Goal: Information Seeking & Learning: Learn about a topic

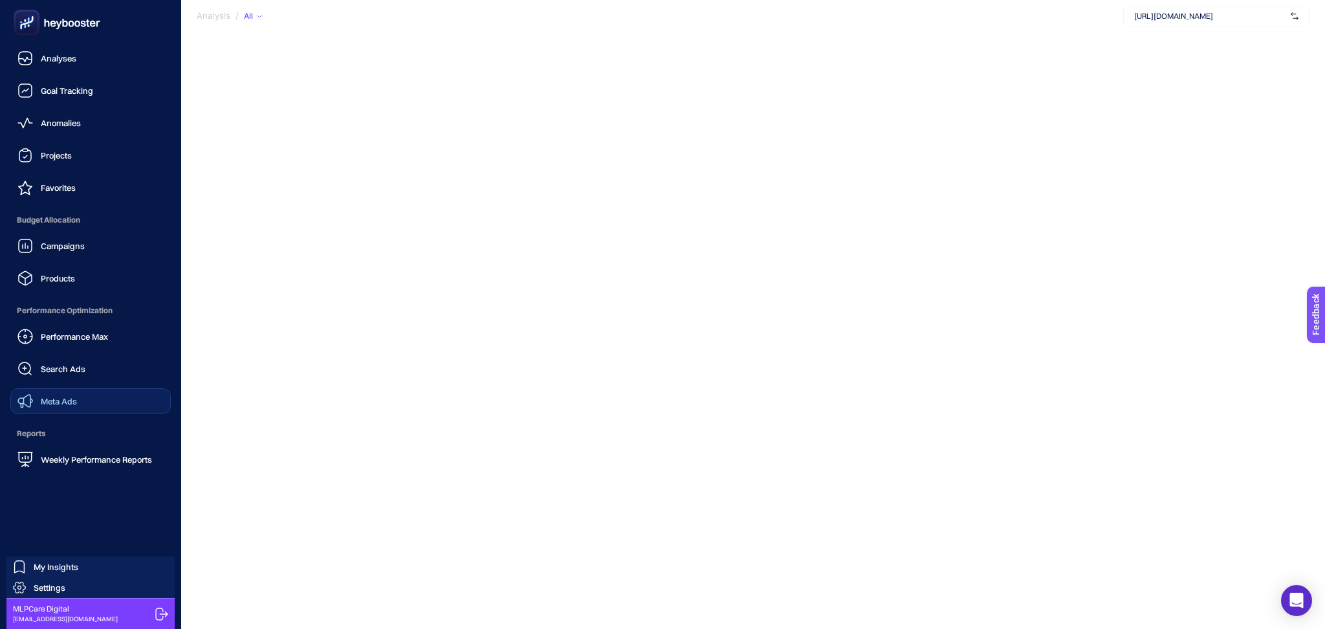
click at [65, 402] on span "Meta Ads" at bounding box center [59, 401] width 36 height 10
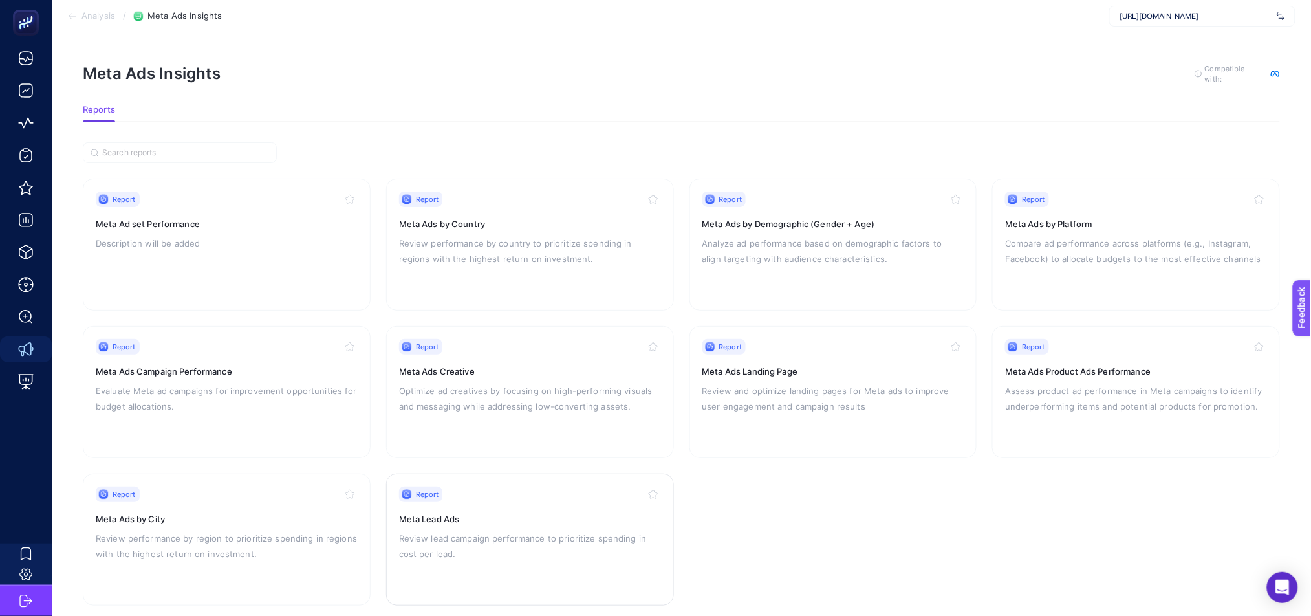
click at [531, 501] on div "Report Meta Lead Ads Review lead campaign performance to prioritize spending in…" at bounding box center [530, 539] width 262 height 106
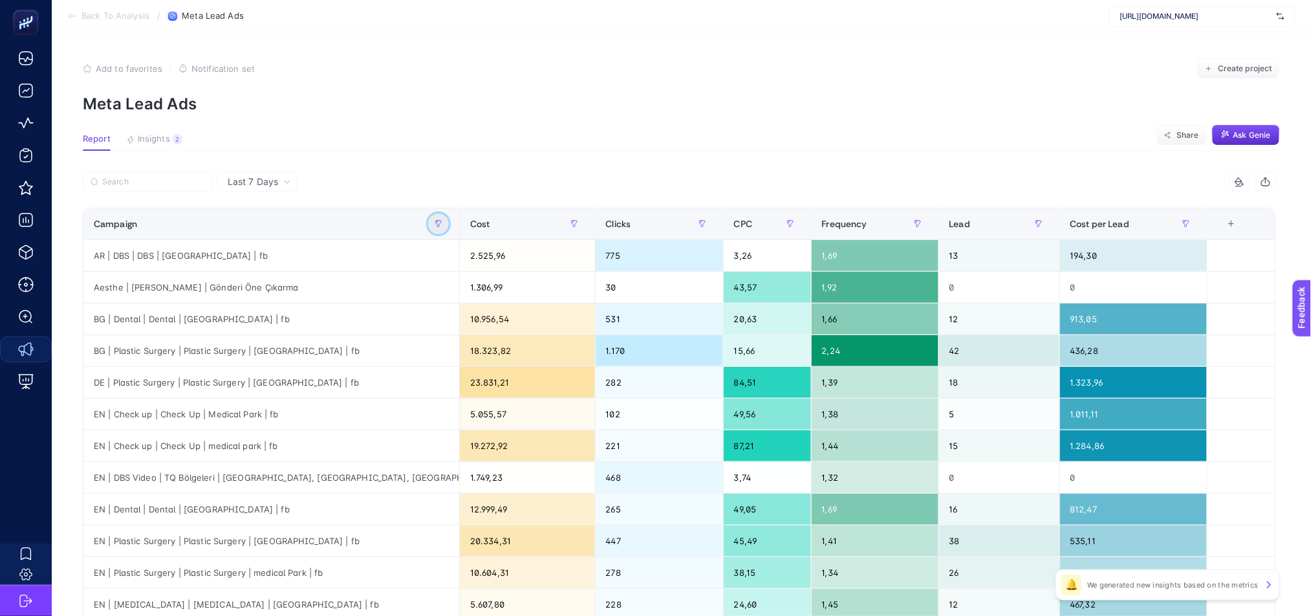
click at [441, 221] on button "button" at bounding box center [438, 223] width 21 height 21
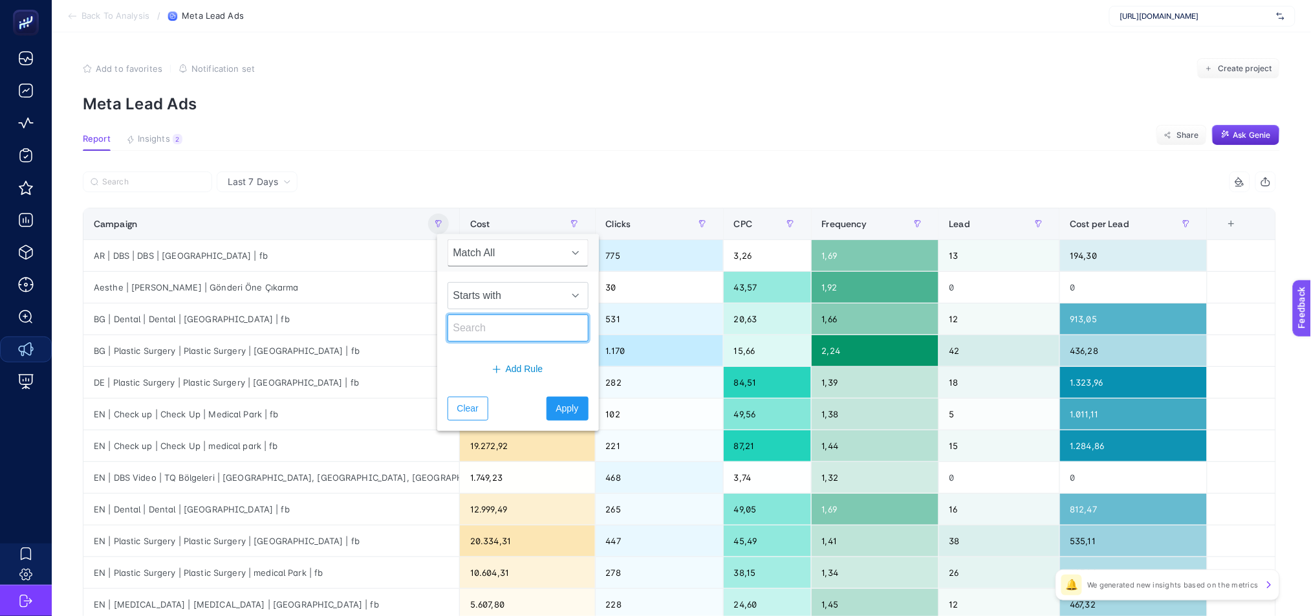
click at [483, 338] on input "text" at bounding box center [518, 327] width 141 height 27
type input "sr"
click at [560, 408] on span "Apply" at bounding box center [567, 409] width 23 height 14
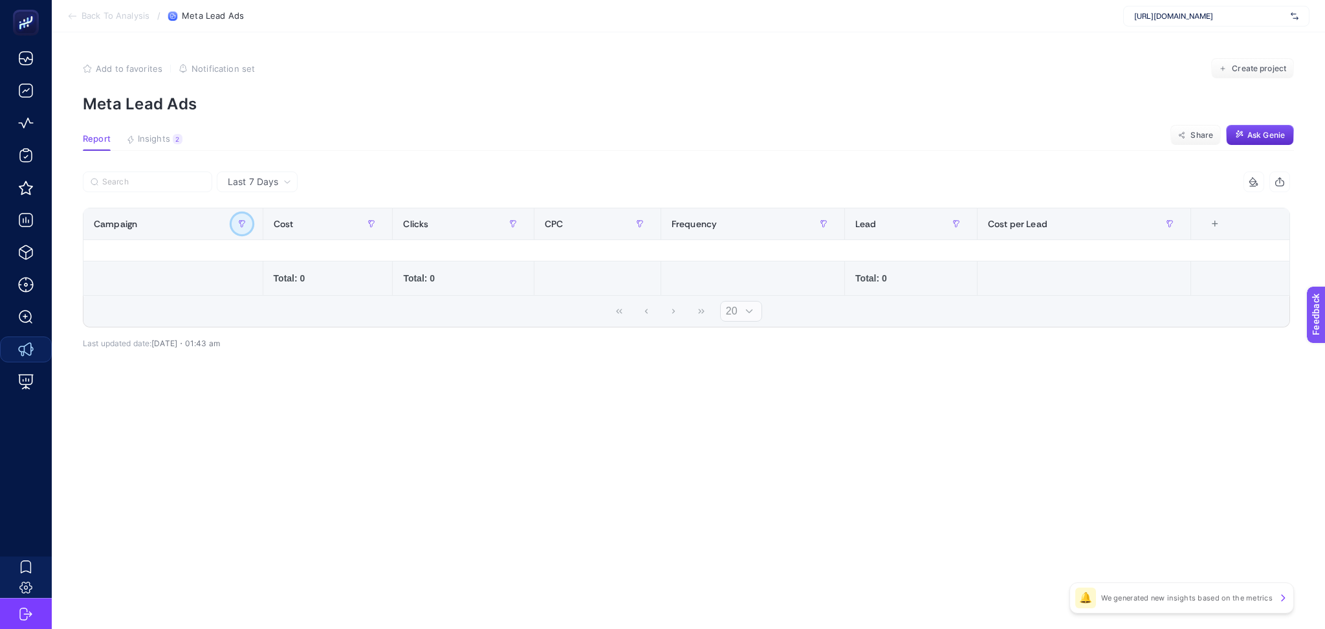
click at [247, 223] on button "button" at bounding box center [242, 223] width 21 height 21
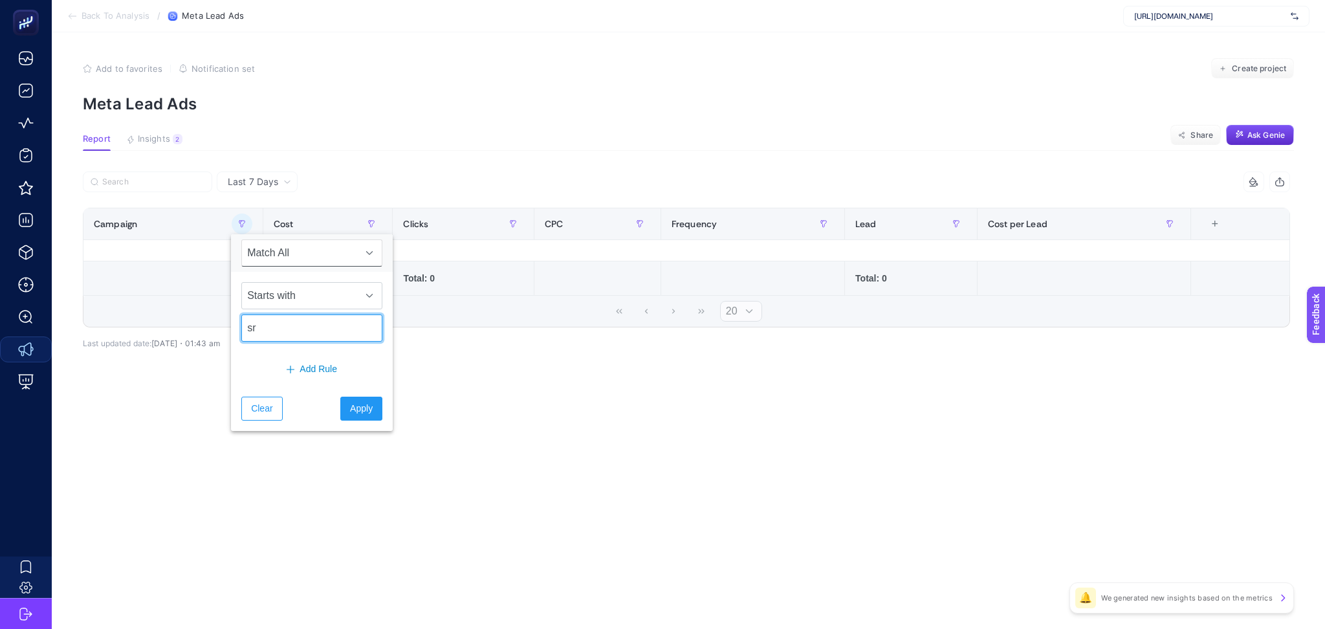
click at [312, 331] on input "sr" at bounding box center [311, 327] width 141 height 27
click at [312, 329] on input "sr" at bounding box center [311, 327] width 141 height 27
type input "bg"
click at [367, 410] on button "Apply" at bounding box center [361, 409] width 42 height 24
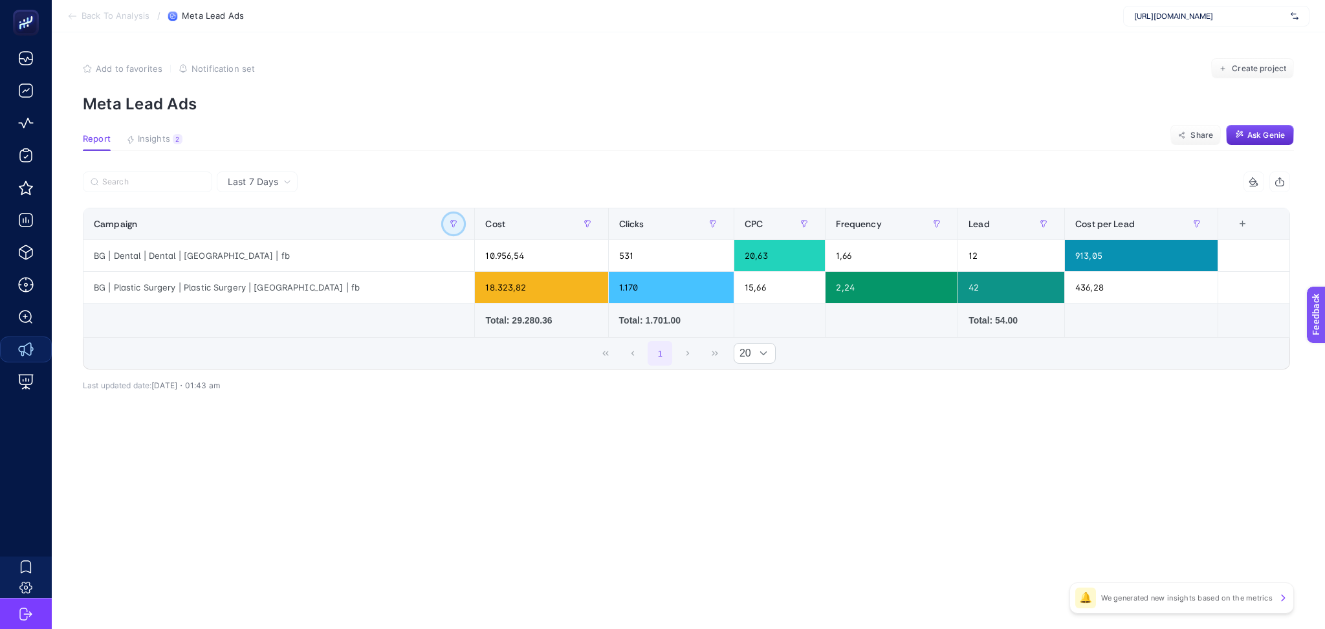
click at [450, 226] on icon "button" at bounding box center [454, 224] width 8 height 8
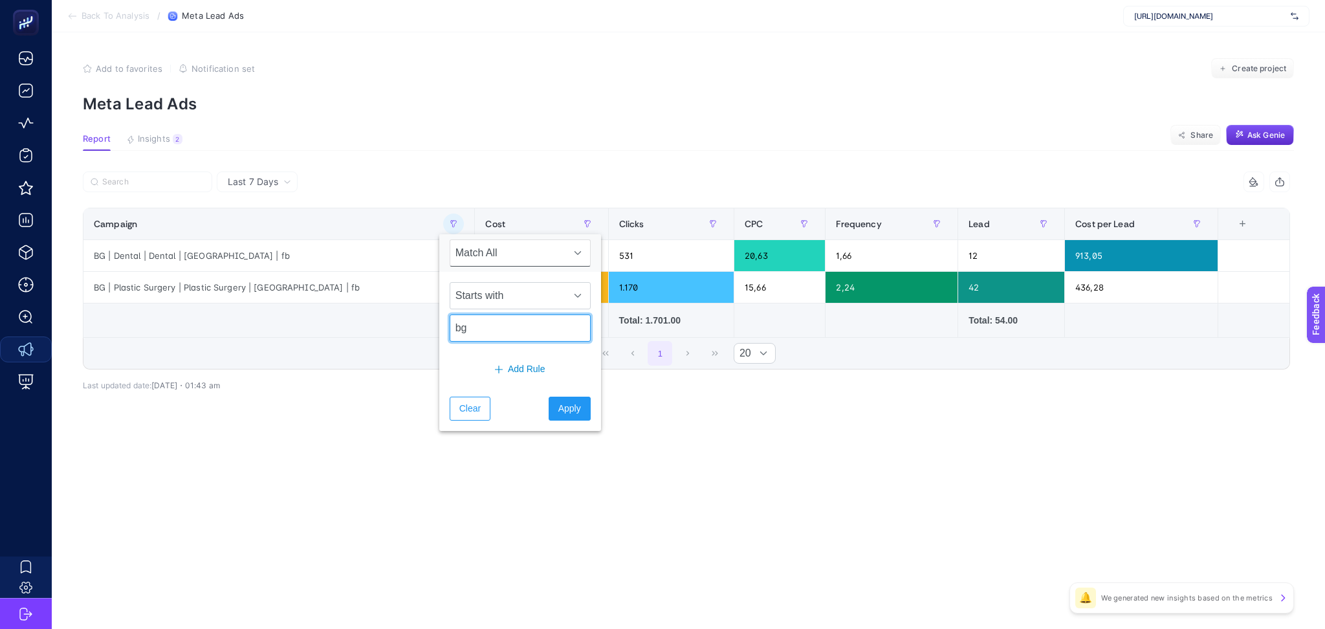
click at [479, 340] on input "bg" at bounding box center [520, 327] width 141 height 27
click at [479, 334] on input "bg" at bounding box center [520, 327] width 141 height 27
type input "hr"
click at [556, 416] on button "Apply" at bounding box center [570, 409] width 42 height 24
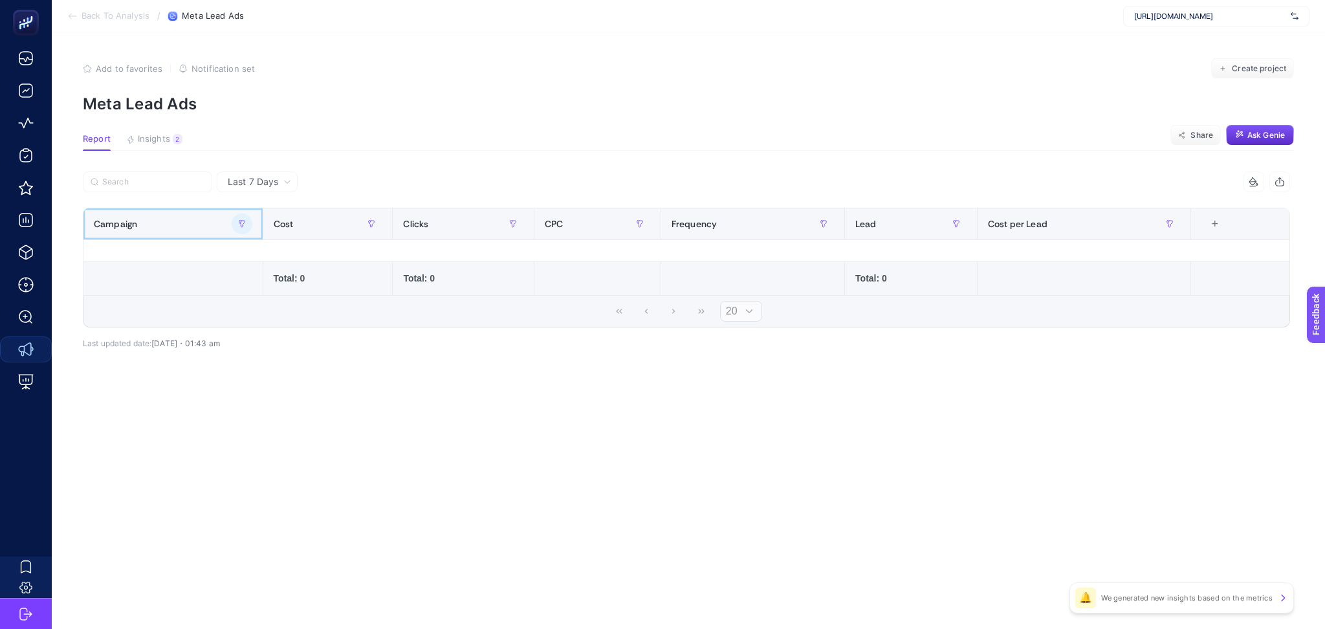
click at [252, 226] on th "Campaign" at bounding box center [173, 224] width 180 height 32
click at [248, 219] on button "button" at bounding box center [242, 223] width 21 height 21
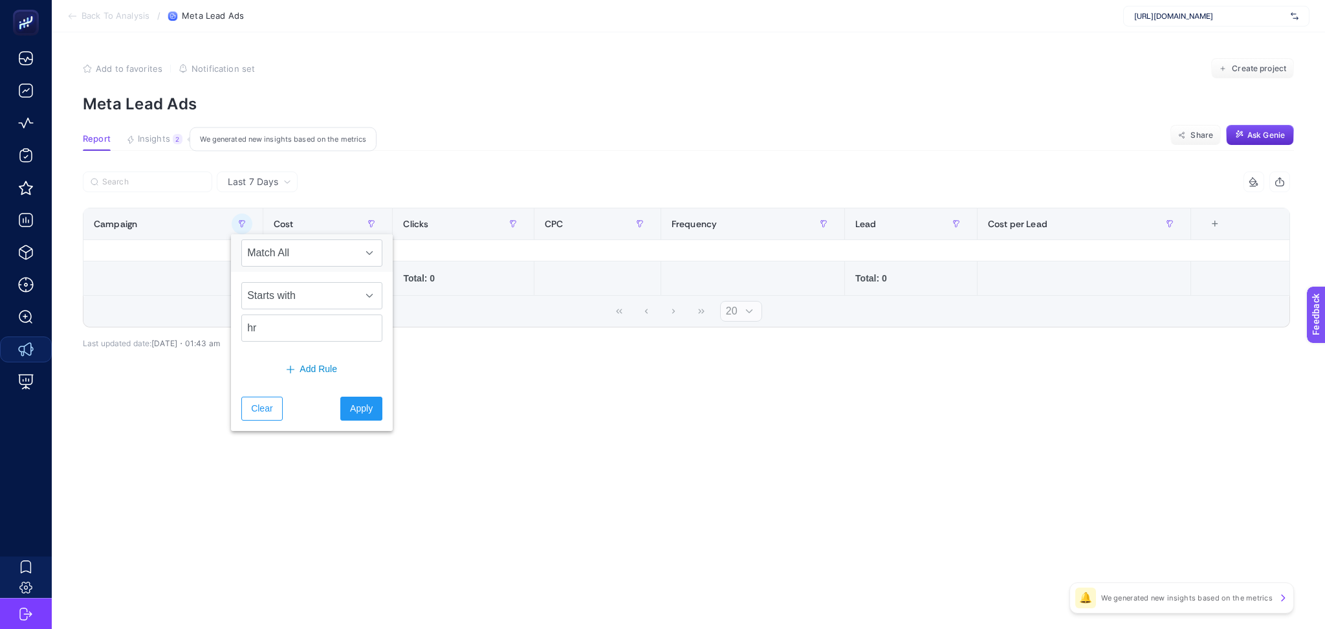
click at [174, 140] on div "2" at bounding box center [178, 139] width 10 height 10
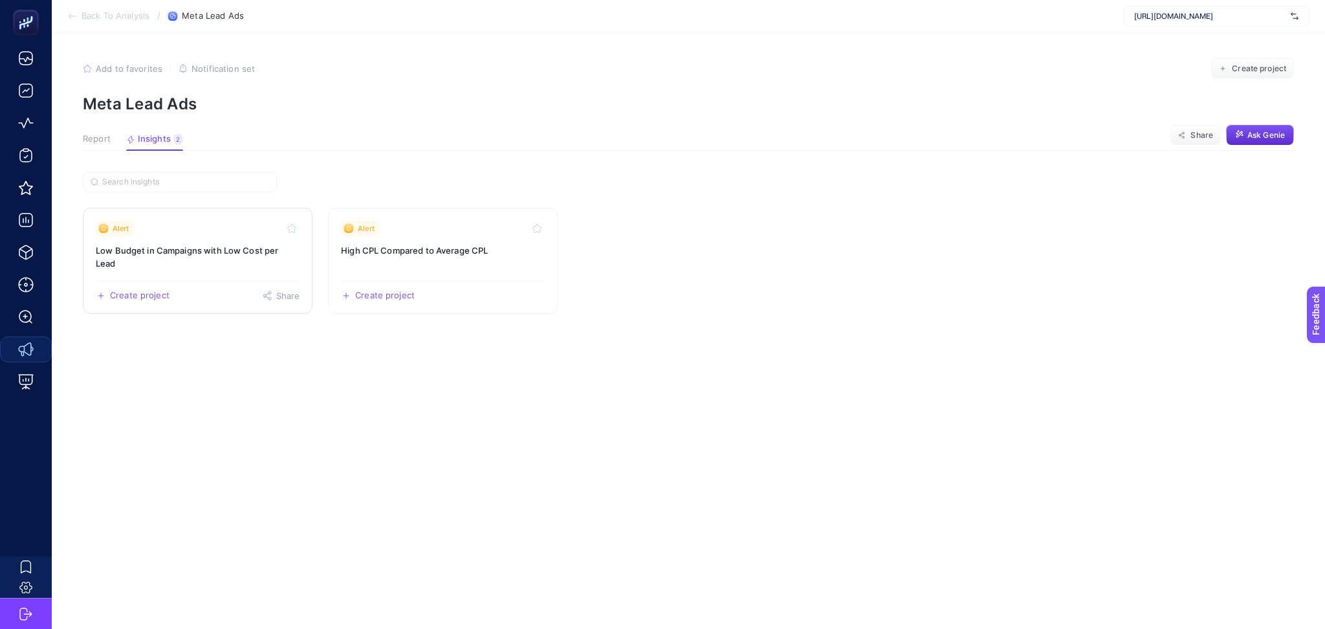
click at [204, 280] on div "Create project Share" at bounding box center [198, 290] width 204 height 21
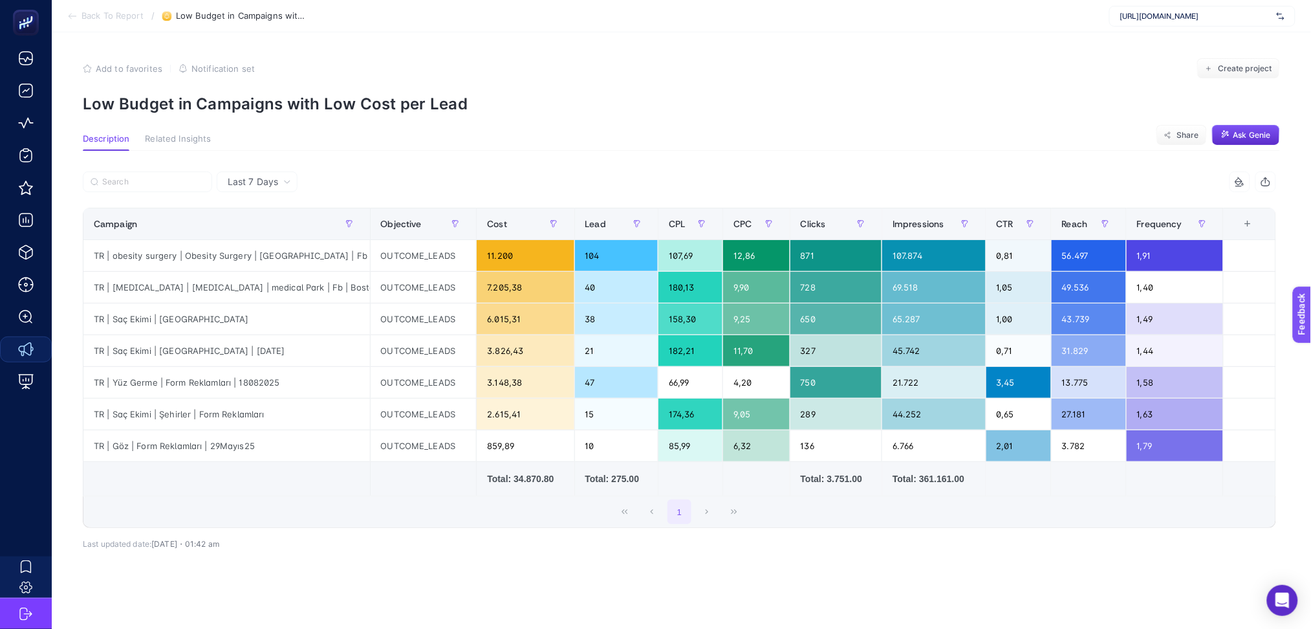
click at [70, 16] on icon at bounding box center [72, 16] width 10 height 10
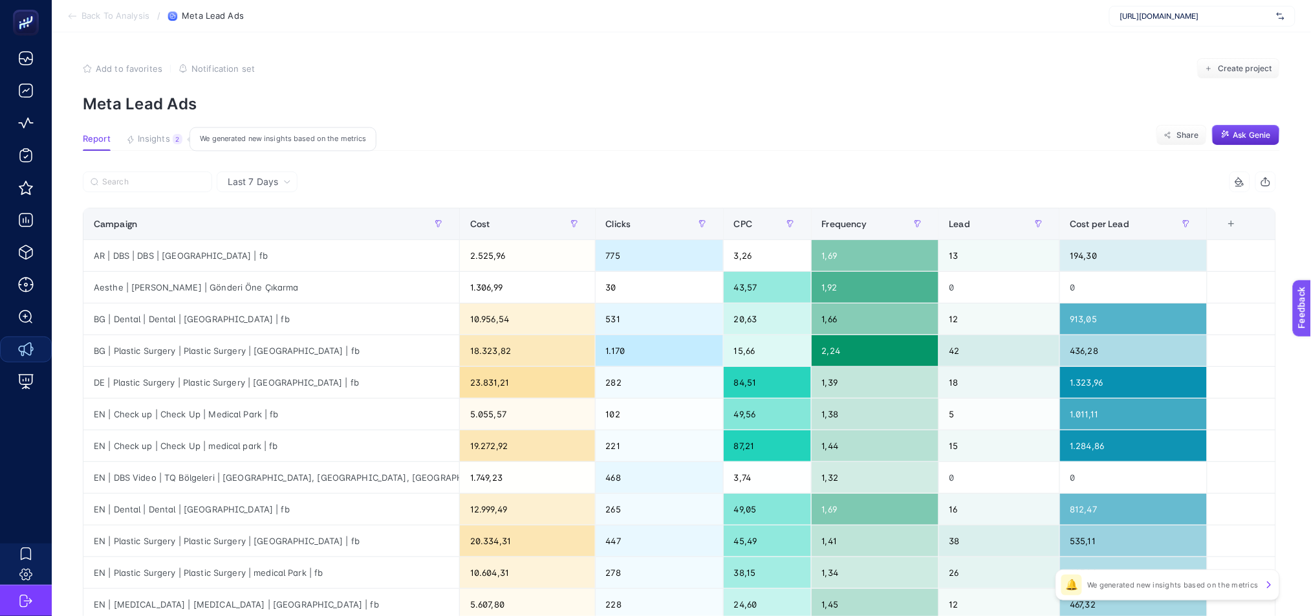
click at [158, 143] on span "Insights" at bounding box center [154, 139] width 32 height 10
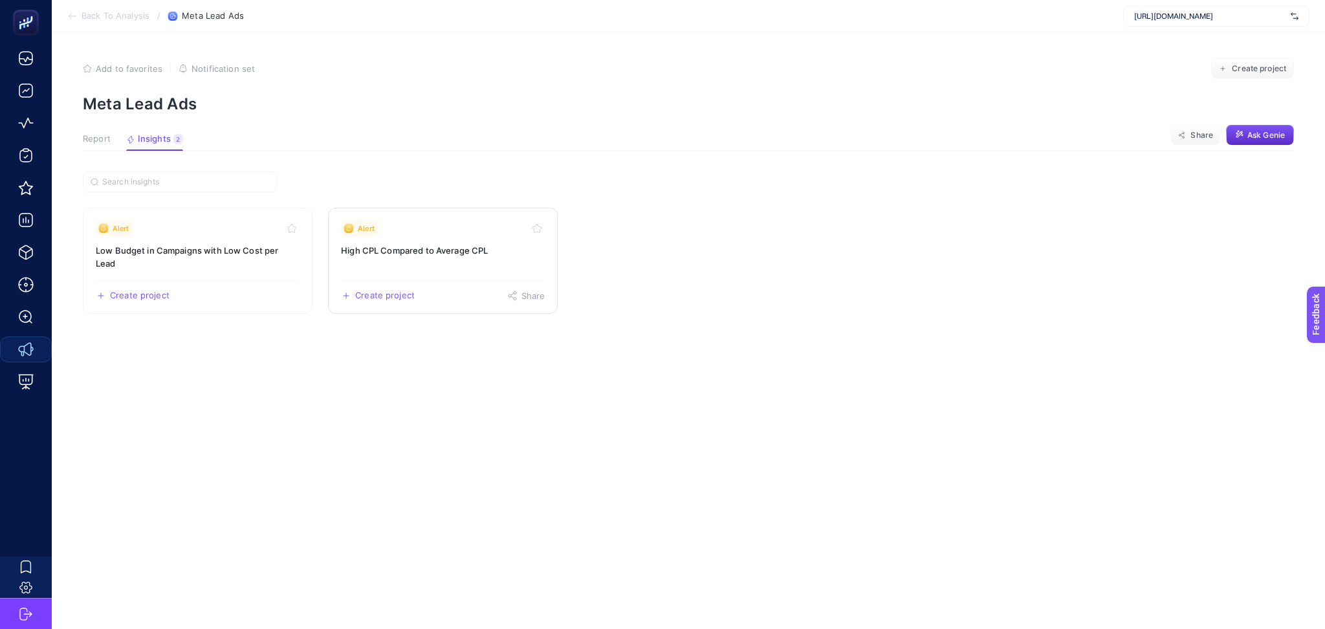
click at [396, 271] on link "Alert High CPL Compared to Average CPL Create project Share" at bounding box center [443, 261] width 230 height 106
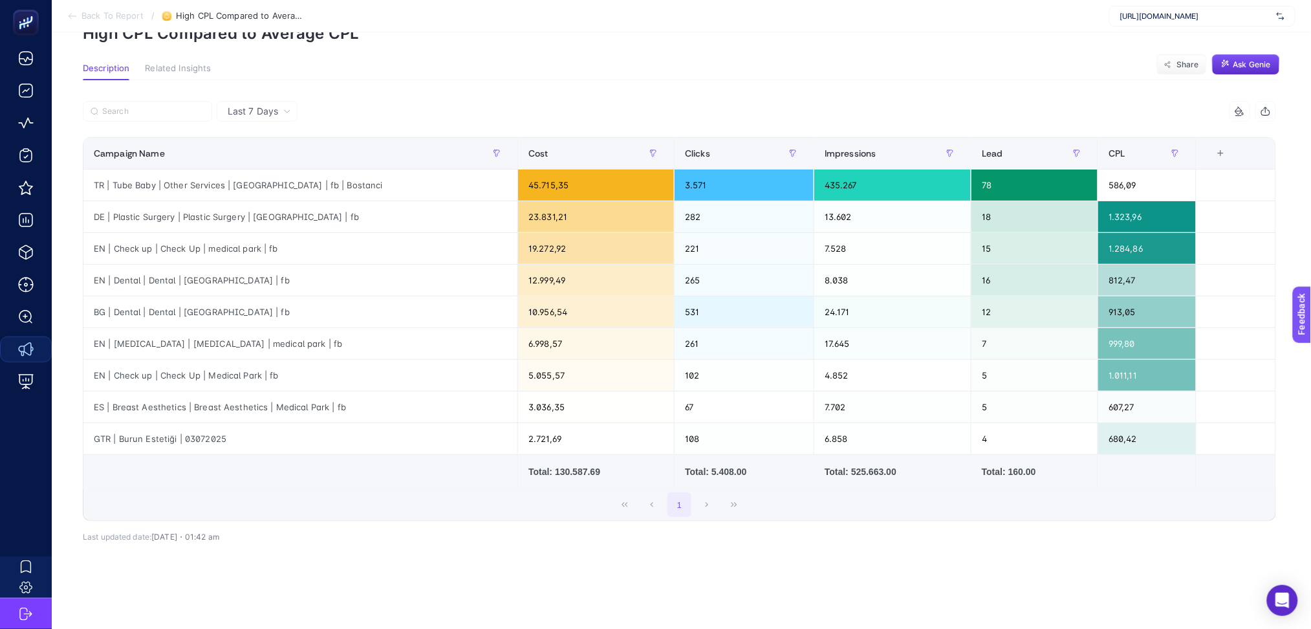
scroll to position [89, 0]
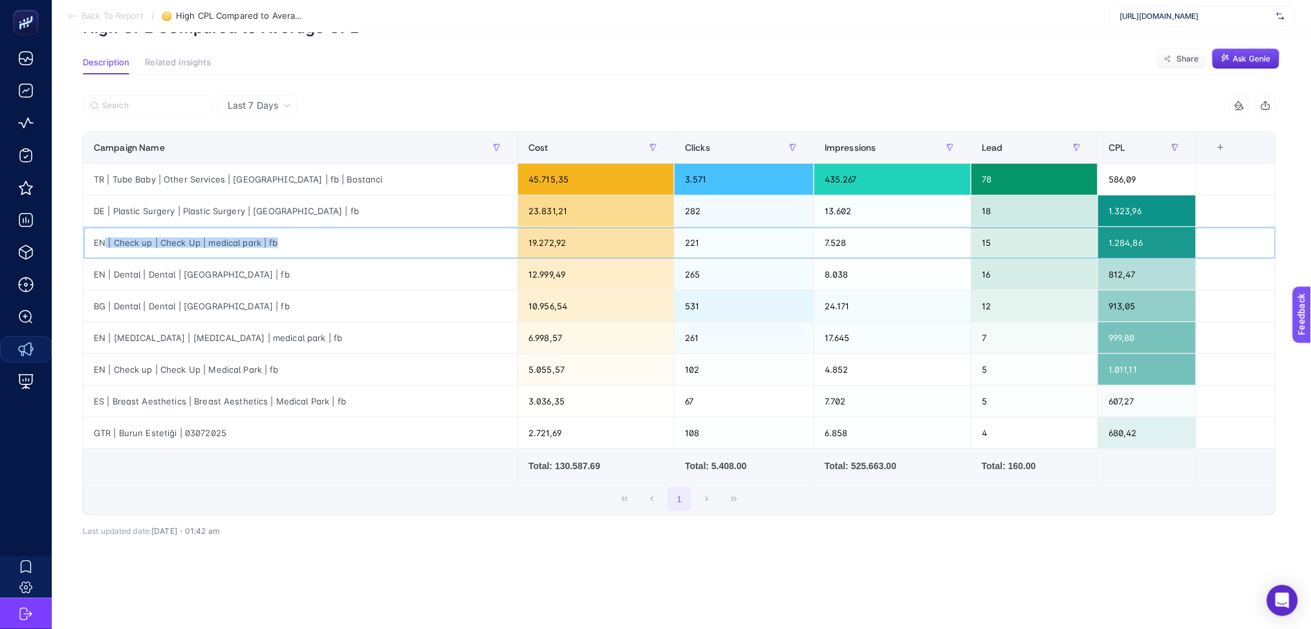
drag, startPoint x: 105, startPoint y: 230, endPoint x: 311, endPoint y: 225, distance: 206.4
click at [311, 227] on div "EN | Check up | Check Up | medical park | fb" at bounding box center [300, 242] width 434 height 31
drag, startPoint x: 249, startPoint y: 158, endPoint x: 417, endPoint y: 164, distance: 167.7
click at [417, 164] on div "TR | Tube Baby | Other Services | [GEOGRAPHIC_DATA] | fb | Bostanci" at bounding box center [300, 179] width 434 height 31
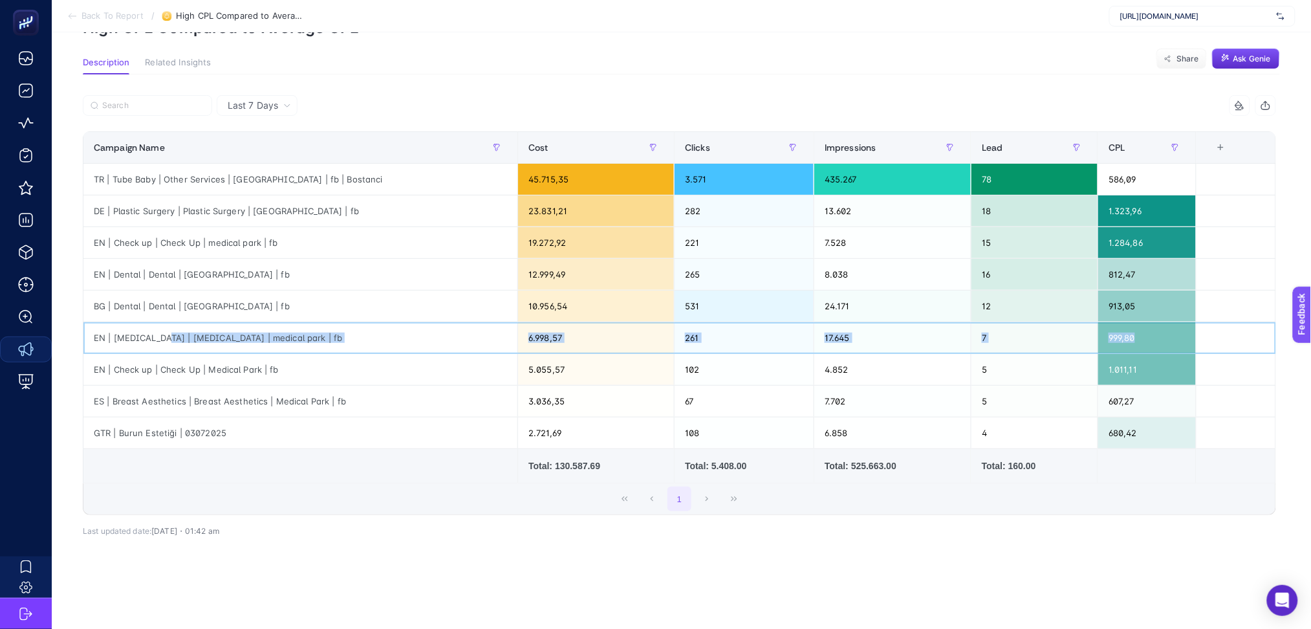
drag, startPoint x: 157, startPoint y: 327, endPoint x: 1162, endPoint y: 325, distance: 1005.3
click at [1162, 325] on tr "EN | [MEDICAL_DATA] | [MEDICAL_DATA] | medical park | fb 6.998,57 261 17.645 7 …" at bounding box center [679, 338] width 1193 height 32
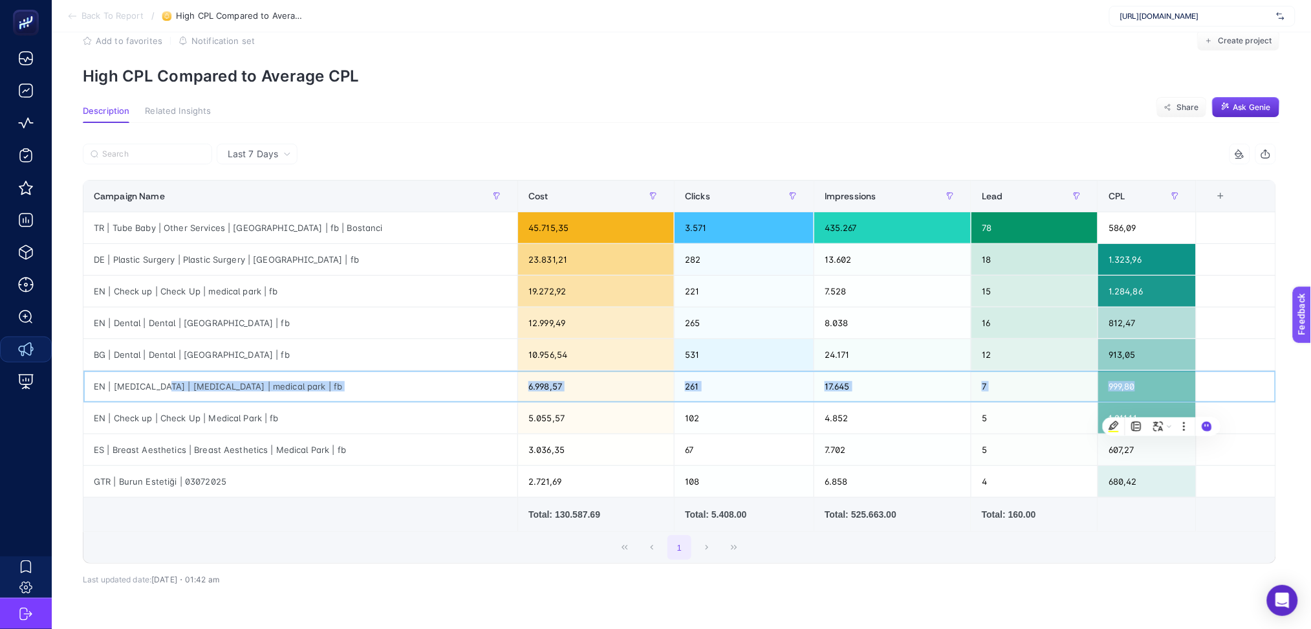
scroll to position [0, 0]
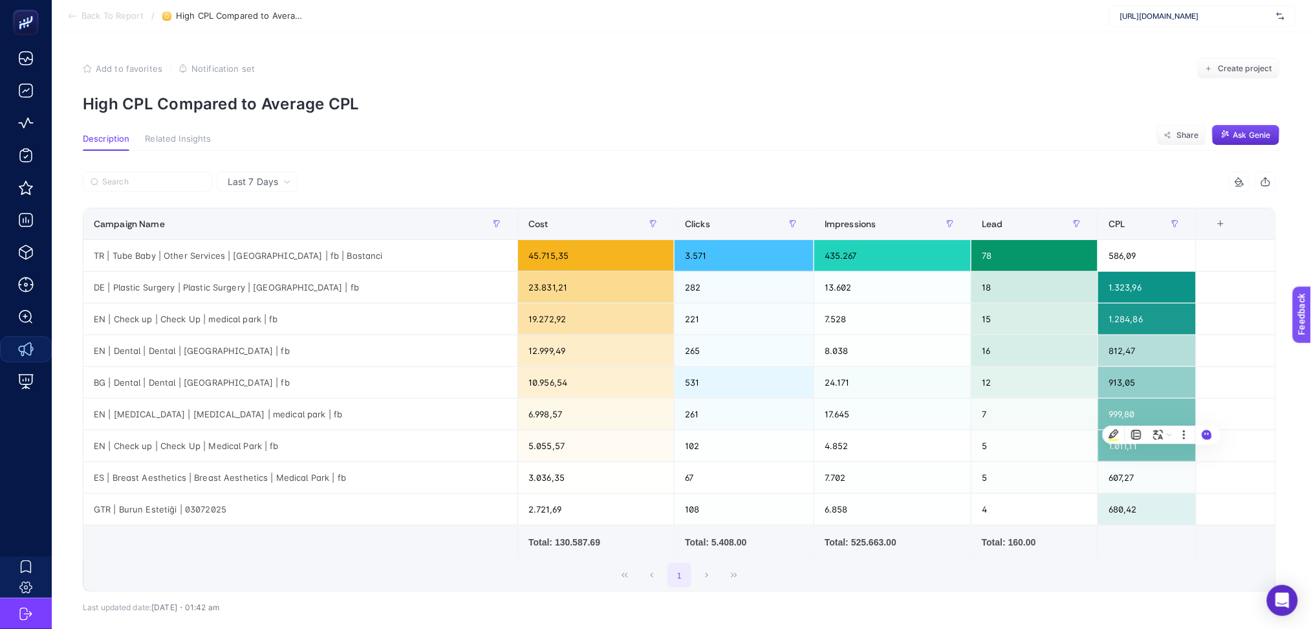
click at [66, 16] on section "Back To Report / High CPL Compared to Average CPL [URL][DOMAIN_NAME]" at bounding box center [682, 16] width 1260 height 32
click at [73, 19] on icon at bounding box center [72, 16] width 10 height 10
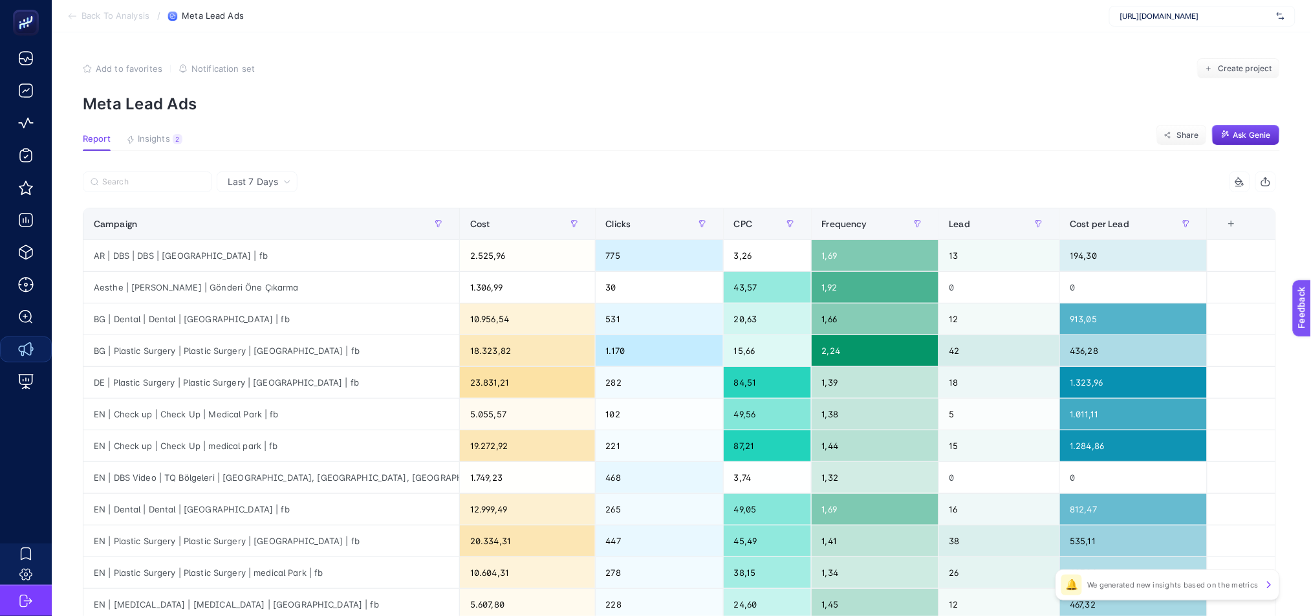
click at [71, 23] on section "Back To Analysis / Meta Lead Ads [URL][DOMAIN_NAME]" at bounding box center [682, 16] width 1260 height 32
click at [72, 16] on icon at bounding box center [72, 16] width 7 height 0
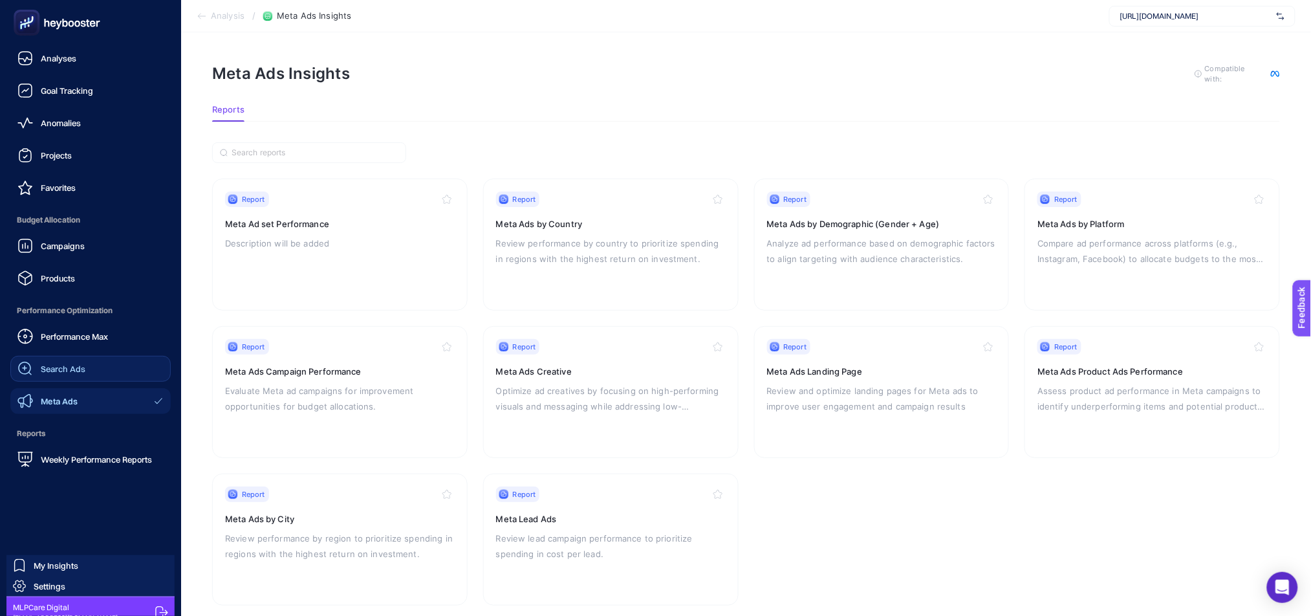
click at [85, 366] on link "Search Ads" at bounding box center [90, 369] width 160 height 26
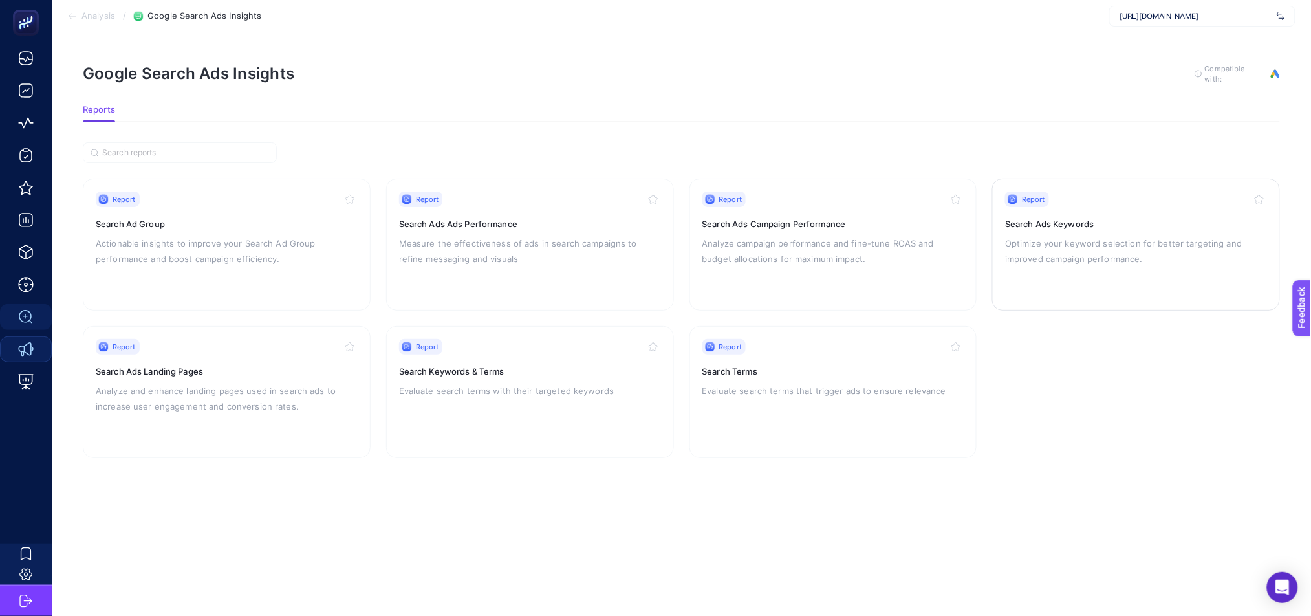
click at [1140, 259] on p "Optimize your keyword selection for better targeting and improved campaign perf…" at bounding box center [1136, 250] width 262 height 31
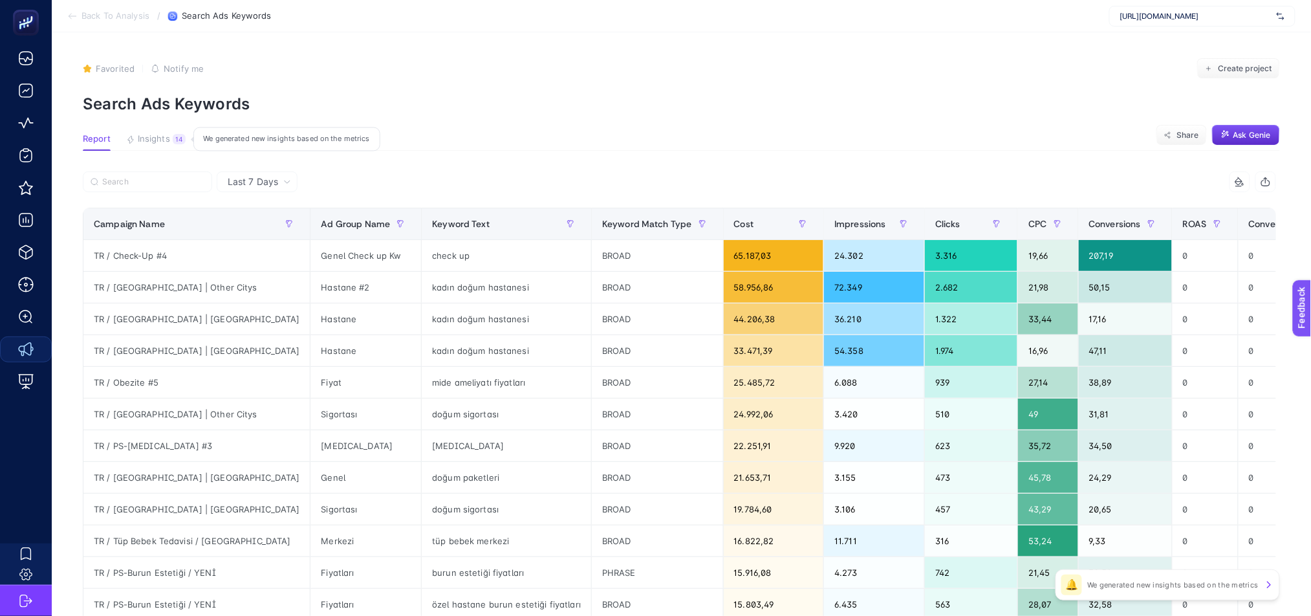
click at [147, 135] on span "Insights" at bounding box center [154, 139] width 32 height 10
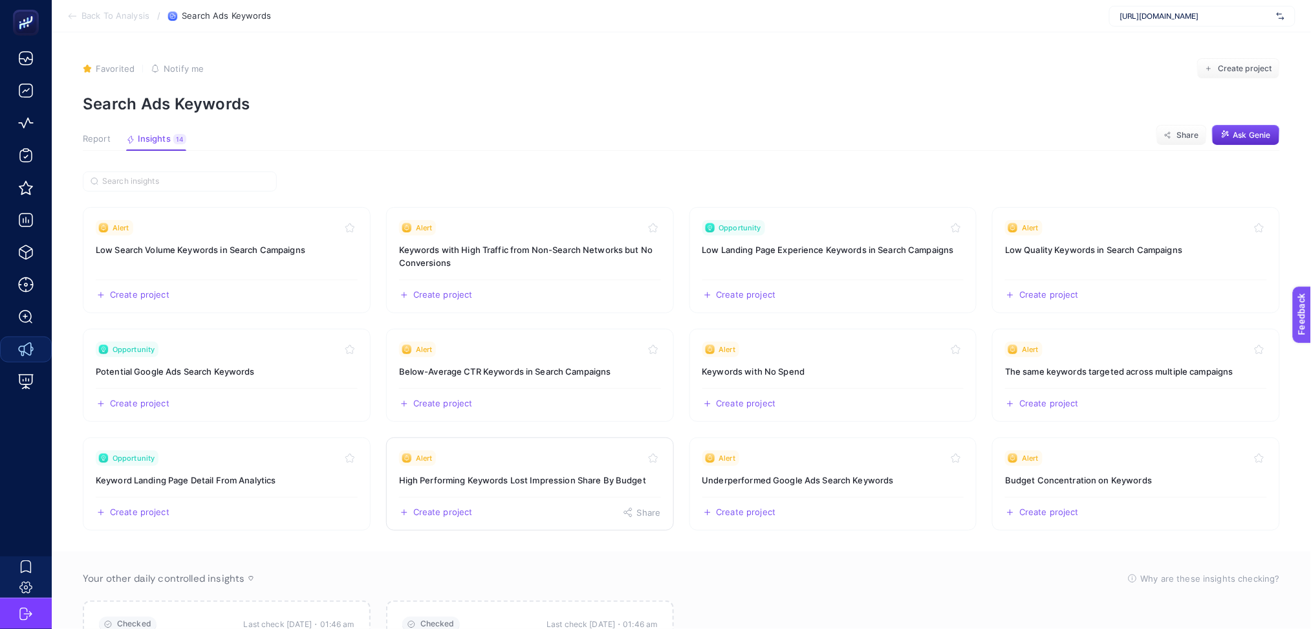
click at [522, 501] on div "Create project Share" at bounding box center [530, 507] width 262 height 21
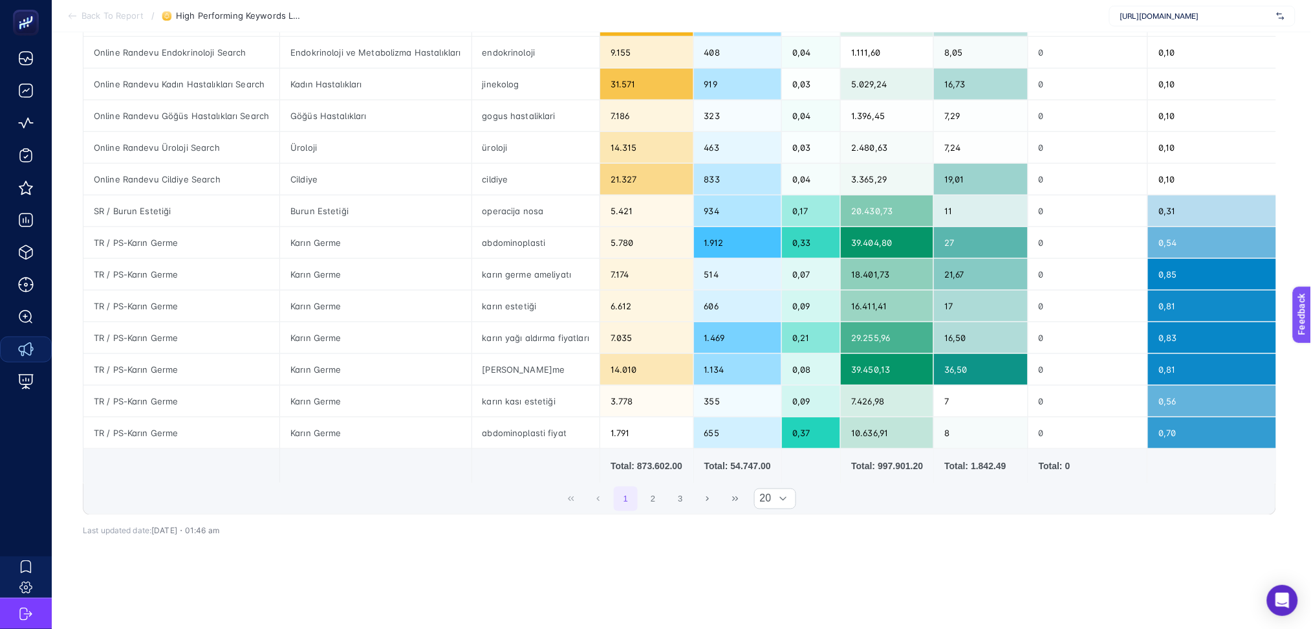
scroll to position [443, 0]
drag, startPoint x: 153, startPoint y: 223, endPoint x: 1067, endPoint y: 217, distance: 914.1
click at [1067, 227] on tr "TR / PS-Karın Germe Karın Germe abdominoplasti 5.780 1.912 0,33 39.404,80 27 0 …" at bounding box center [822, 243] width 1479 height 32
click at [565, 259] on div "karın germe ameliyatı" at bounding box center [536, 274] width 128 height 31
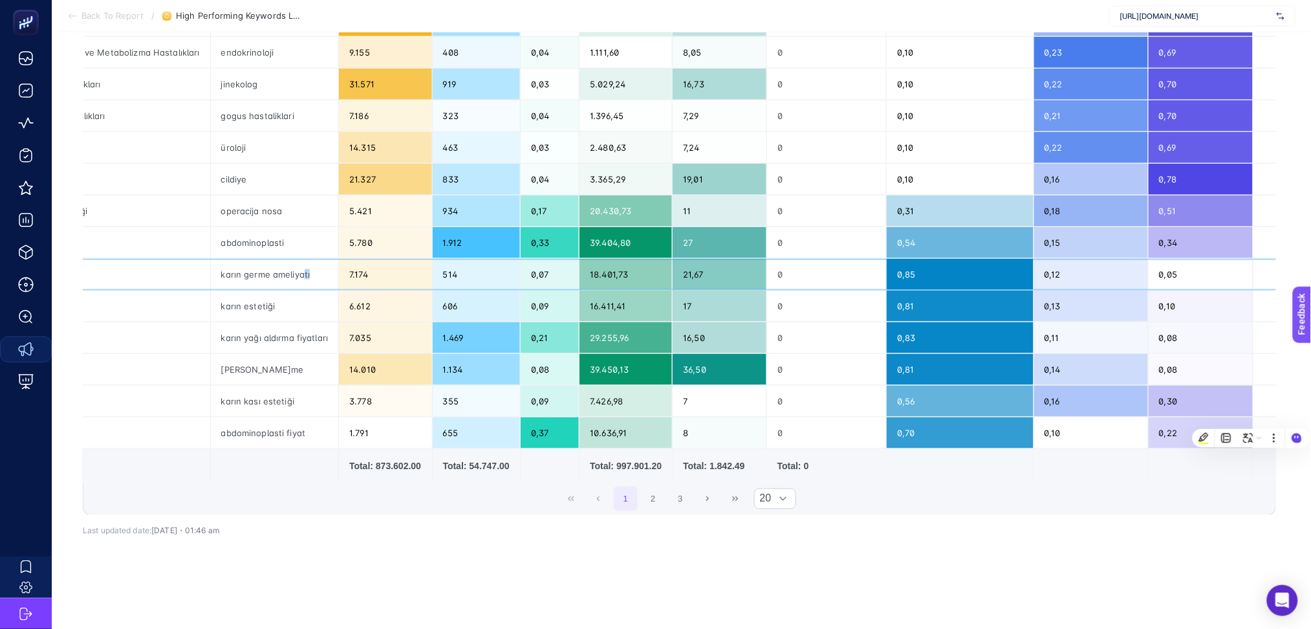
scroll to position [0, 0]
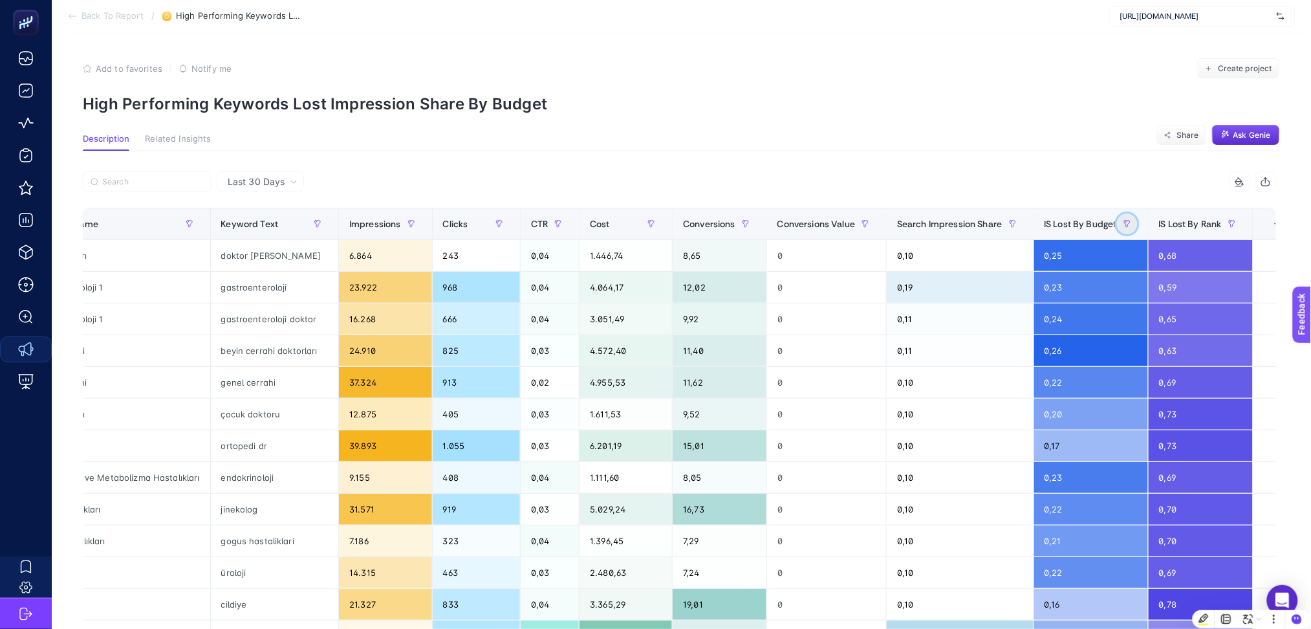
click at [1124, 224] on icon "button" at bounding box center [1128, 224] width 8 height 8
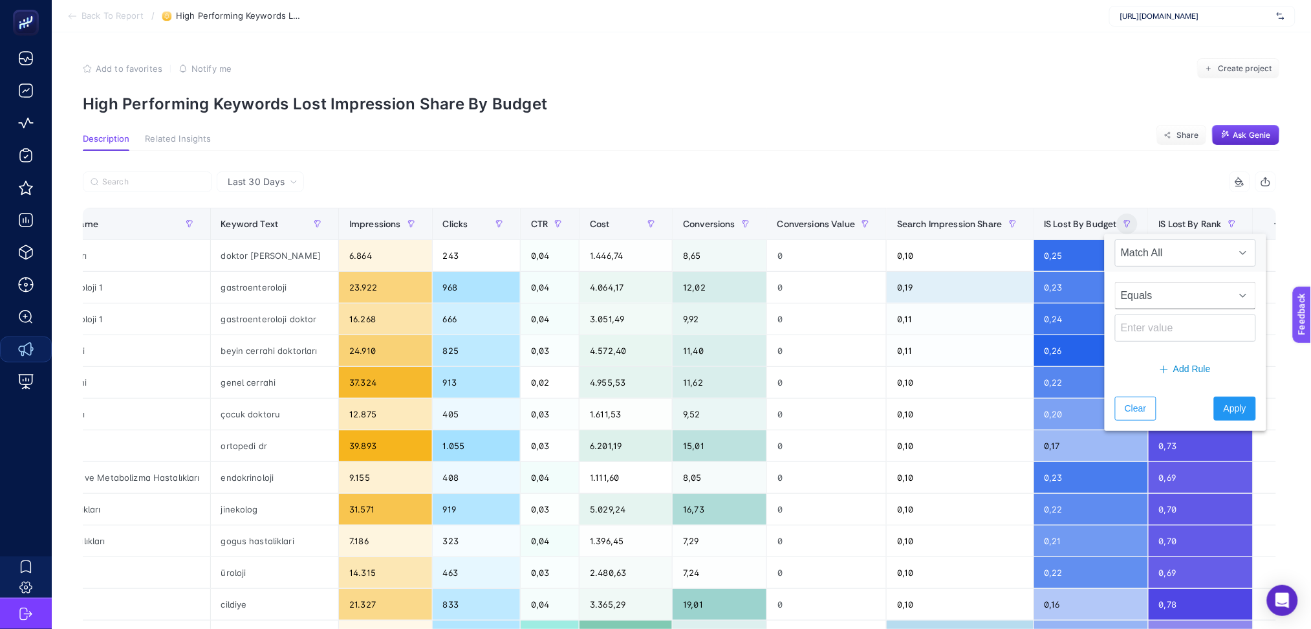
click at [1161, 304] on span "Equals" at bounding box center [1173, 296] width 115 height 26
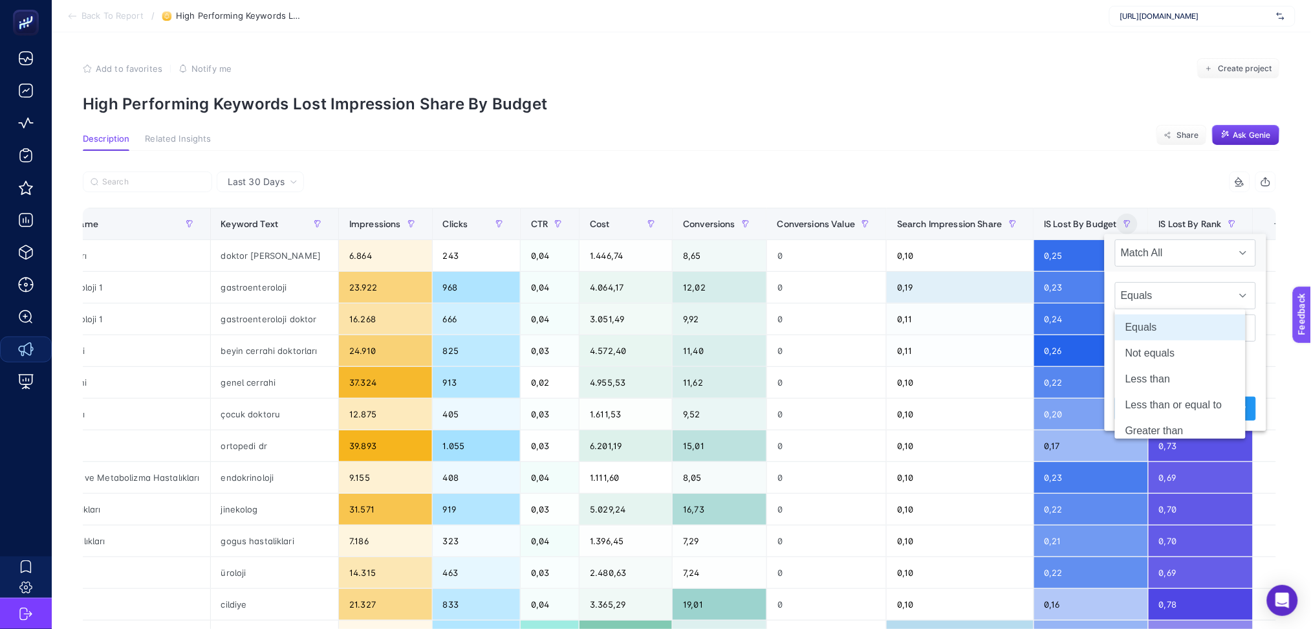
click at [1102, 139] on section "Description Related Insights Share Ask Genie" at bounding box center [681, 142] width 1197 height 17
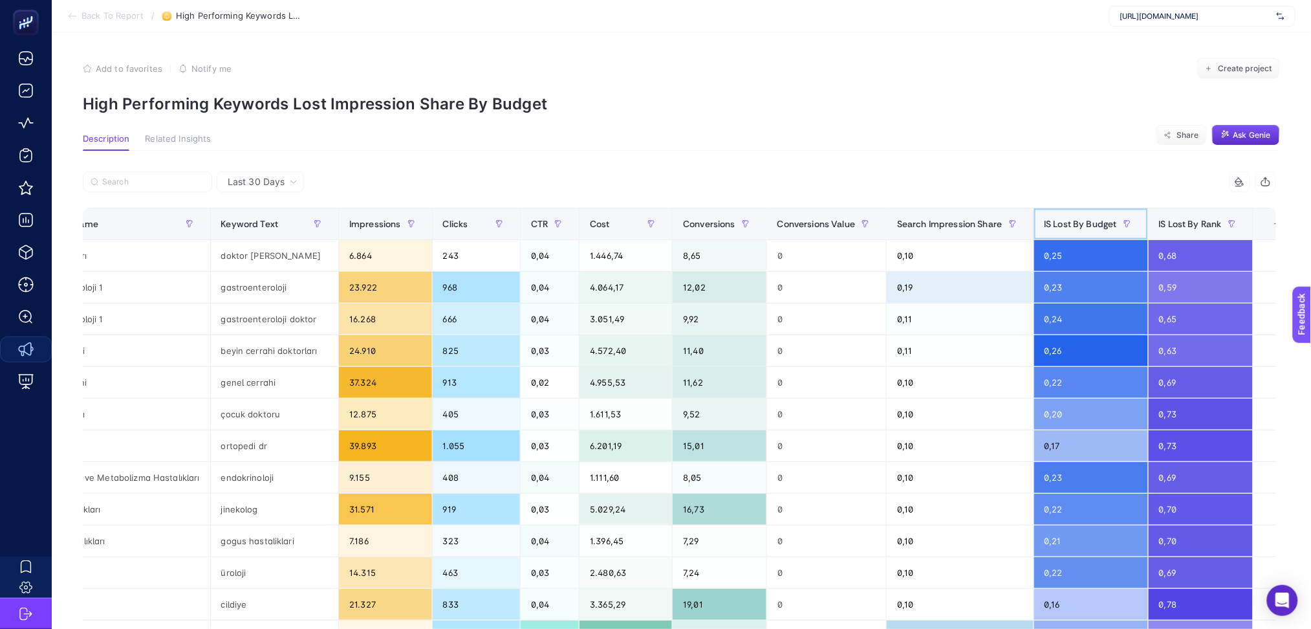
click at [1077, 224] on span "IS Lost By Budget" at bounding box center [1081, 224] width 72 height 10
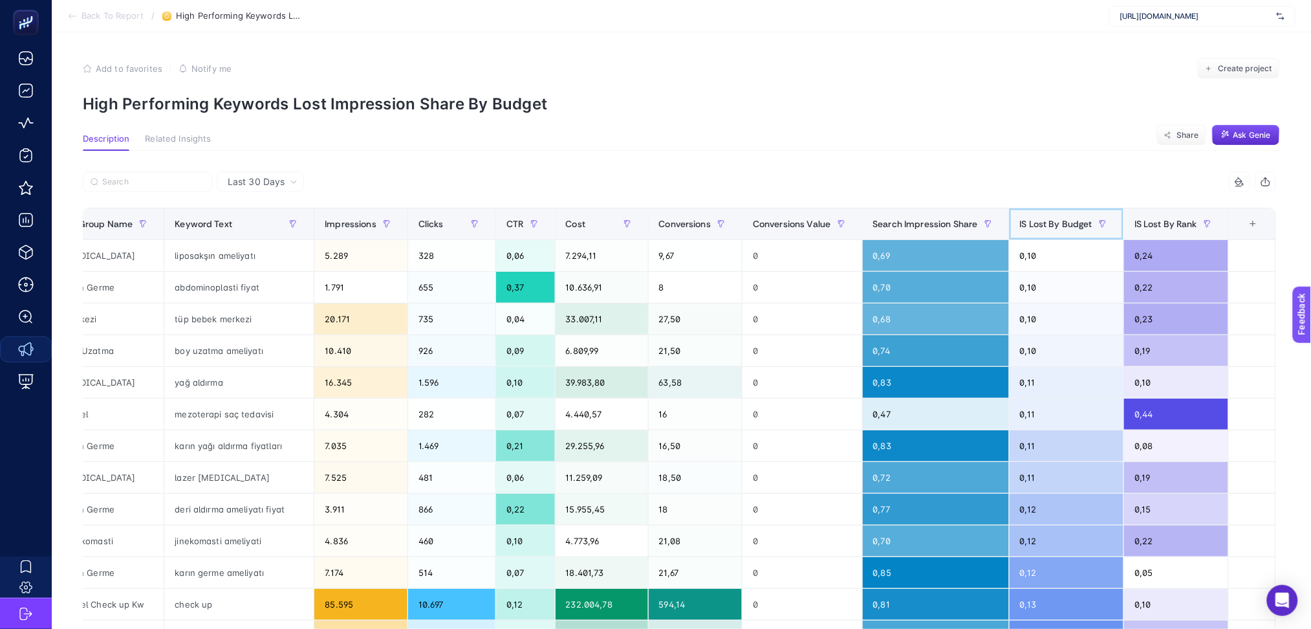
scroll to position [0, 177]
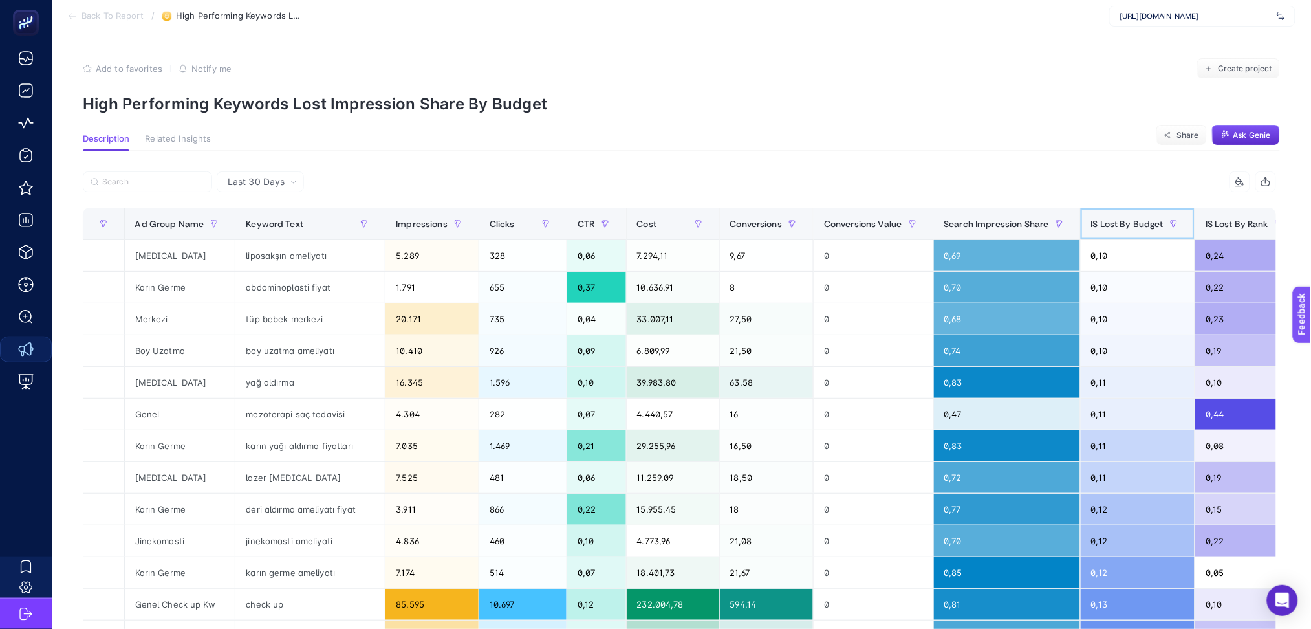
click at [1091, 223] on span "IS Lost By Budget" at bounding box center [1127, 224] width 72 height 10
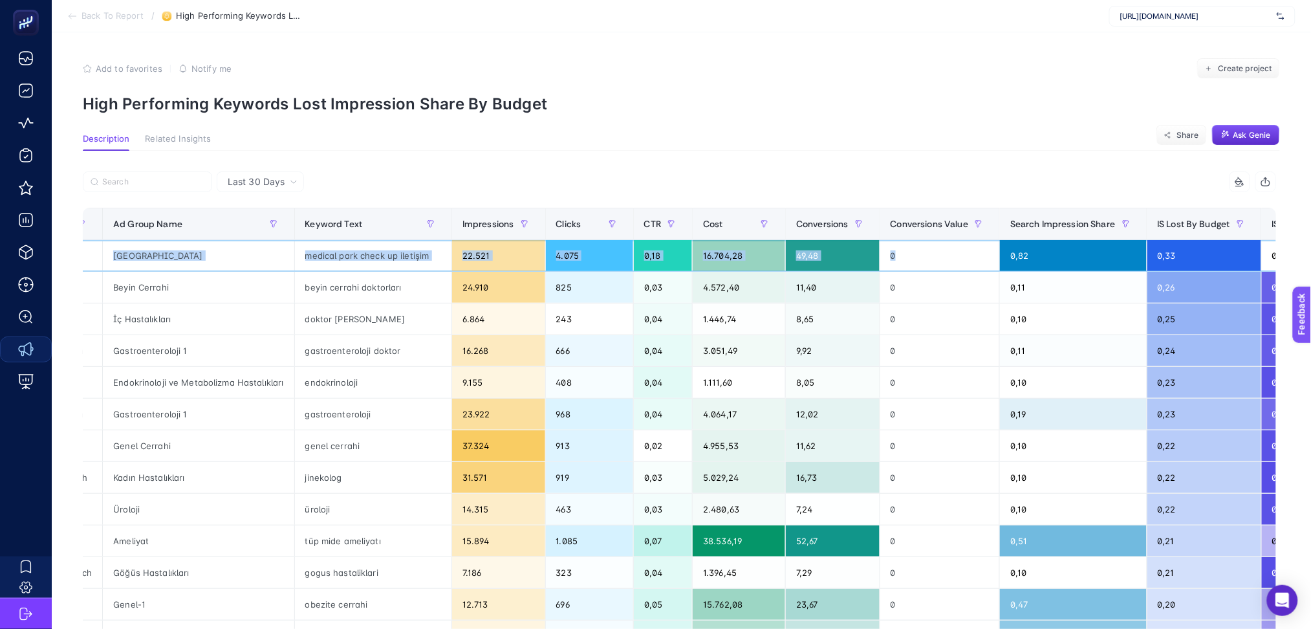
scroll to position [0, 0]
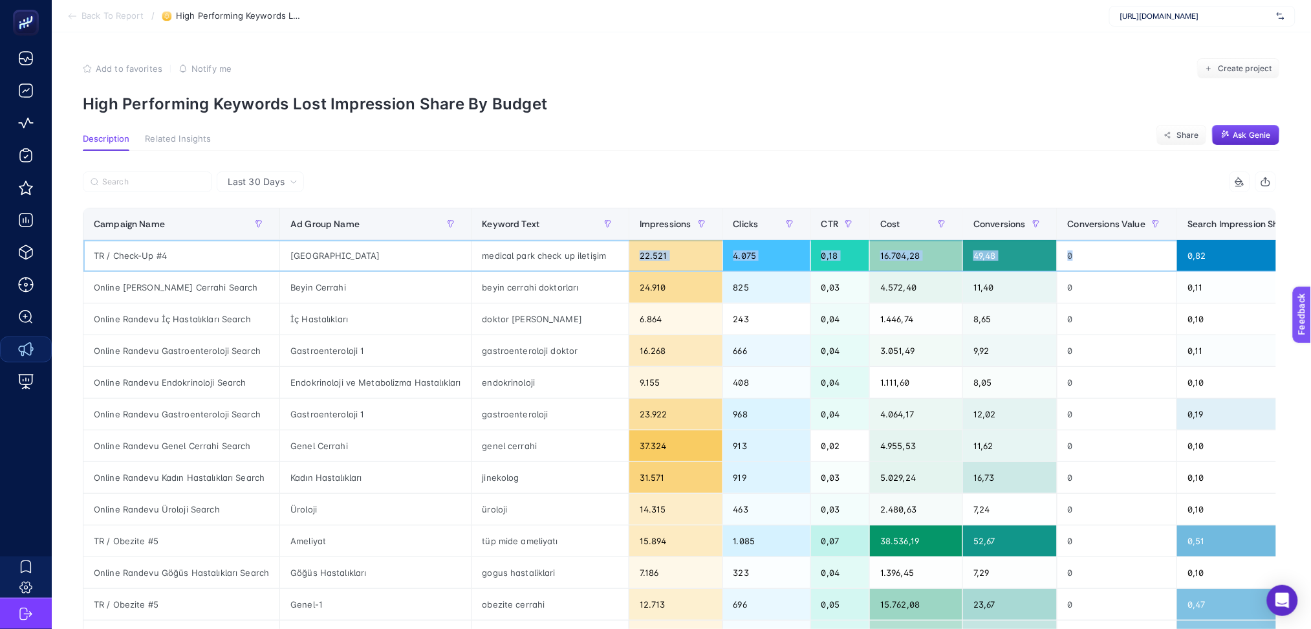
drag, startPoint x: 902, startPoint y: 264, endPoint x: 604, endPoint y: 257, distance: 299.0
click at [604, 257] on tr "TR / Check-Up #4 [GEOGRAPHIC_DATA] check up iletişim 22.521 4.075 0,18 16.704,2…" at bounding box center [837, 256] width 1508 height 32
click at [1118, 261] on div "0" at bounding box center [1117, 255] width 119 height 31
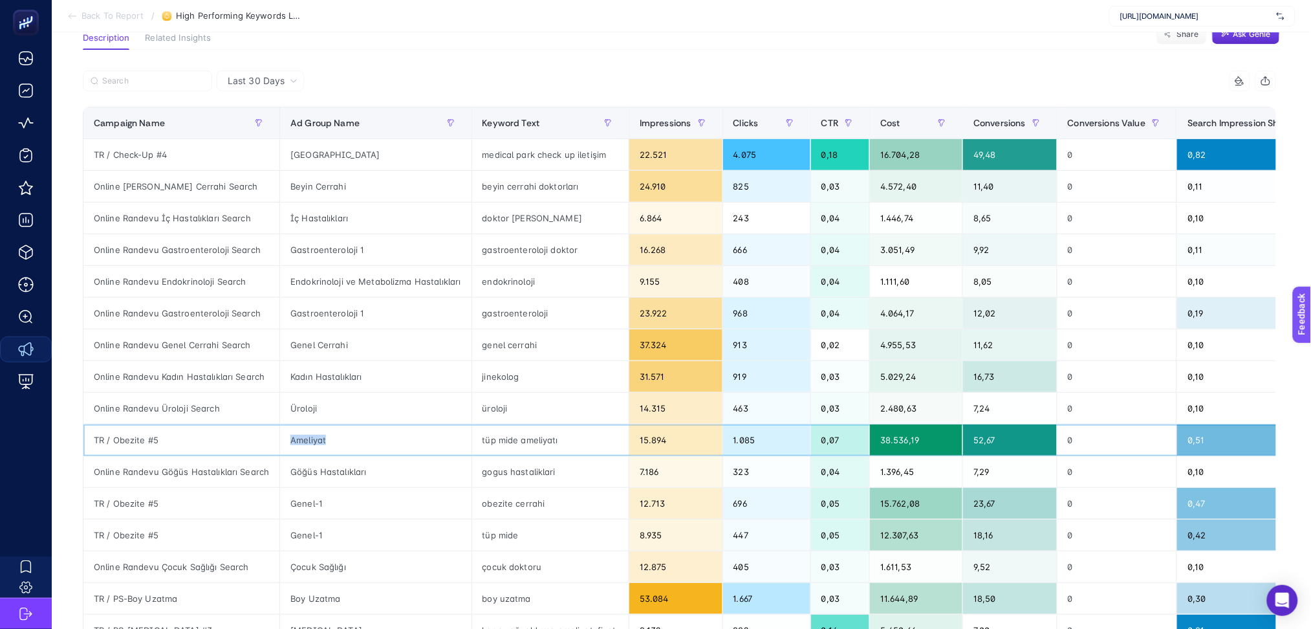
drag, startPoint x: 184, startPoint y: 436, endPoint x: 380, endPoint y: 439, distance: 196.0
click at [380, 439] on tr "TR / Obezite #5 Ameliyat tüp mide ameliyatı 15.894 1.085 0,07 38.536,19 52,67 0…" at bounding box center [837, 440] width 1508 height 32
drag, startPoint x: 244, startPoint y: 599, endPoint x: 1137, endPoint y: 596, distance: 893.4
click at [1137, 596] on tr "TR / PS-Boy Uzatma Boy Uzatma boy uzatma 53.084 1.667 0,03 11.644,89 18,50 0 0,…" at bounding box center [837, 599] width 1508 height 32
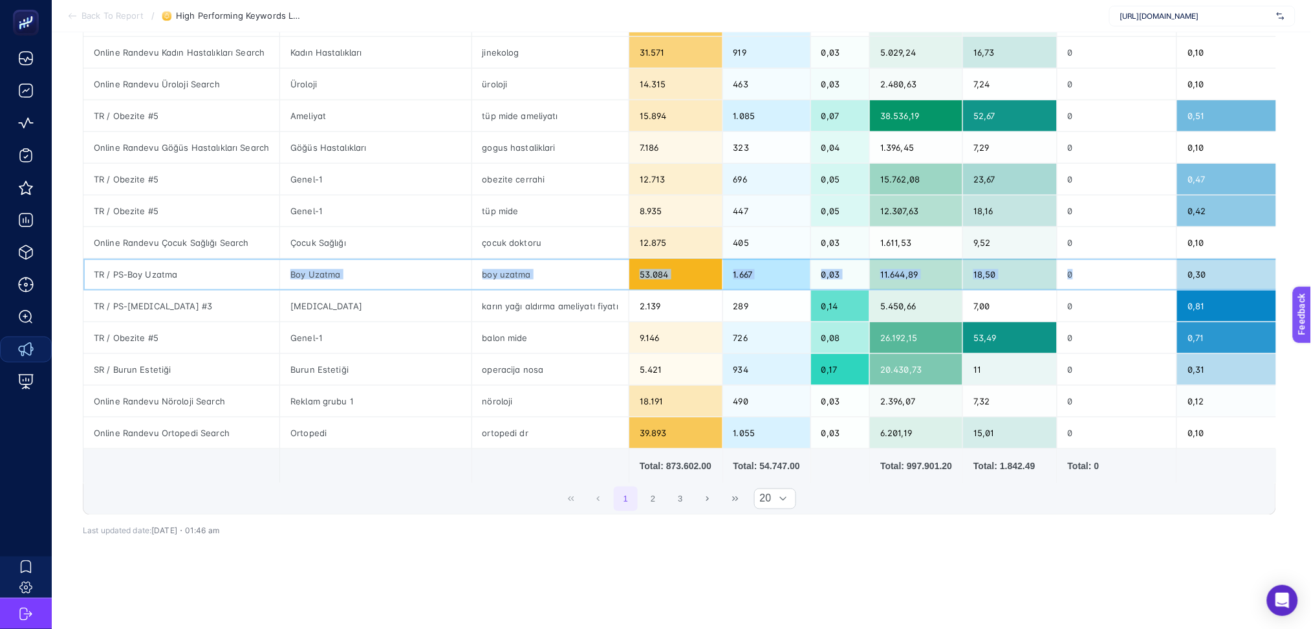
click at [1097, 259] on div "0" at bounding box center [1117, 274] width 119 height 31
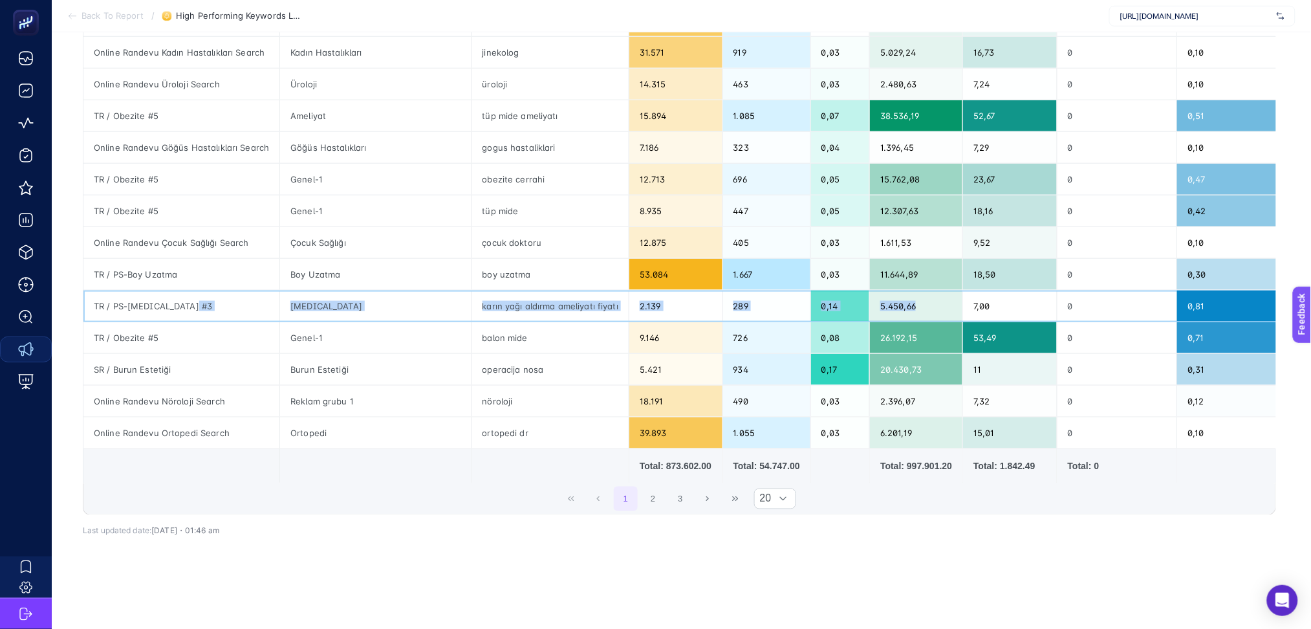
drag, startPoint x: 214, startPoint y: 291, endPoint x: 919, endPoint y: 296, distance: 705.2
click at [917, 296] on tr "TR / PS-[MEDICAL_DATA] #3 [MEDICAL_DATA] karın yağı aldırma ameliyatı fiyatı 2.…" at bounding box center [837, 306] width 1508 height 32
click at [870, 290] on div "5.450,66" at bounding box center [916, 305] width 93 height 31
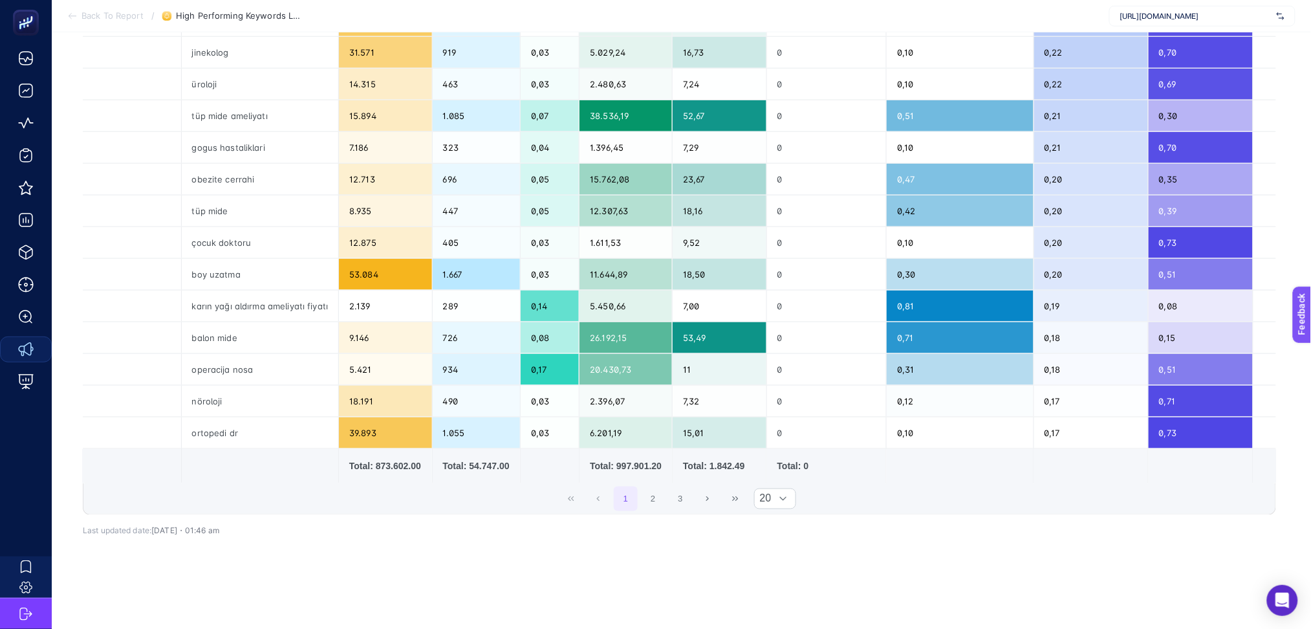
drag, startPoint x: 871, startPoint y: 470, endPoint x: 825, endPoint y: 470, distance: 45.3
click at [825, 483] on div "1 2 3 20" at bounding box center [679, 498] width 1192 height 31
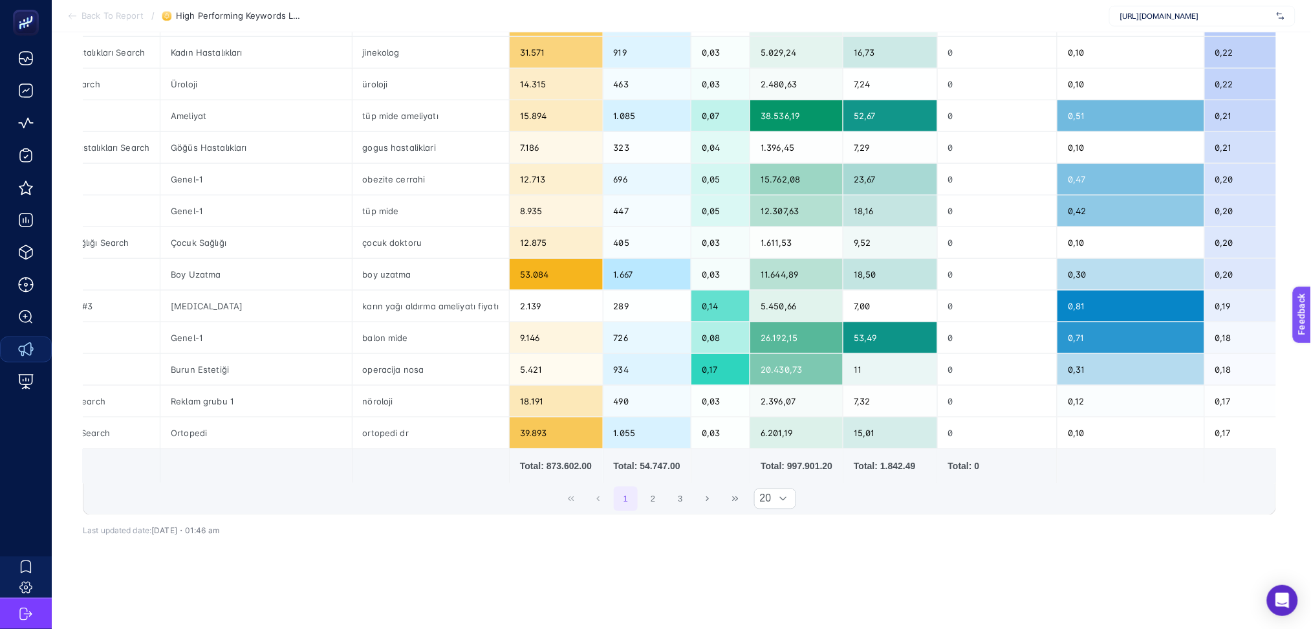
scroll to position [0, 0]
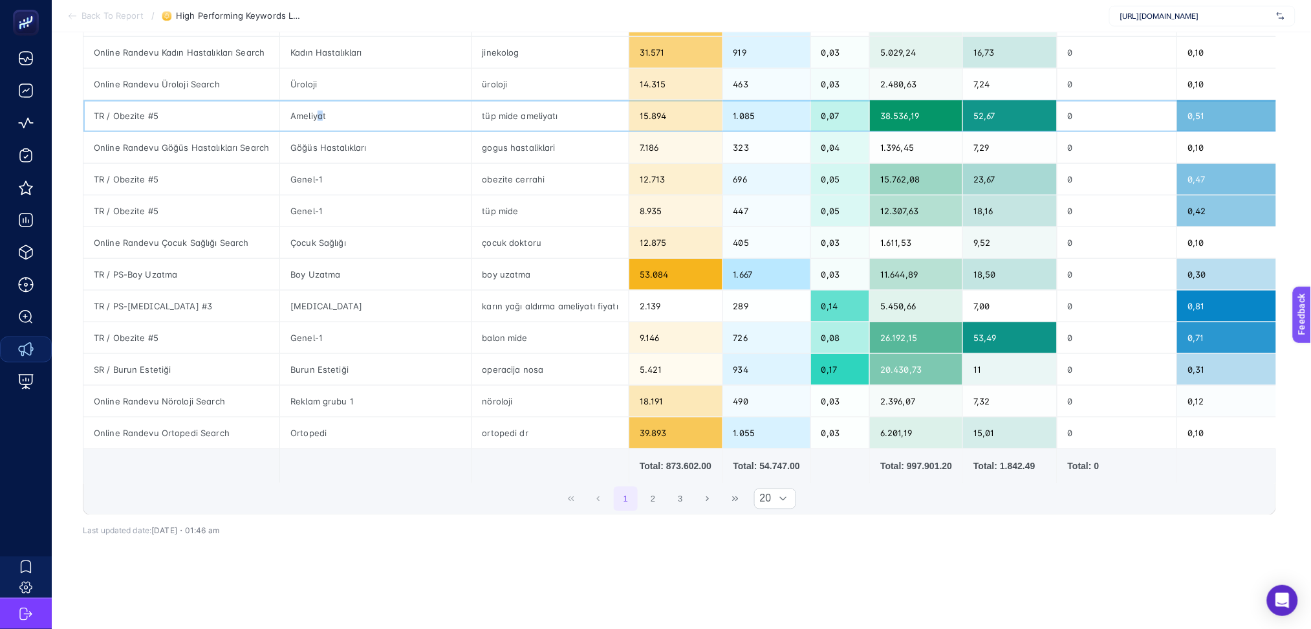
click at [309, 100] on div "Ameliyat" at bounding box center [375, 115] width 191 height 31
drag, startPoint x: 328, startPoint y: 347, endPoint x: 411, endPoint y: 353, distance: 83.7
click at [411, 354] on div "Burun Estetiği" at bounding box center [375, 369] width 191 height 31
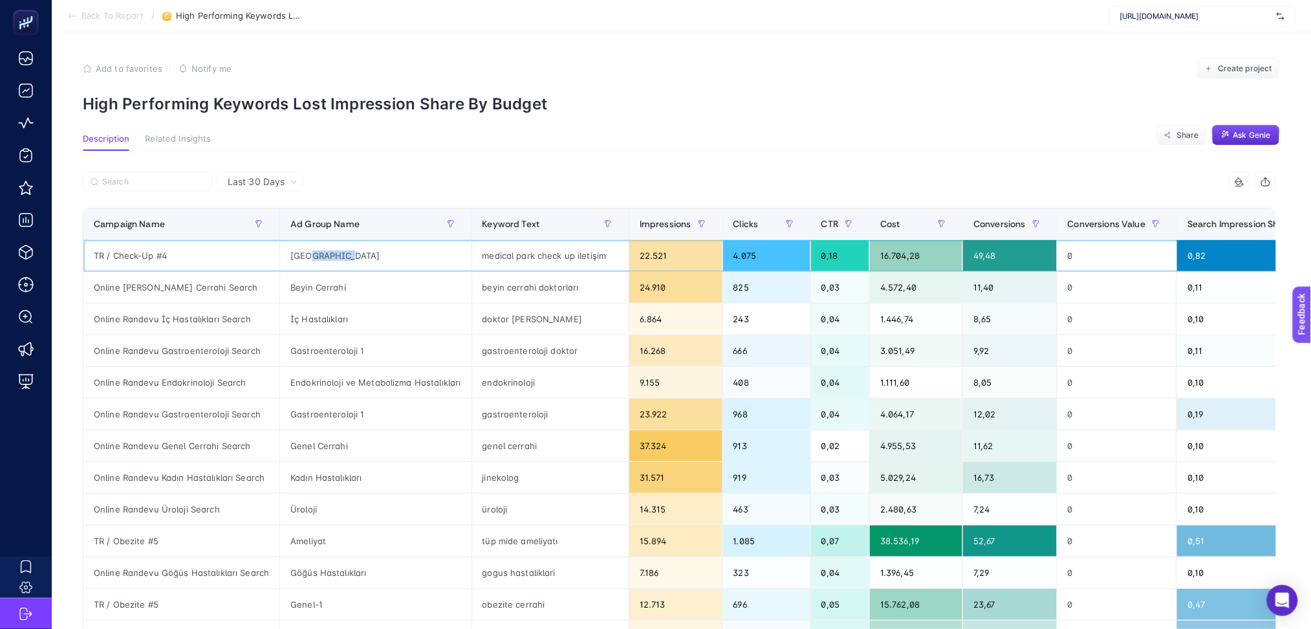
drag, startPoint x: 309, startPoint y: 257, endPoint x: 350, endPoint y: 255, distance: 40.8
click at [350, 255] on div "[GEOGRAPHIC_DATA]" at bounding box center [375, 255] width 191 height 31
drag, startPoint x: 1120, startPoint y: 259, endPoint x: 229, endPoint y: 264, distance: 890.8
click at [229, 264] on tr "TR / Check-Up #4 [GEOGRAPHIC_DATA] check up iletişim 22.521 4.075 0,18 16.704,2…" at bounding box center [837, 256] width 1508 height 32
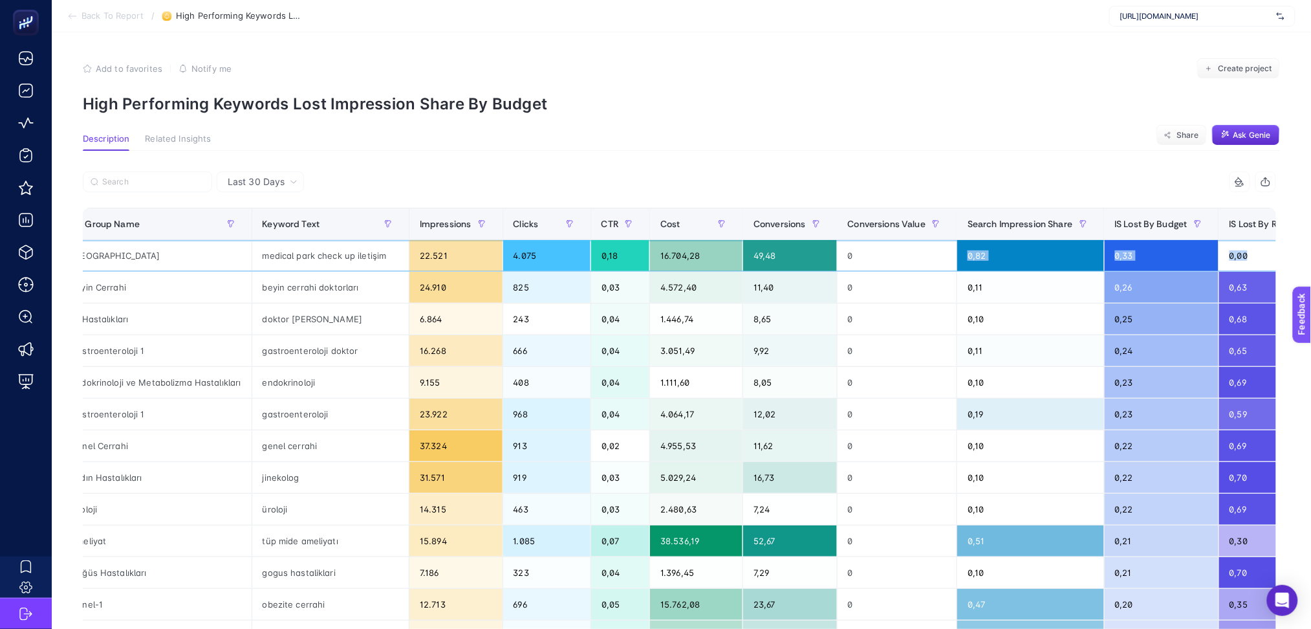
scroll to position [0, 290]
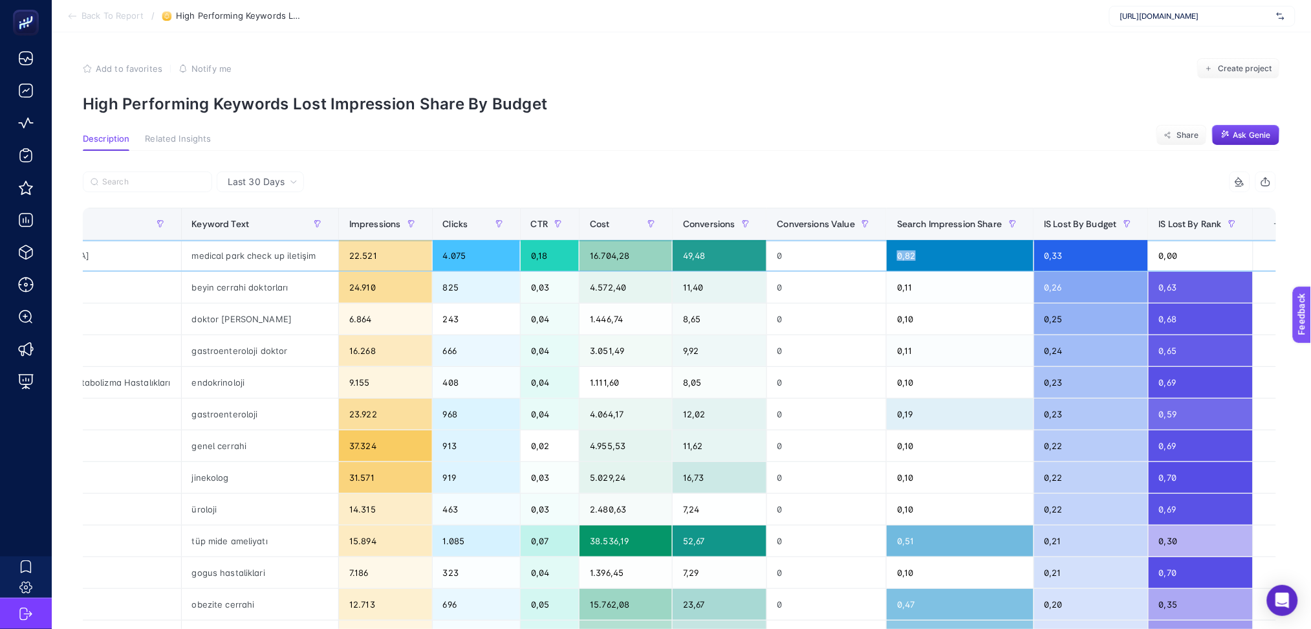
drag, startPoint x: 1171, startPoint y: 261, endPoint x: 948, endPoint y: 249, distance: 222.9
click at [948, 249] on div "0,82" at bounding box center [960, 255] width 146 height 31
click at [853, 19] on section "Back To Report / High Performing Keywords Lost Impression Share By Budget [URL]…" at bounding box center [682, 16] width 1260 height 32
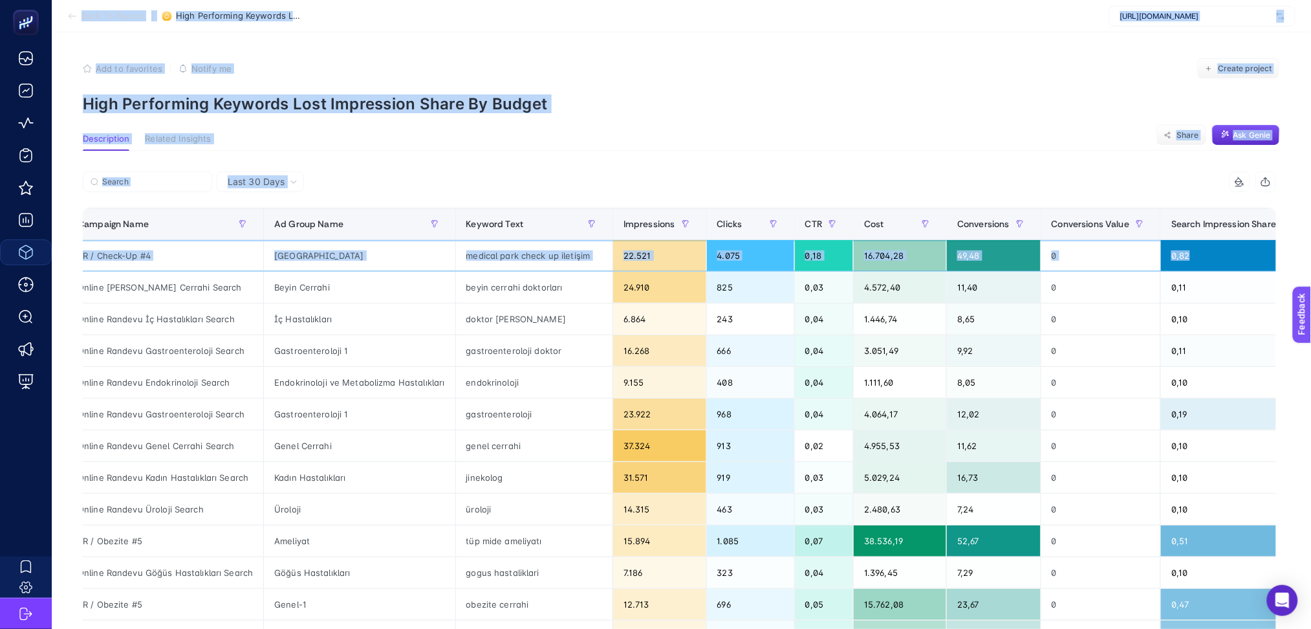
scroll to position [0, 0]
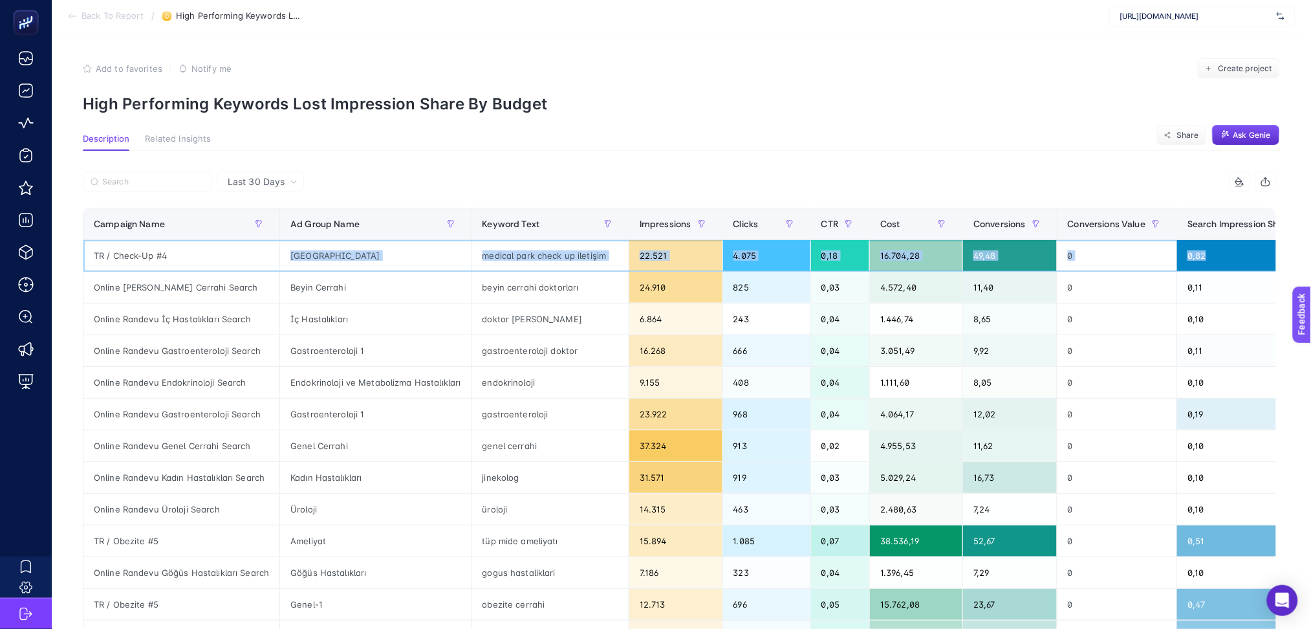
drag, startPoint x: 930, startPoint y: 243, endPoint x: 197, endPoint y: 257, distance: 733.8
click at [197, 257] on tr "TR / Check-Up #4 [GEOGRAPHIC_DATA] check up iletişim 22.521 4.075 0,18 16.704,2…" at bounding box center [837, 256] width 1508 height 32
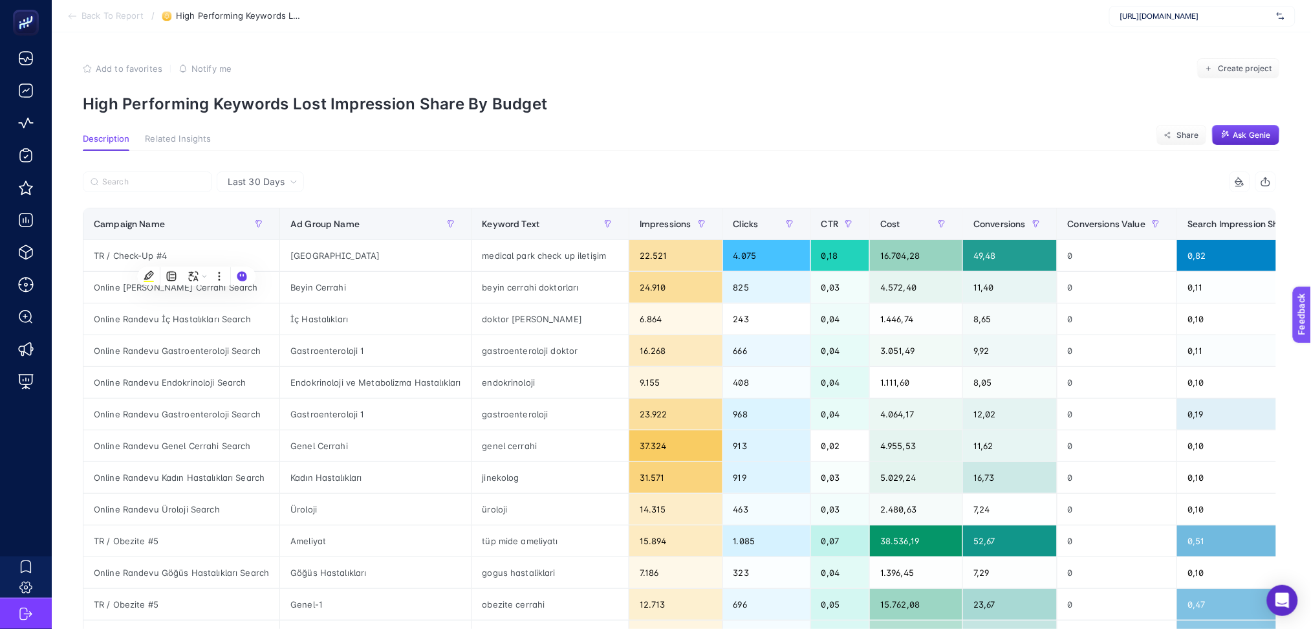
click at [69, 16] on icon at bounding box center [72, 16] width 10 height 10
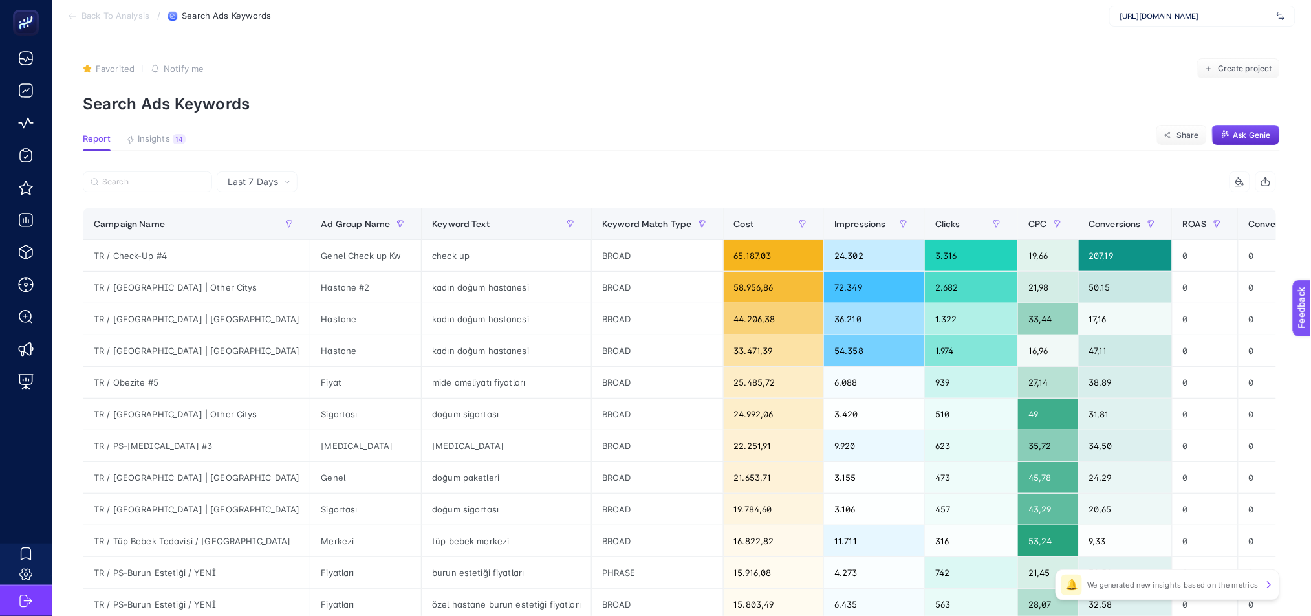
click at [71, 17] on icon at bounding box center [72, 16] width 10 height 10
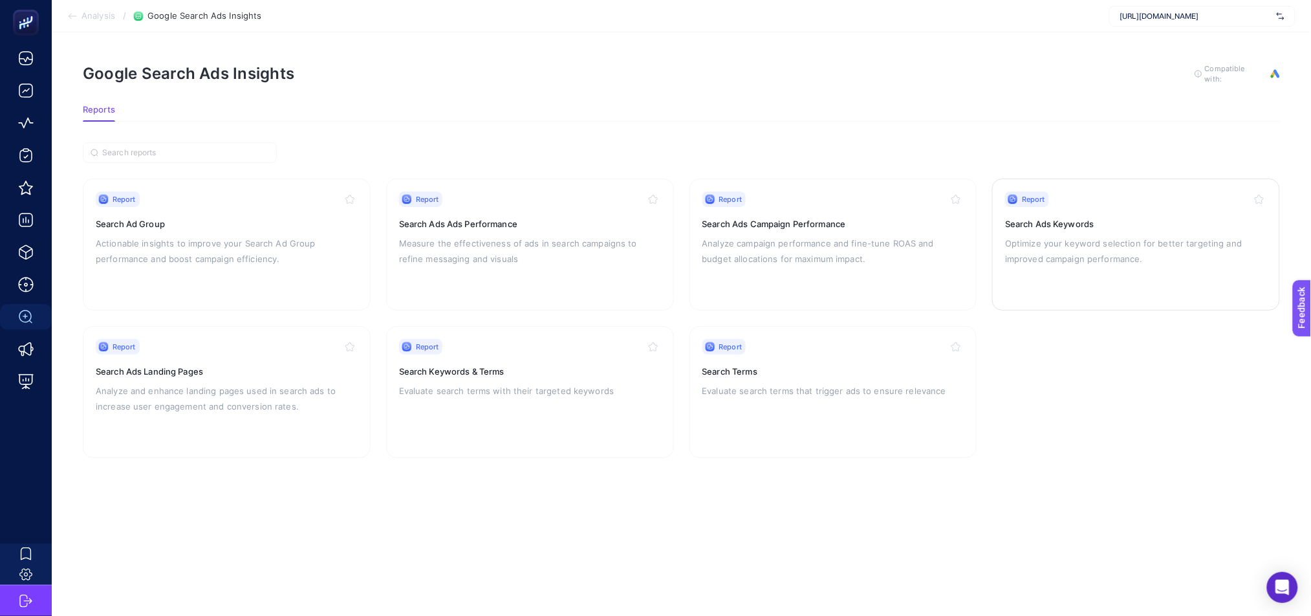
click at [1082, 277] on div "Report Search Ads Keywords Optimize your keyword selection for better targeting…" at bounding box center [1136, 244] width 262 height 106
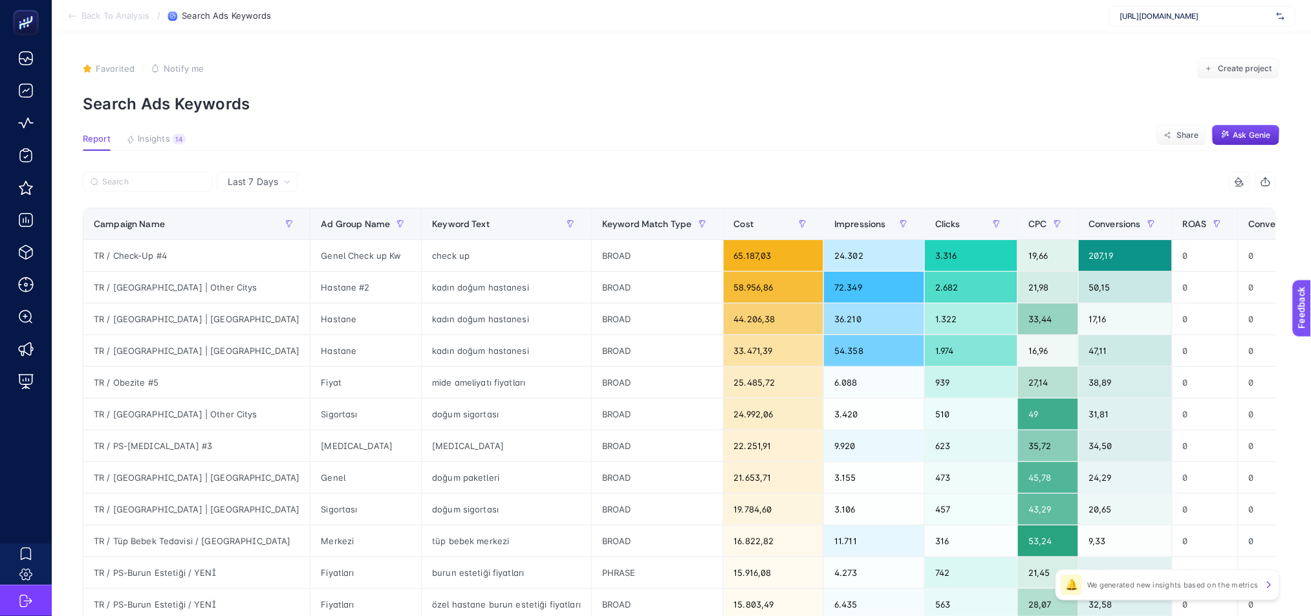
click at [180, 68] on span "Notify me" at bounding box center [184, 68] width 40 height 10
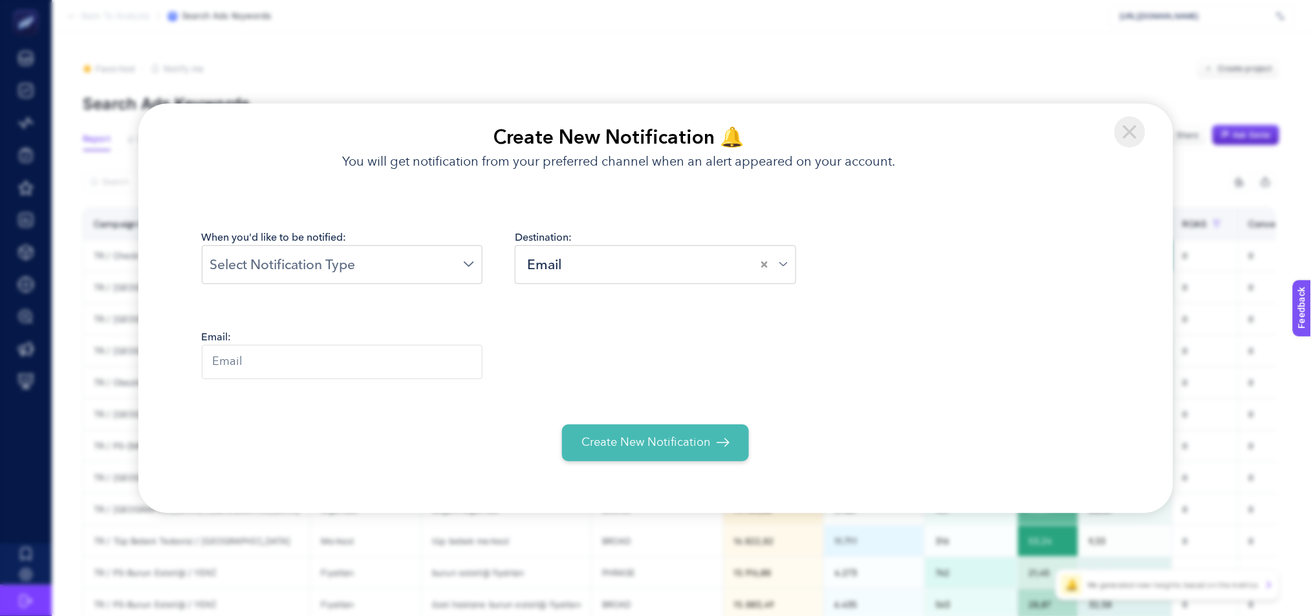
drag, startPoint x: 1131, startPoint y: 129, endPoint x: 1015, endPoint y: 140, distance: 117.0
click at [1133, 131] on img at bounding box center [1130, 131] width 31 height 31
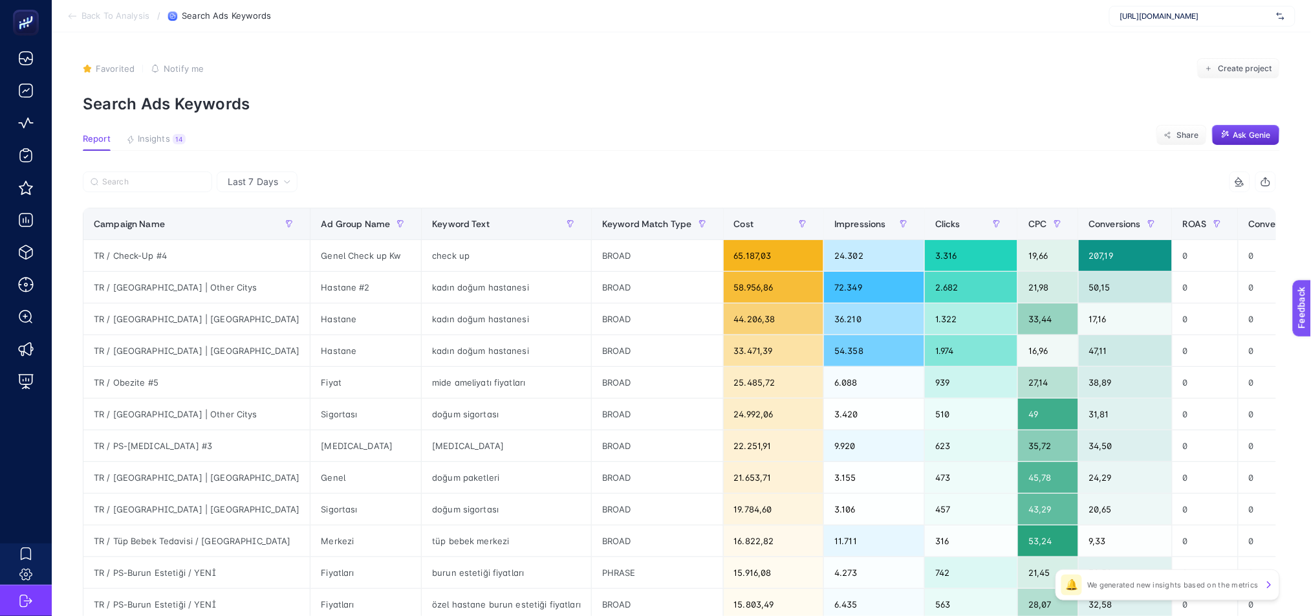
click at [151, 132] on article "Favorited true Notify me Create project Search Ads Keywords Report Insights 14 …" at bounding box center [682, 537] width 1260 height 1011
click at [153, 142] on span "Insights" at bounding box center [154, 139] width 32 height 10
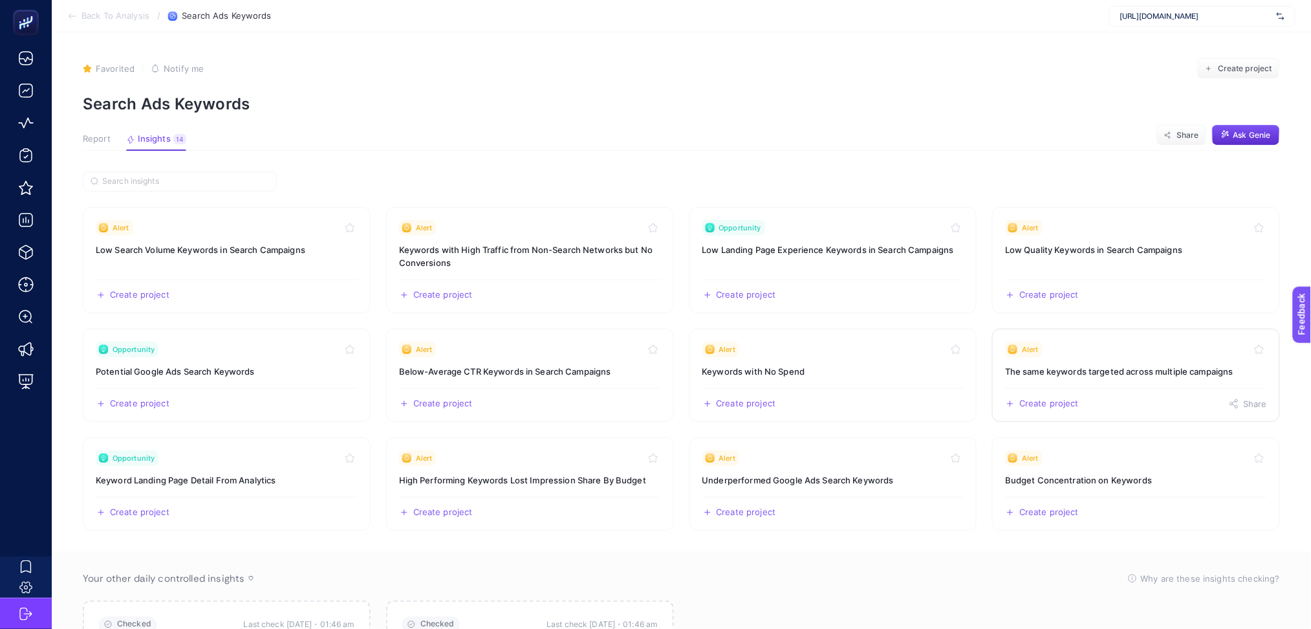
click at [1161, 389] on div "Create project Share" at bounding box center [1136, 398] width 262 height 21
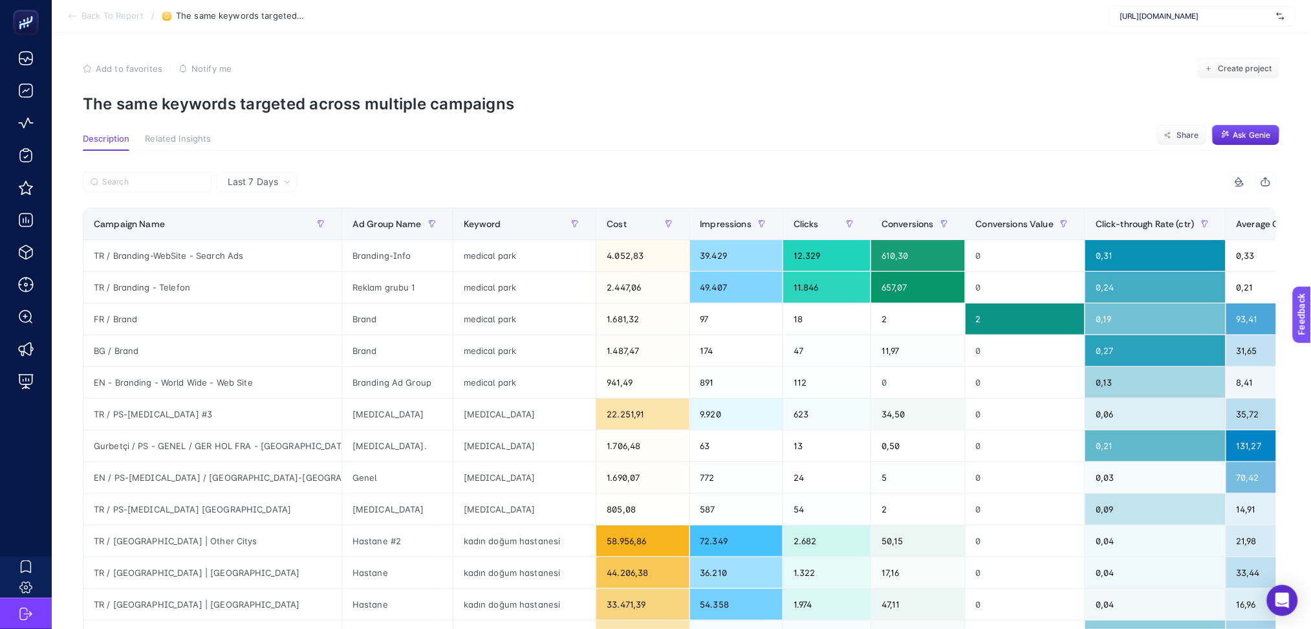
scroll to position [443, 0]
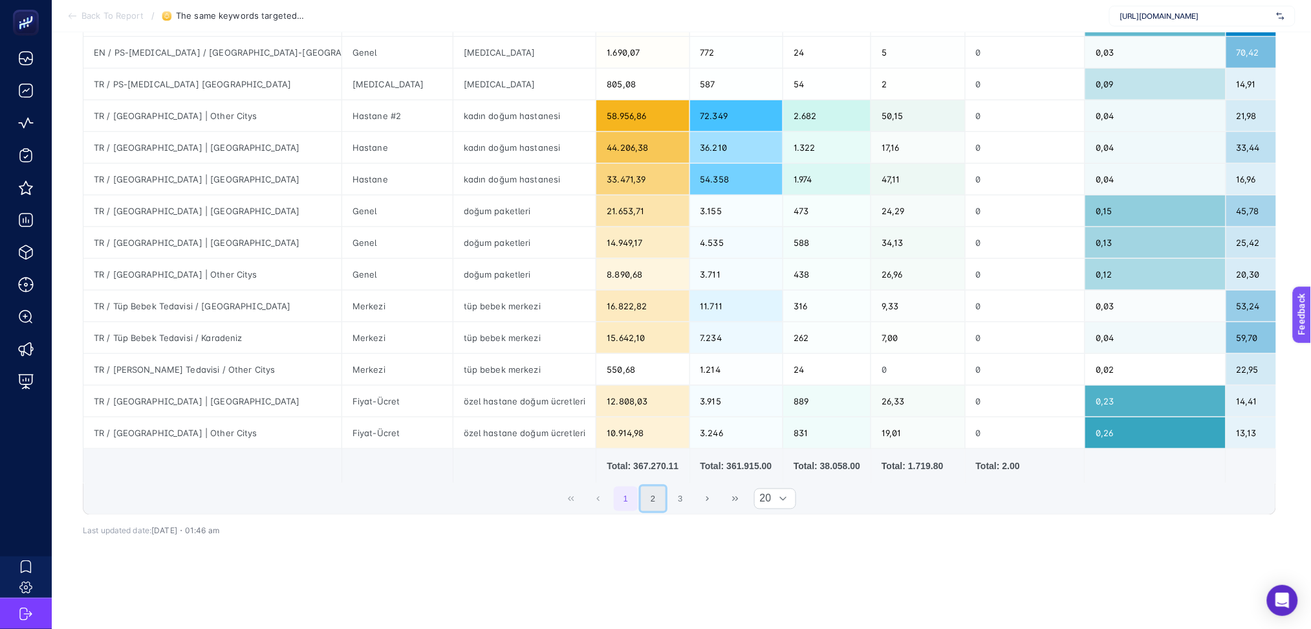
click at [657, 488] on button "2" at bounding box center [653, 498] width 25 height 25
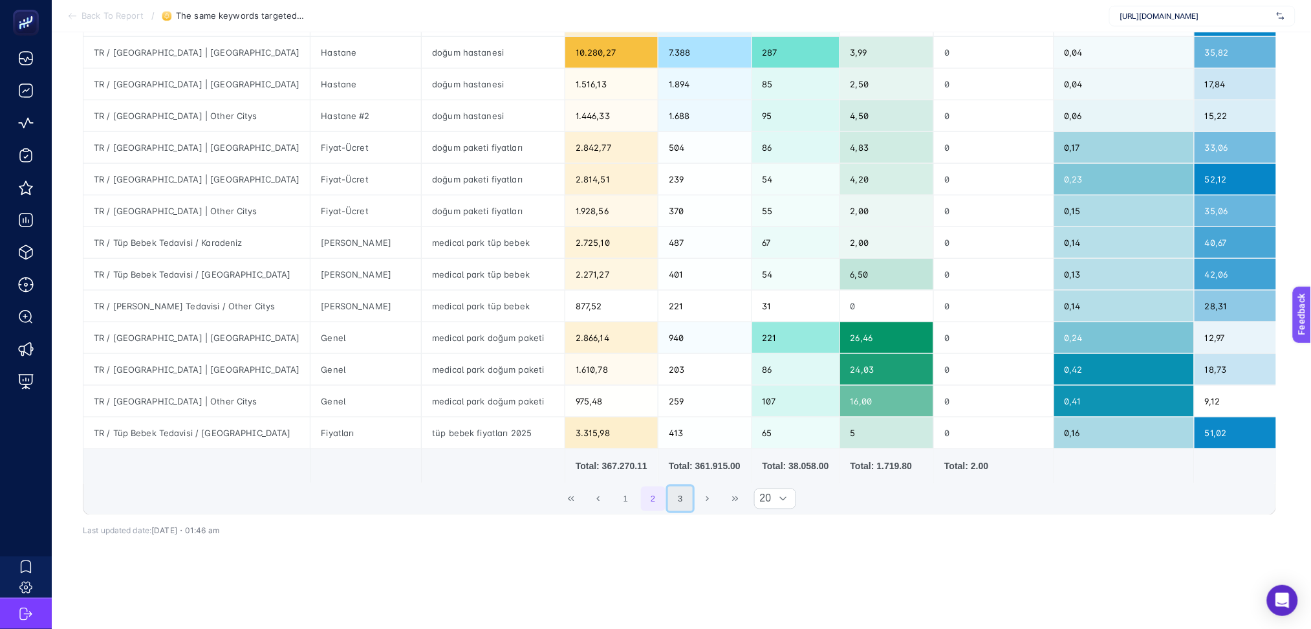
click at [687, 488] on button "3" at bounding box center [680, 498] width 25 height 25
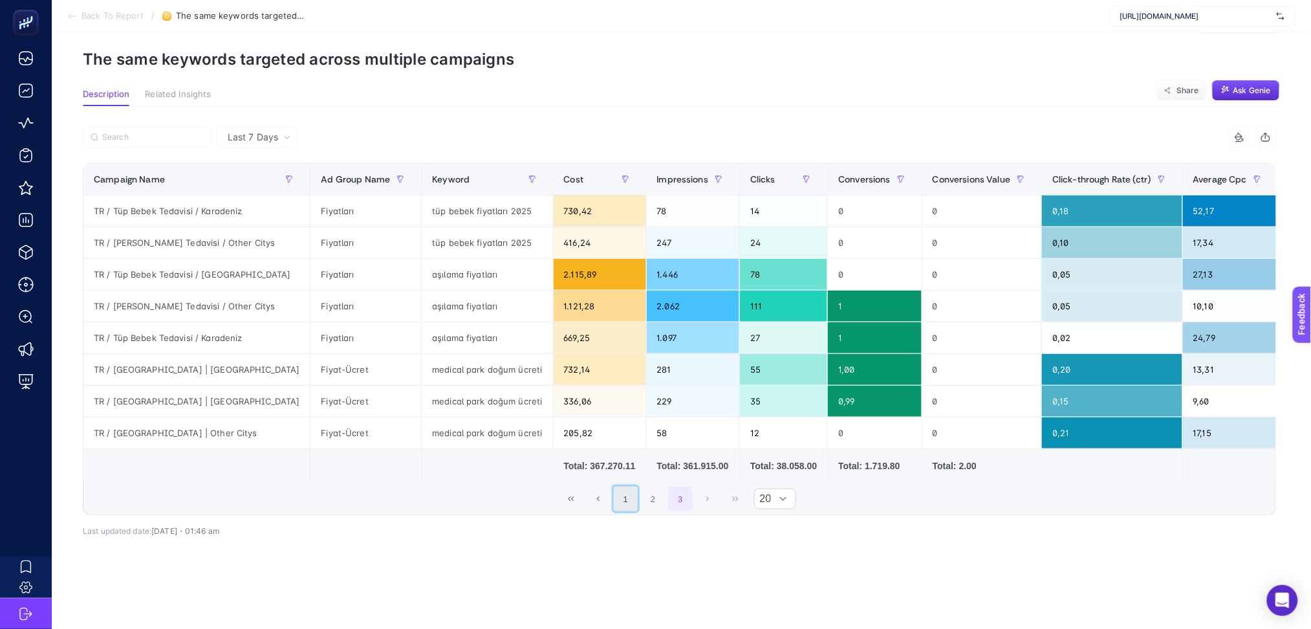
click at [639, 491] on button "1" at bounding box center [626, 498] width 25 height 25
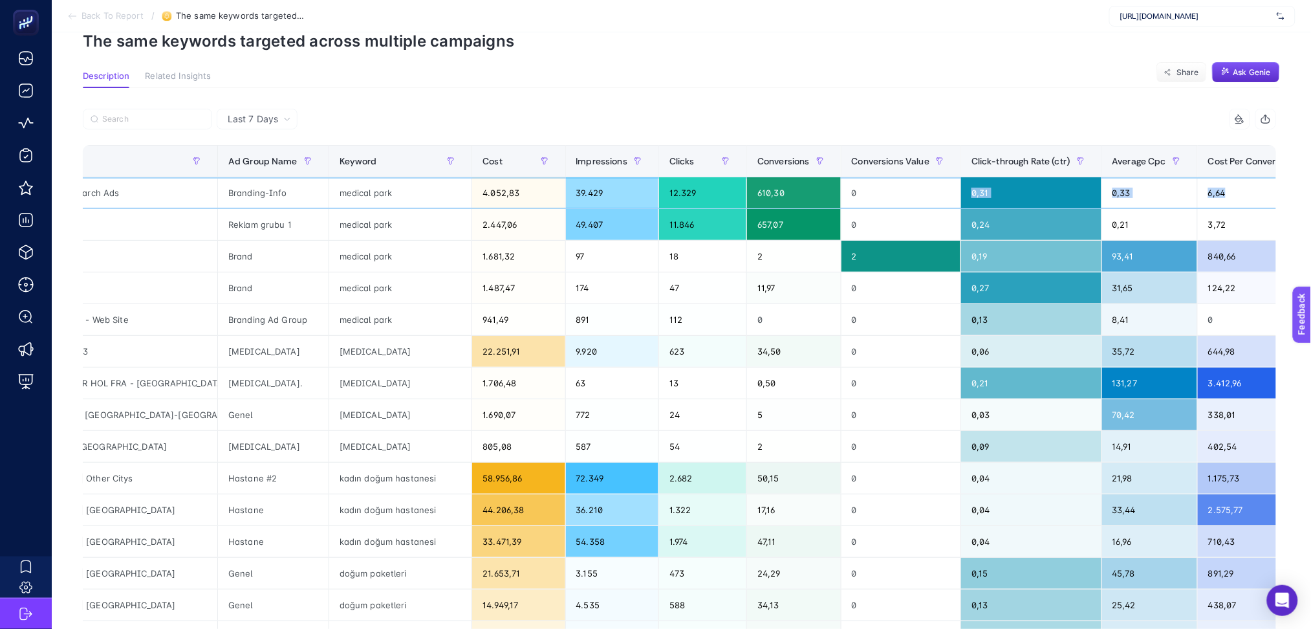
scroll to position [0, 133]
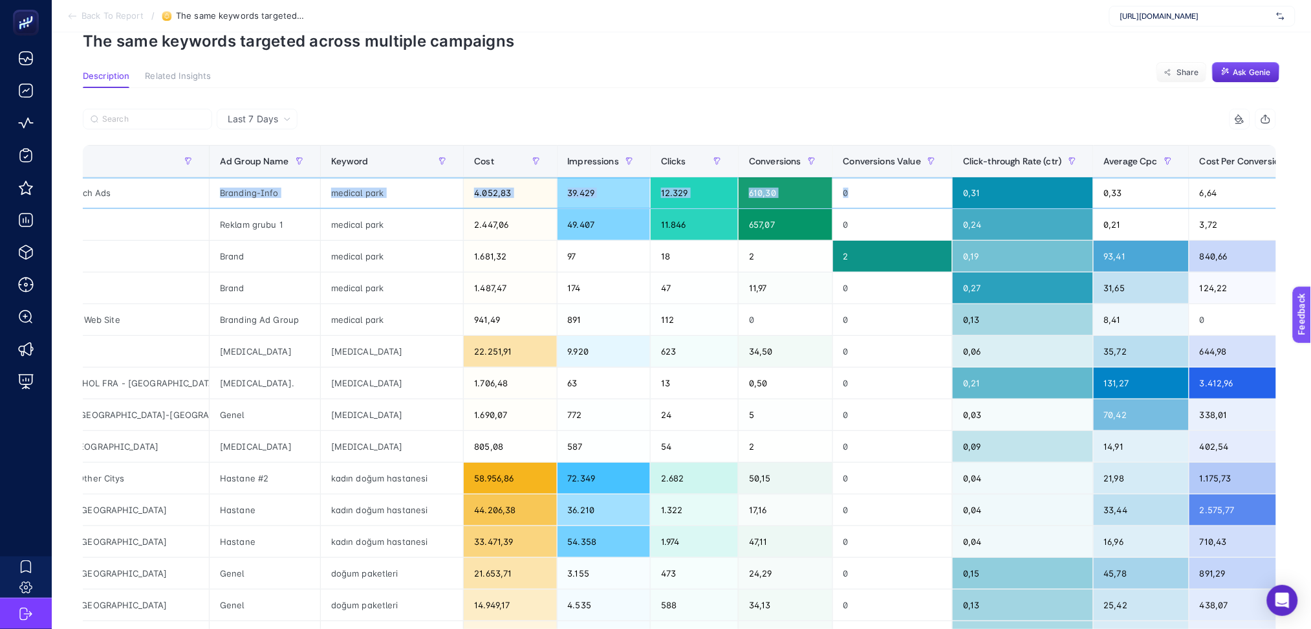
drag, startPoint x: 945, startPoint y: 201, endPoint x: 158, endPoint y: 202, distance: 786.7
click at [119, 195] on tr "TR / Branding-WebSite - Search Ads Branding-Info medical park 4.052,83 39.429 1…" at bounding box center [658, 193] width 1414 height 32
click at [391, 223] on div "medical park" at bounding box center [392, 224] width 143 height 31
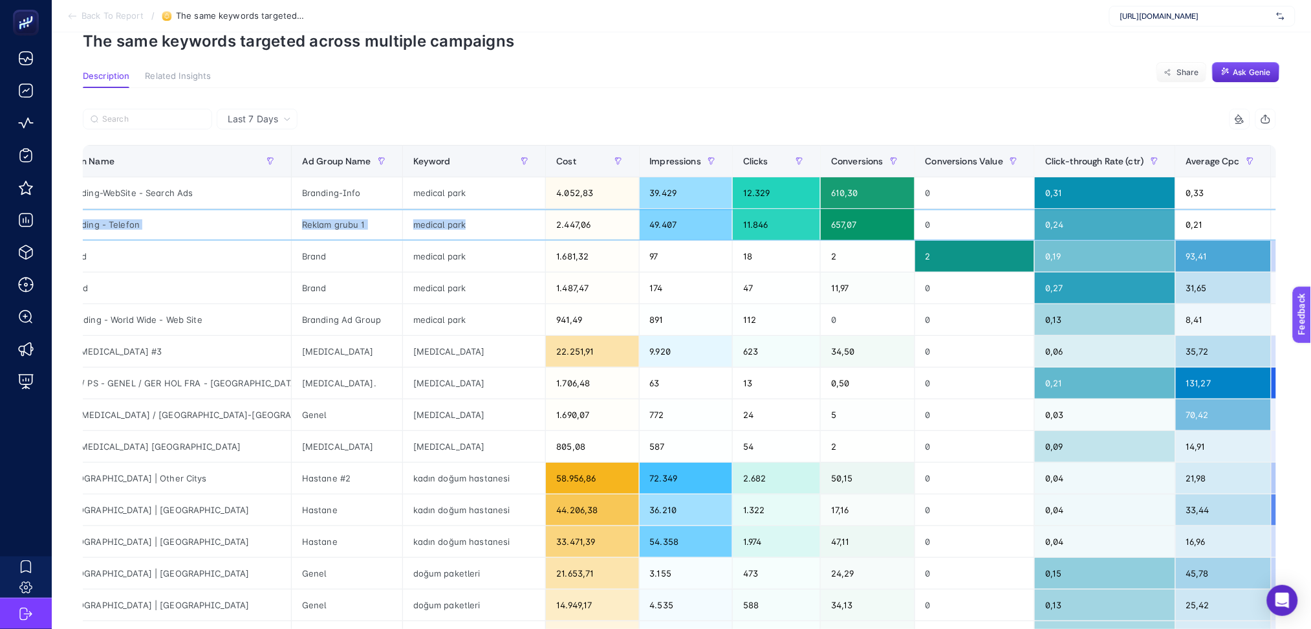
scroll to position [0, 0]
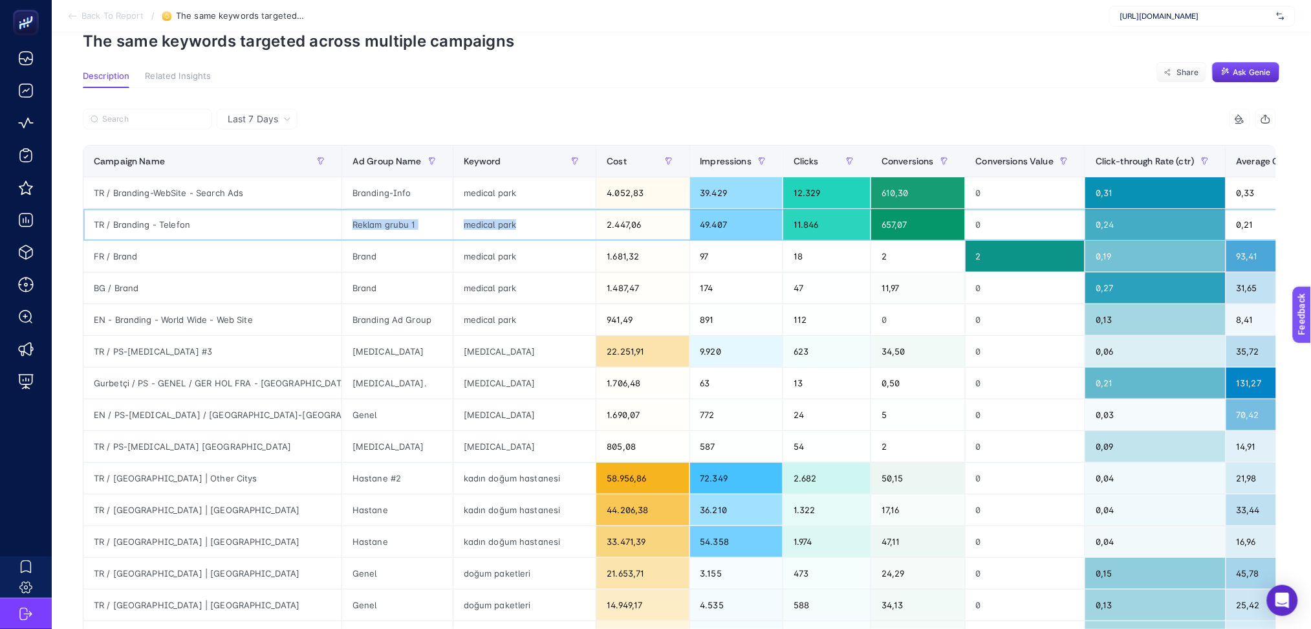
drag, startPoint x: 359, startPoint y: 222, endPoint x: 199, endPoint y: 226, distance: 159.9
click at [199, 227] on tr "TR / Branding - Telefon Reklam grubu 1 medical park 2.447,06 49.407 11.846 657,…" at bounding box center [790, 225] width 1414 height 32
click at [490, 241] on div "medical park" at bounding box center [525, 256] width 143 height 31
click at [479, 227] on div "medical park" at bounding box center [525, 224] width 143 height 31
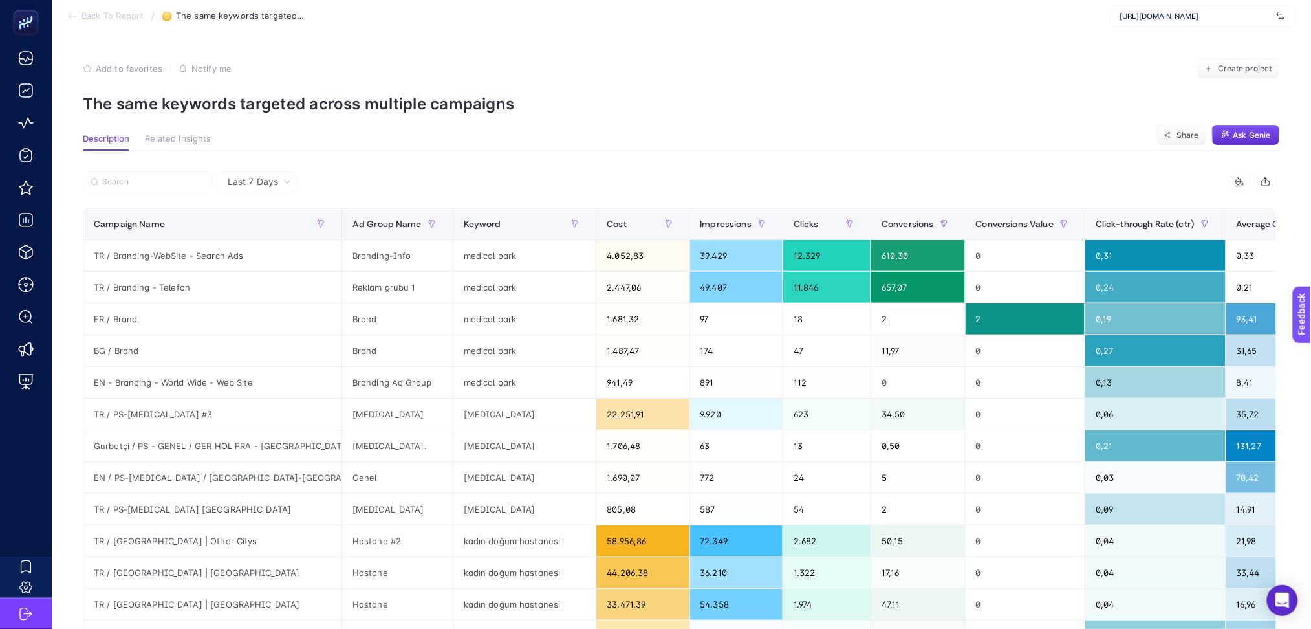
click at [73, 14] on icon at bounding box center [72, 16] width 10 height 10
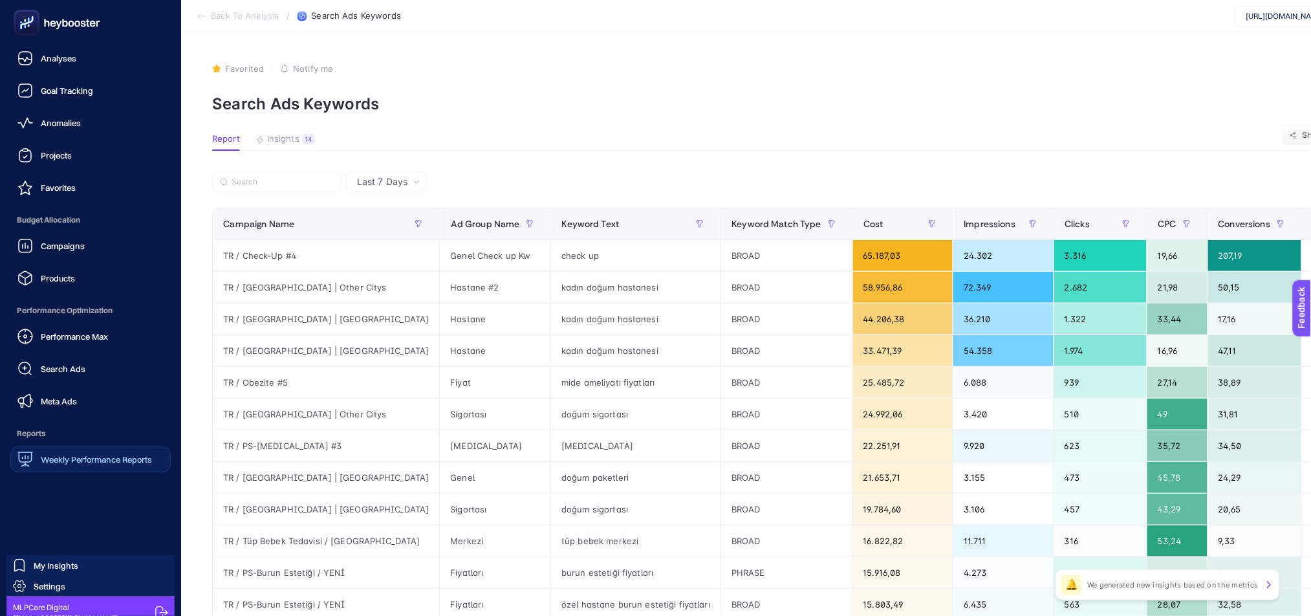
click at [122, 457] on span "Weekly Performance Reports" at bounding box center [96, 459] width 111 height 10
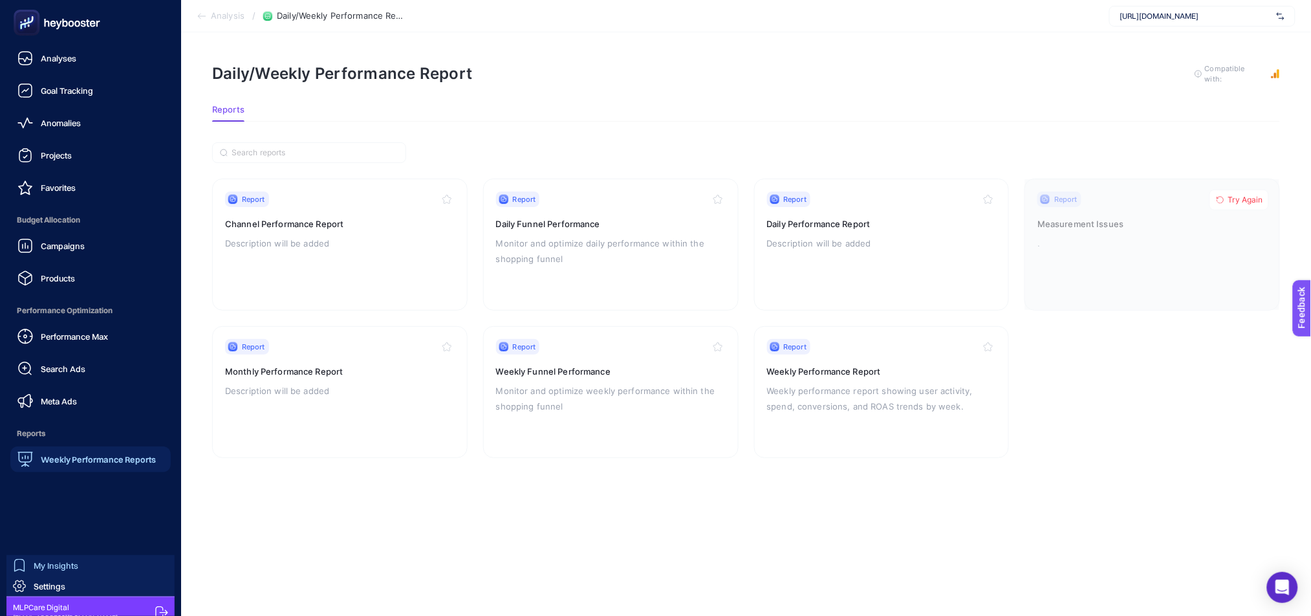
click at [37, 564] on span "My Insights" at bounding box center [56, 565] width 45 height 10
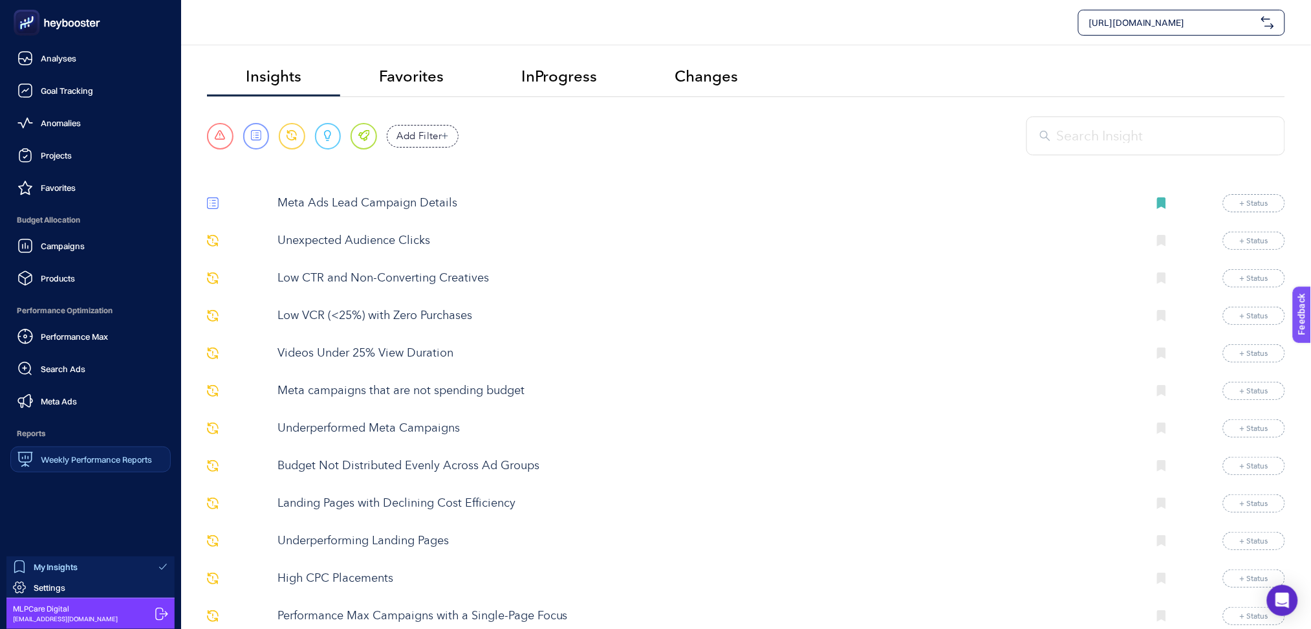
click at [76, 74] on ul "Analyses Goal Tracking Anomalies Projects Favorites Budget Allocation Campaigns…" at bounding box center [90, 258] width 160 height 427
click at [77, 61] on link "Analyses" at bounding box center [90, 58] width 160 height 26
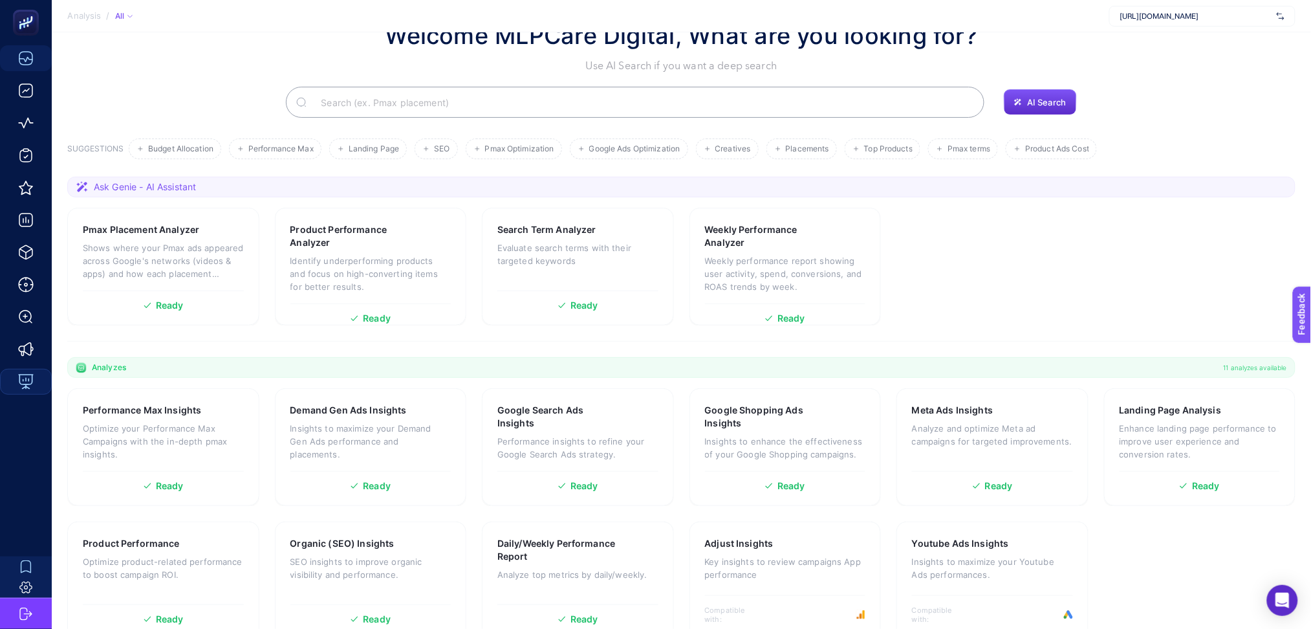
scroll to position [70, 0]
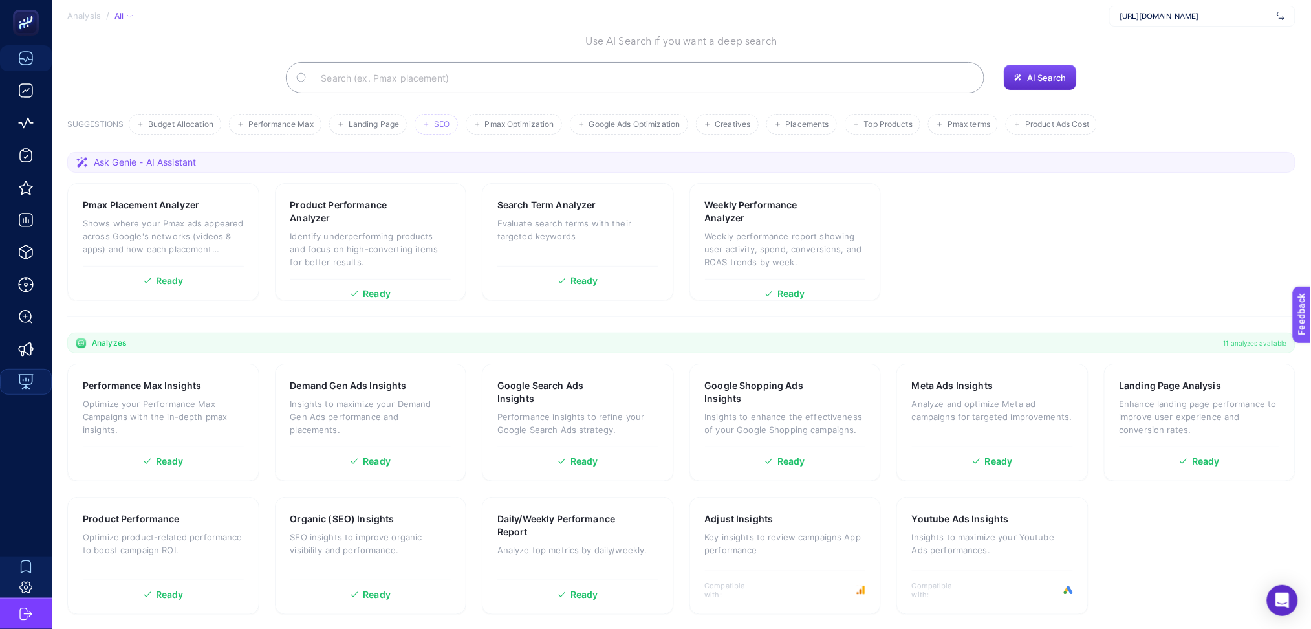
click at [443, 127] on span "SEO" at bounding box center [442, 125] width 16 height 10
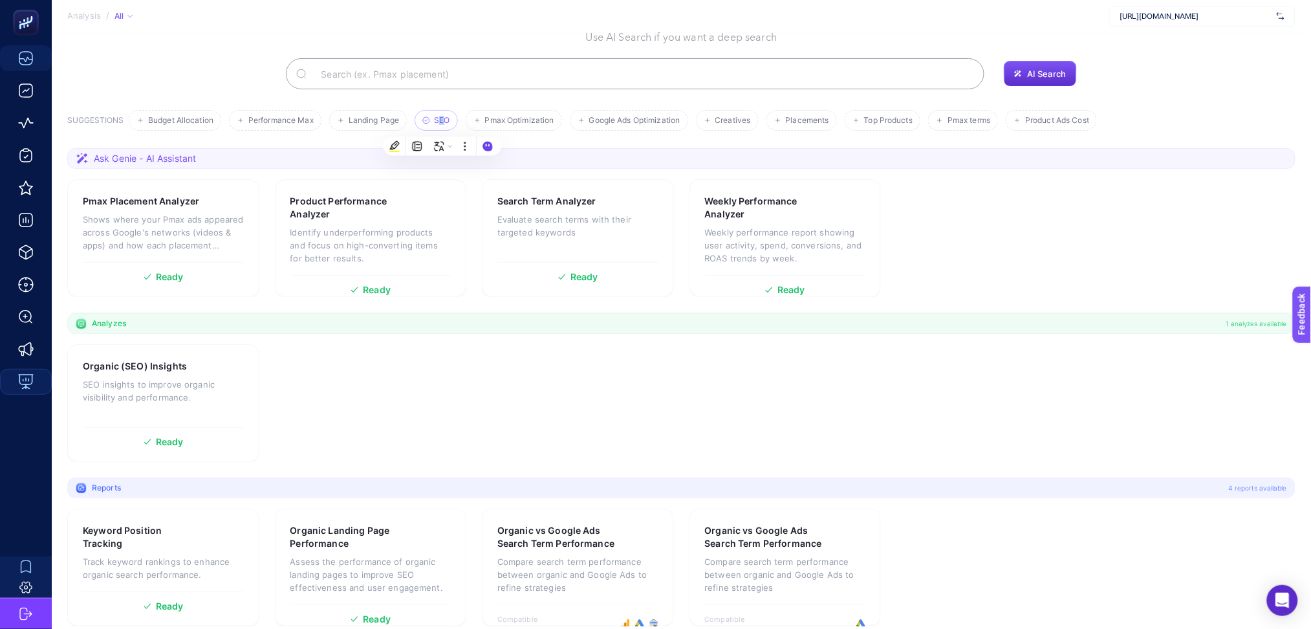
scroll to position [86, 0]
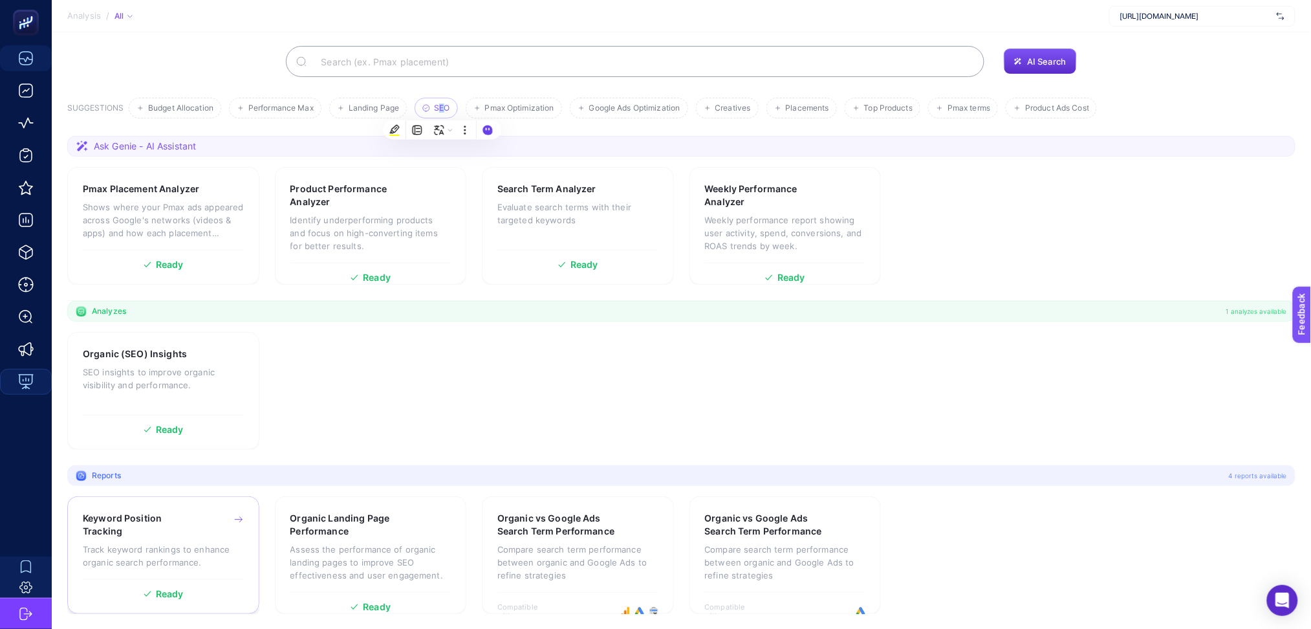
click at [219, 552] on p "Track keyword rankings to enhance organic search performance." at bounding box center [163, 556] width 161 height 26
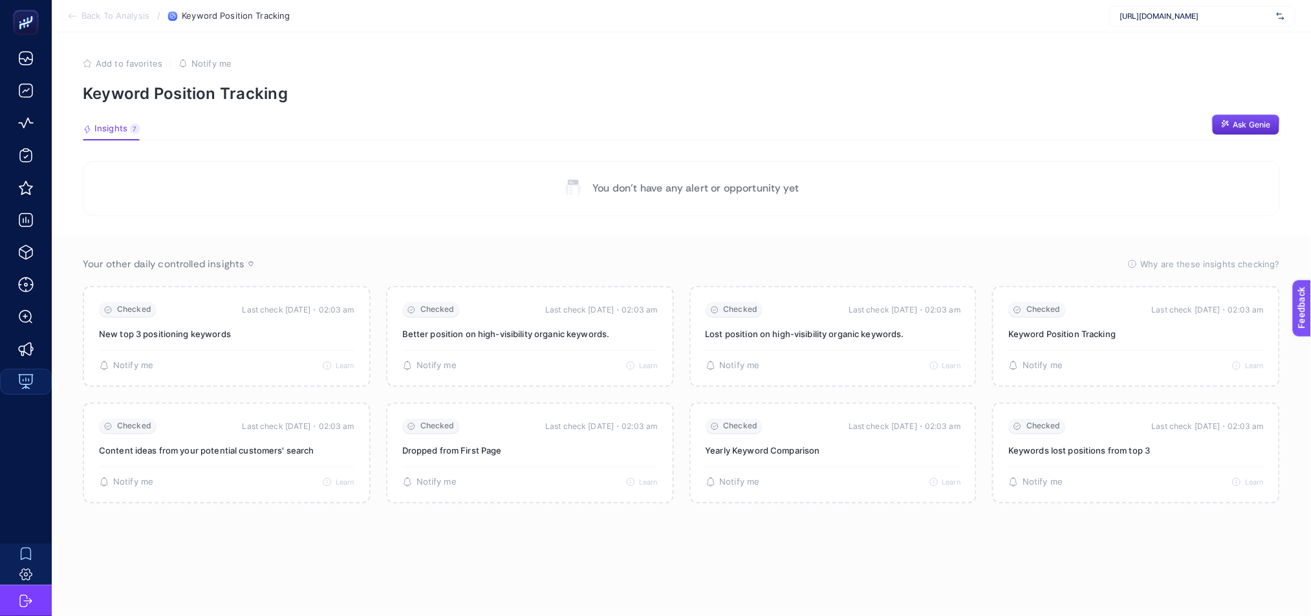
click at [66, 17] on section "Back To Analysis / Keyword Position Tracking [URL][DOMAIN_NAME]" at bounding box center [682, 16] width 1260 height 32
click at [72, 16] on icon at bounding box center [72, 16] width 7 height 0
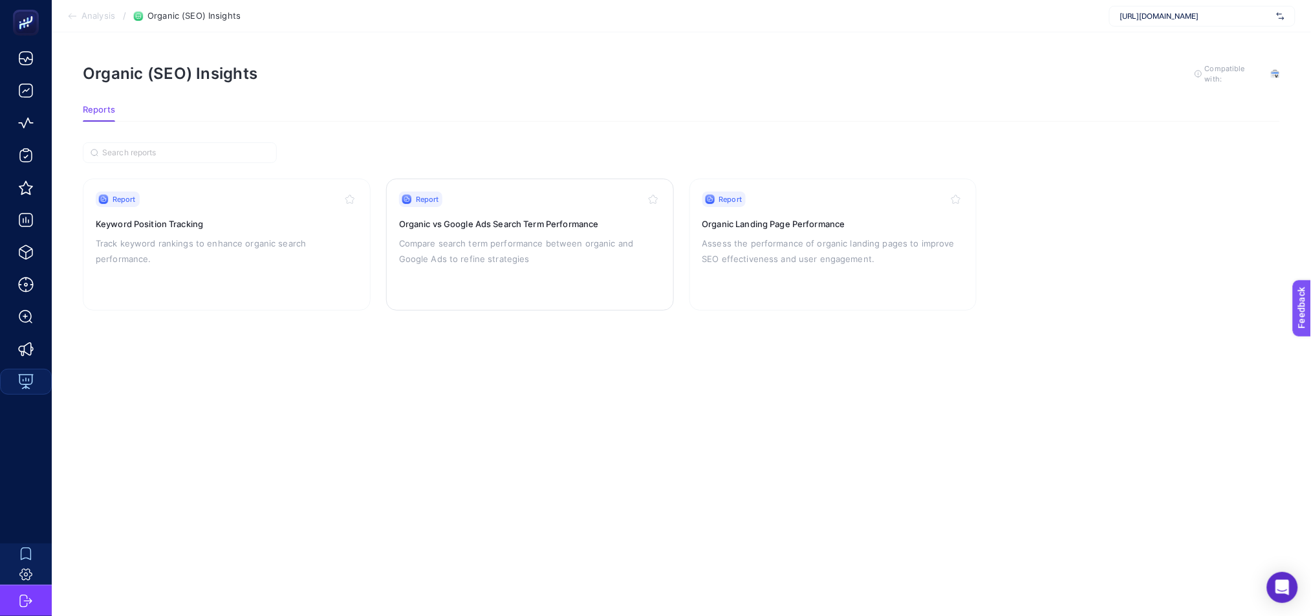
click at [605, 261] on p "Compare search term performance between organic and Google Ads to refine strate…" at bounding box center [530, 250] width 262 height 31
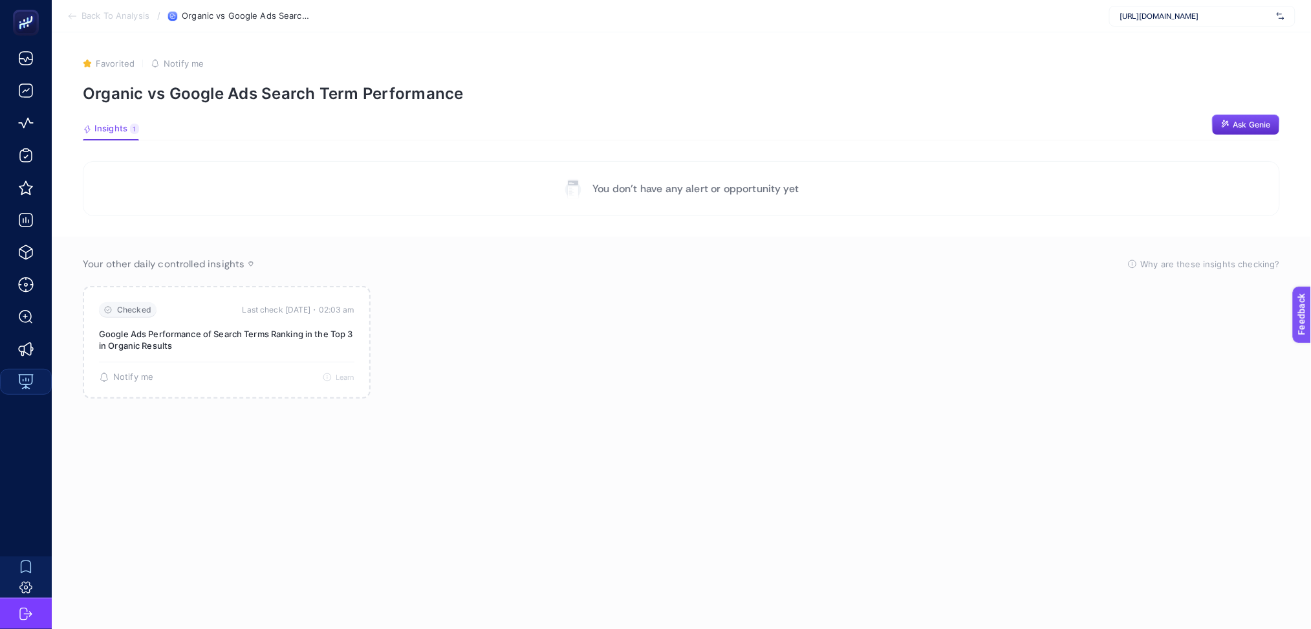
click at [73, 20] on icon at bounding box center [72, 16] width 10 height 10
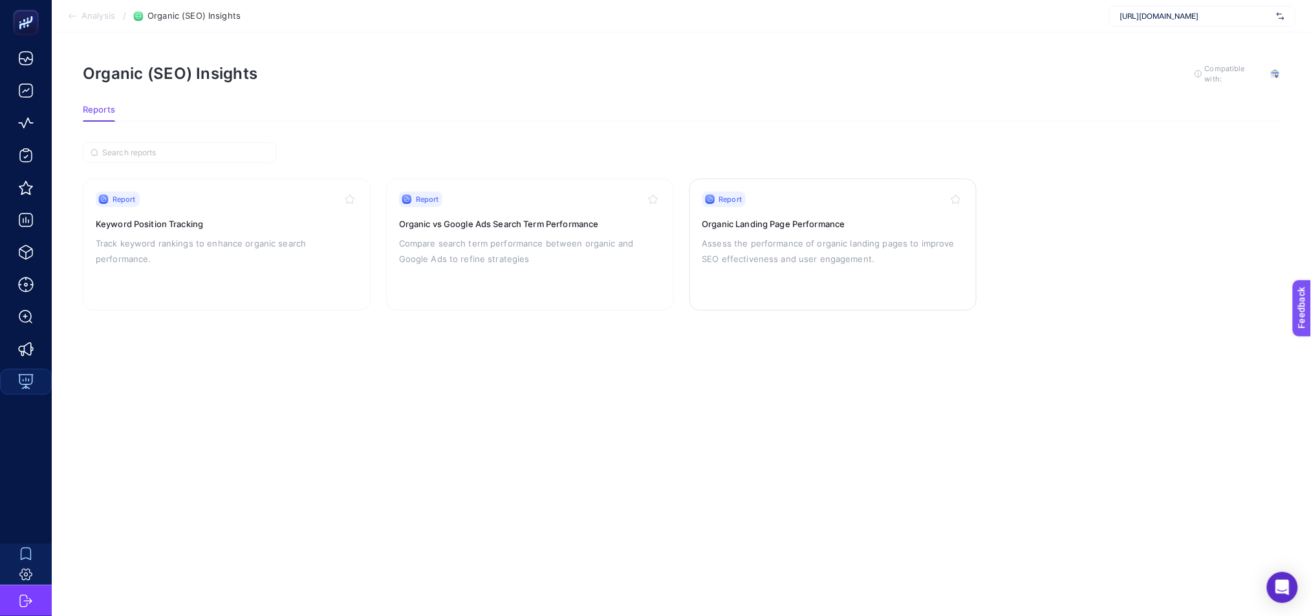
click at [811, 257] on p "Assess the performance of organic landing pages to improve SEO effectiveness an…" at bounding box center [834, 250] width 262 height 31
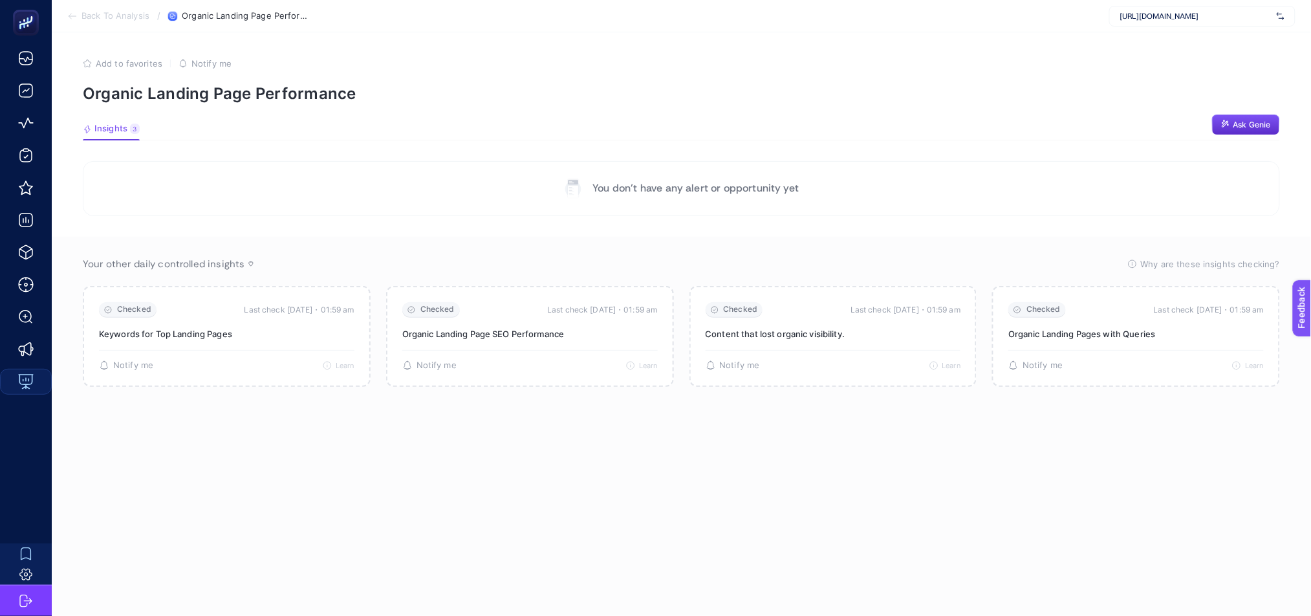
click at [73, 19] on icon at bounding box center [72, 16] width 10 height 10
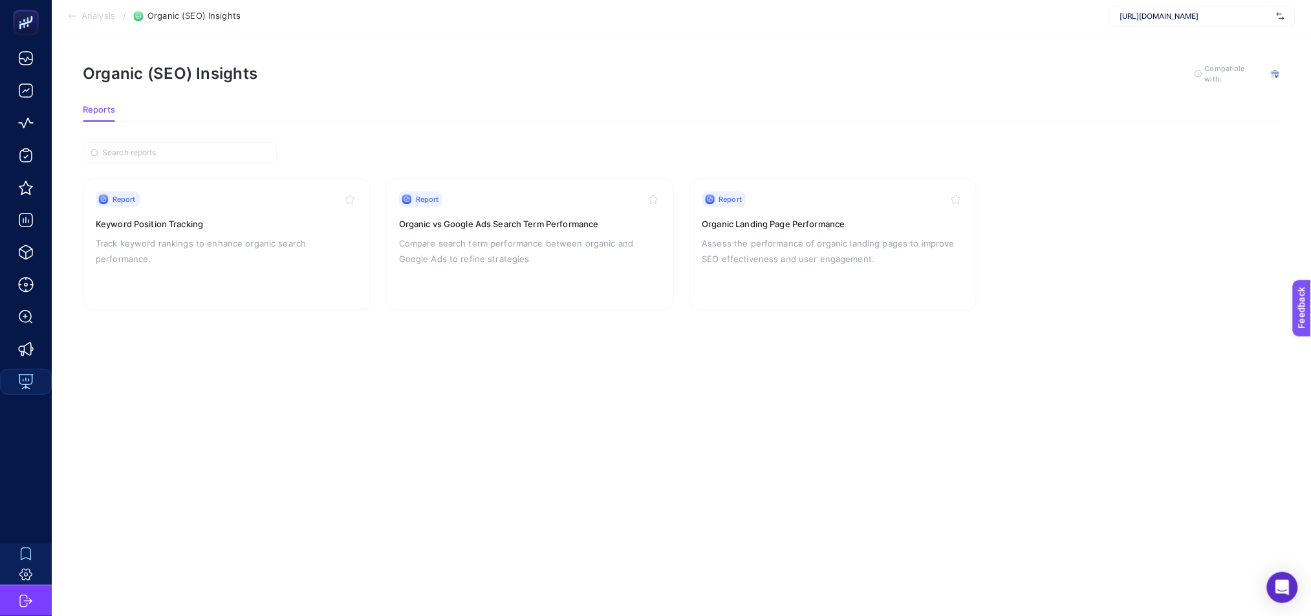
click at [71, 15] on icon at bounding box center [72, 16] width 10 height 10
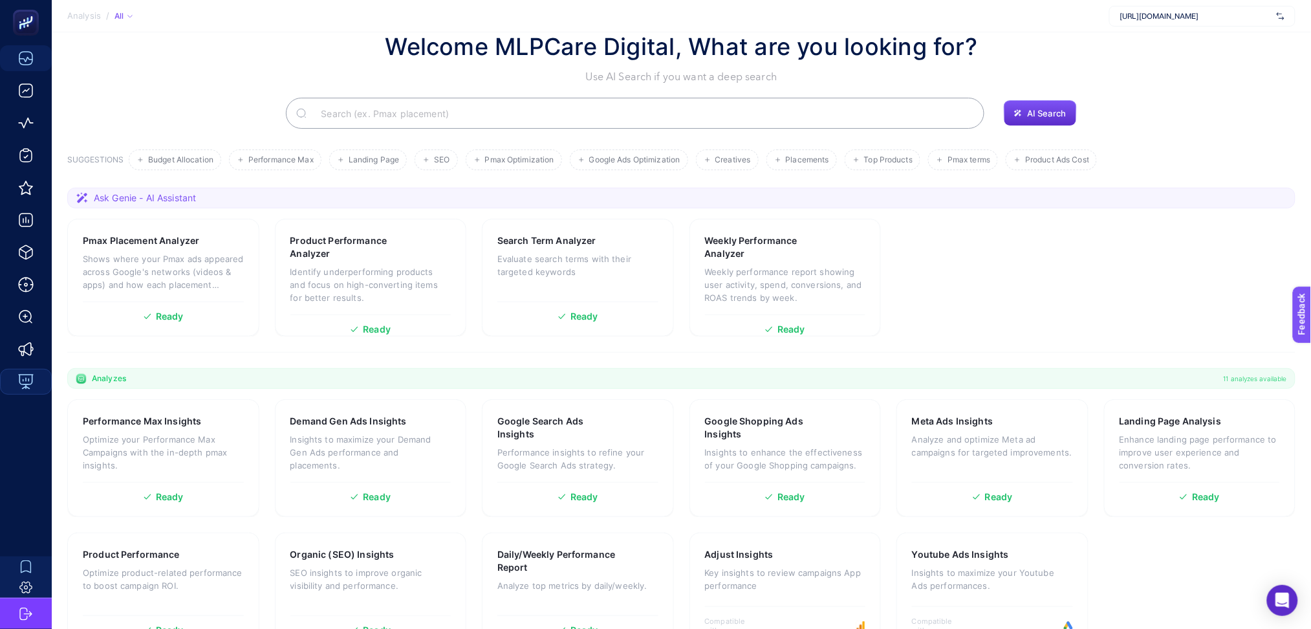
scroll to position [70, 0]
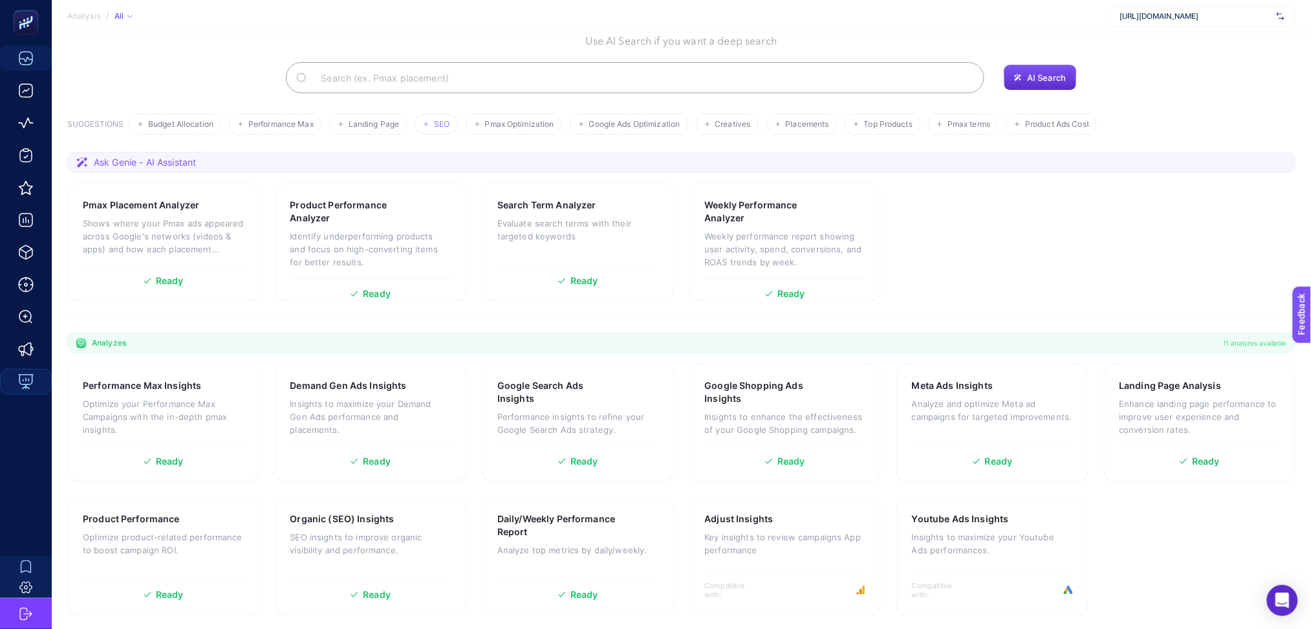
click at [441, 120] on span "SEO" at bounding box center [442, 125] width 16 height 10
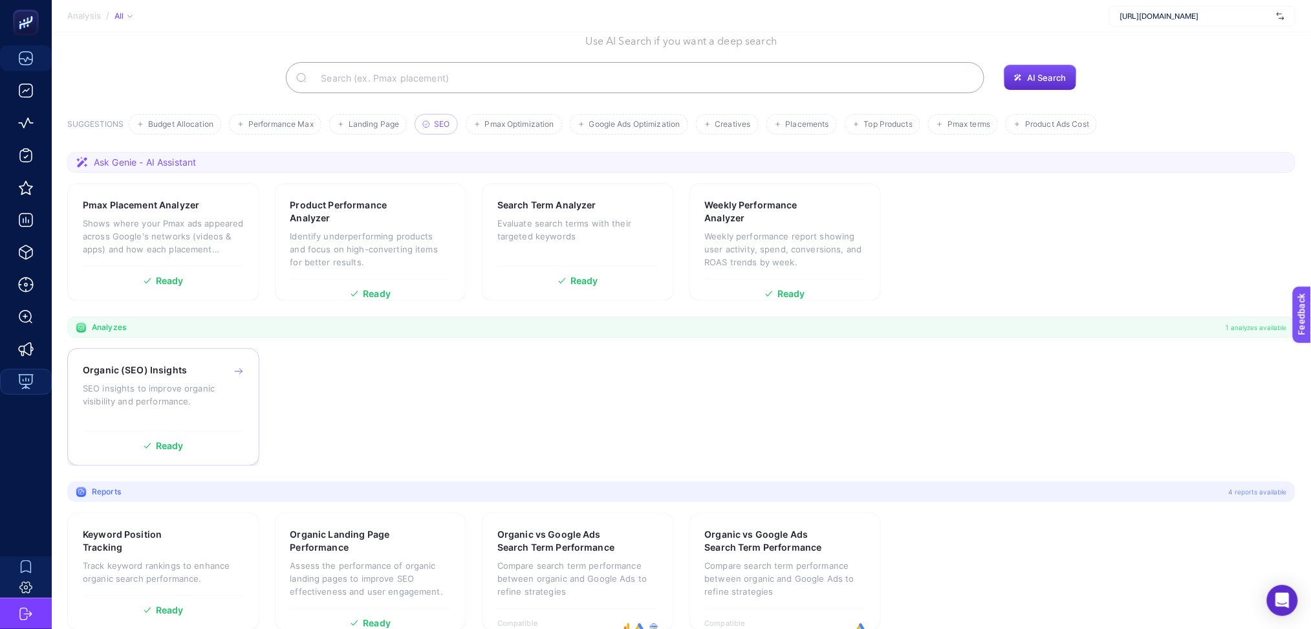
click at [188, 416] on div "Organic (SEO) Insights SEO insights to improve organic visibility and performan…" at bounding box center [163, 394] width 161 height 61
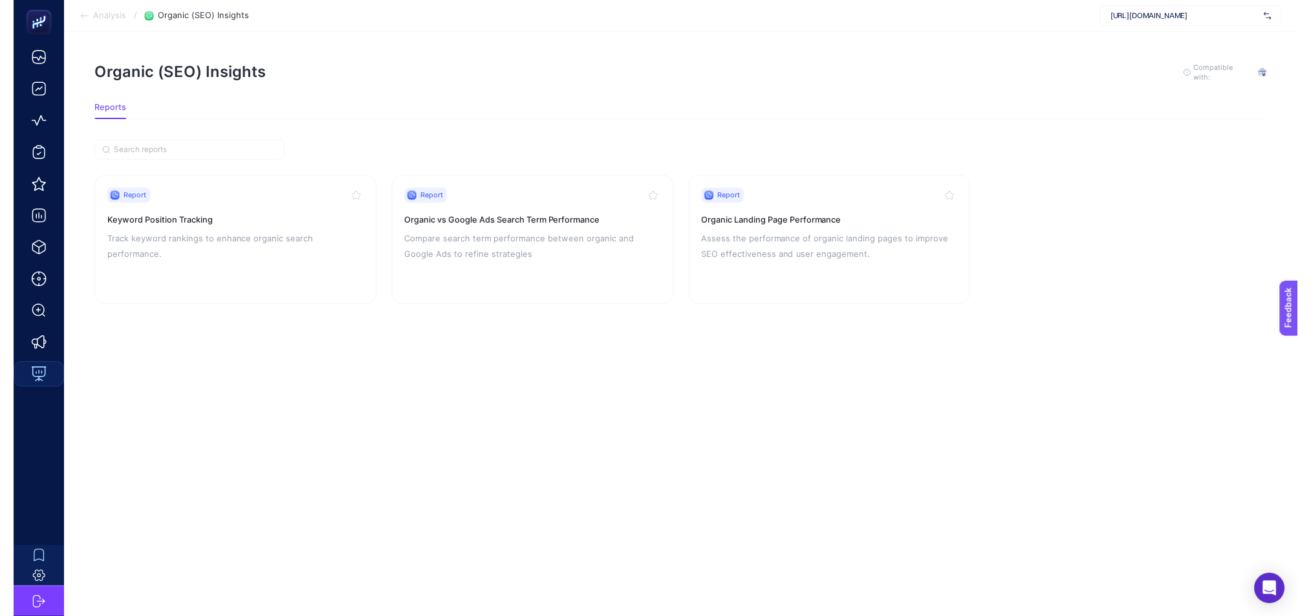
scroll to position [13, 0]
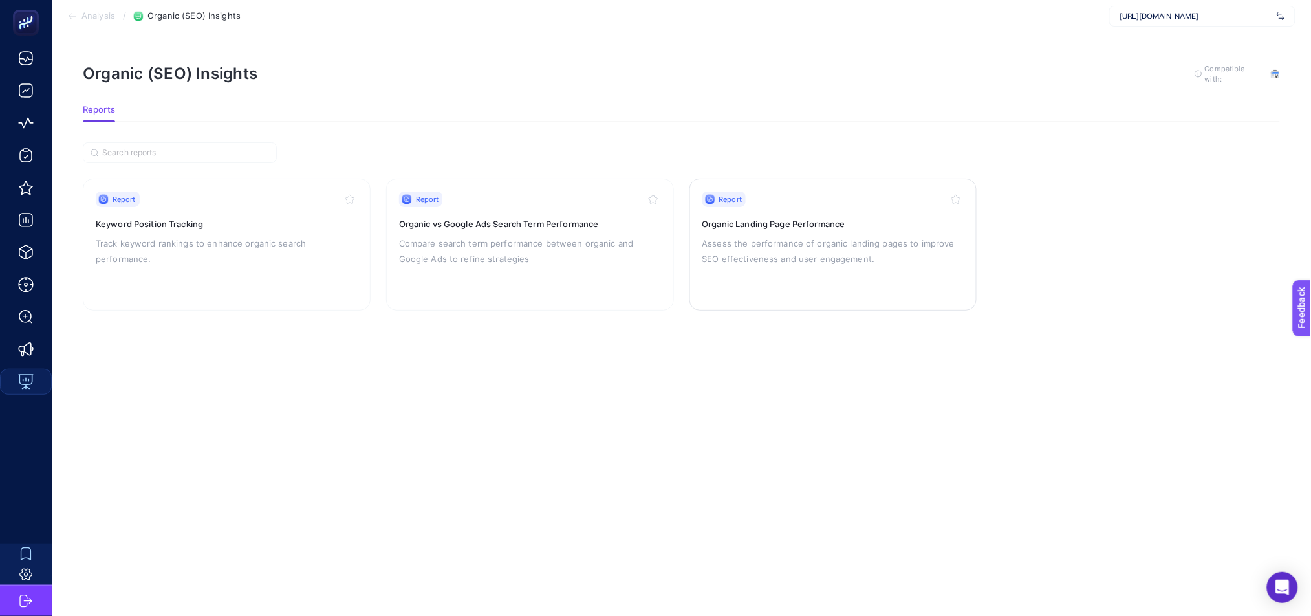
click at [749, 235] on p "Assess the performance of organic landing pages to improve SEO effectiveness an…" at bounding box center [834, 250] width 262 height 31
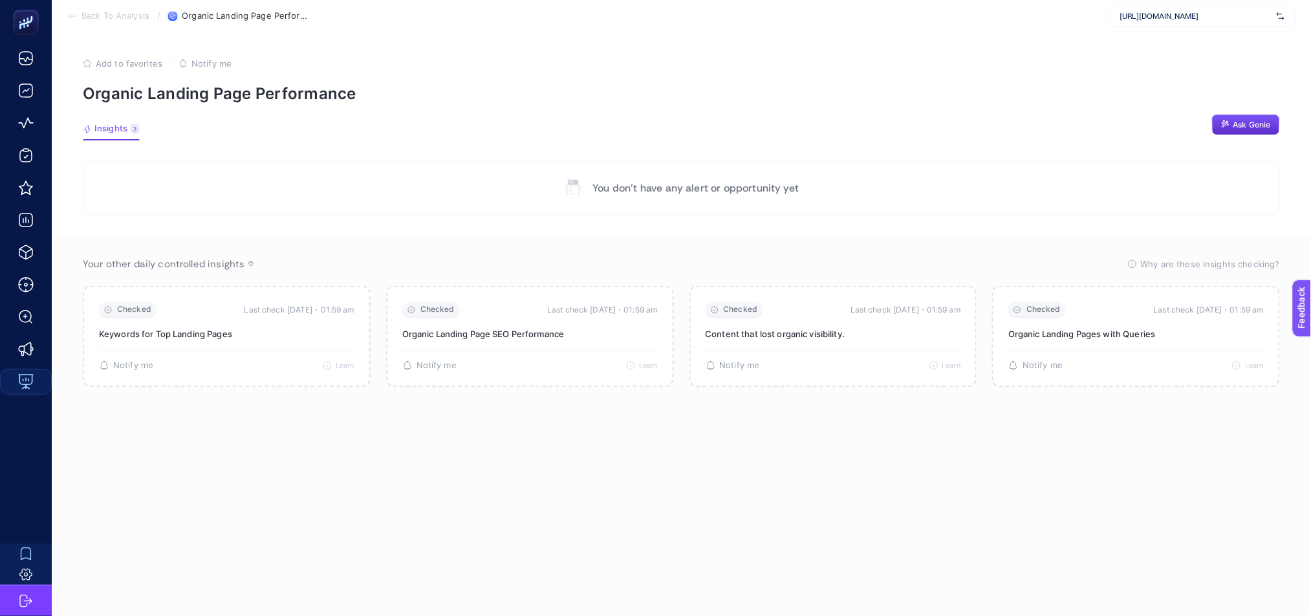
click at [1223, 14] on span "[URL][DOMAIN_NAME]" at bounding box center [1195, 16] width 151 height 10
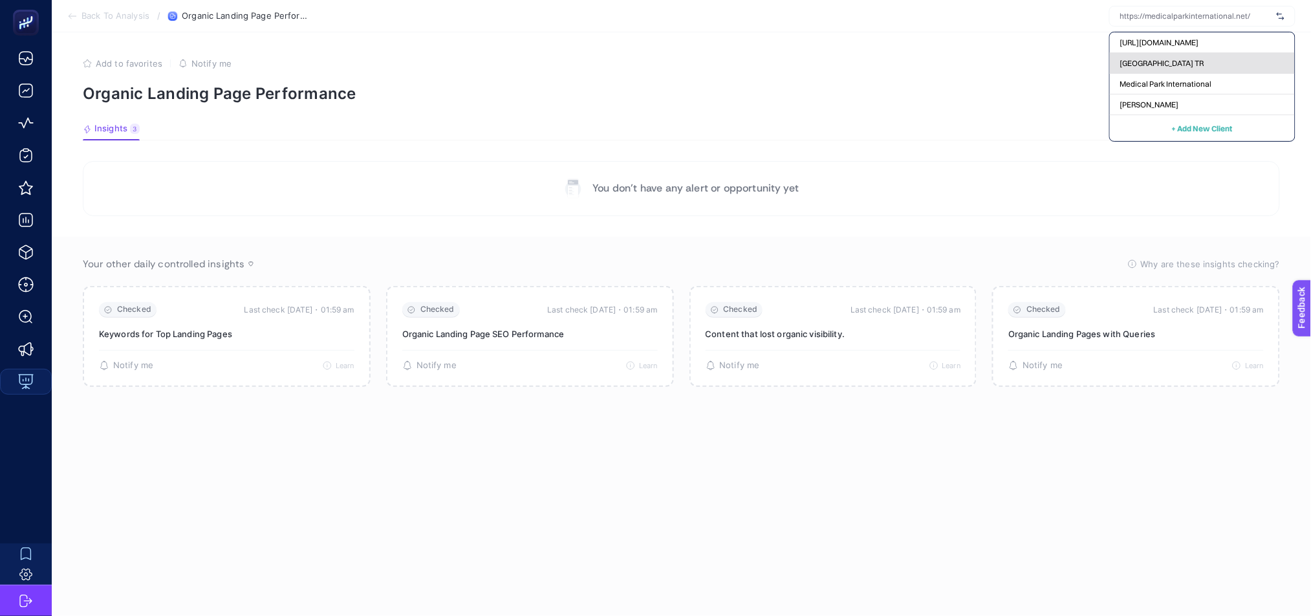
click at [1222, 61] on div "[GEOGRAPHIC_DATA] TR" at bounding box center [1202, 63] width 185 height 21
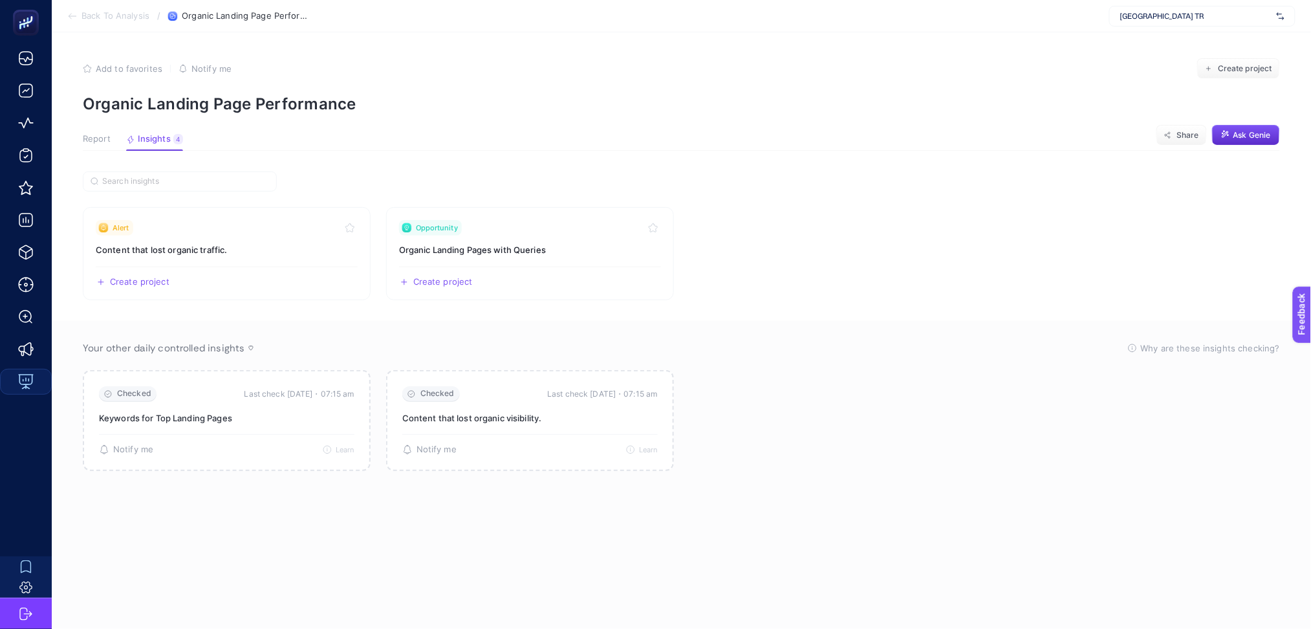
click at [76, 12] on icon at bounding box center [72, 16] width 10 height 10
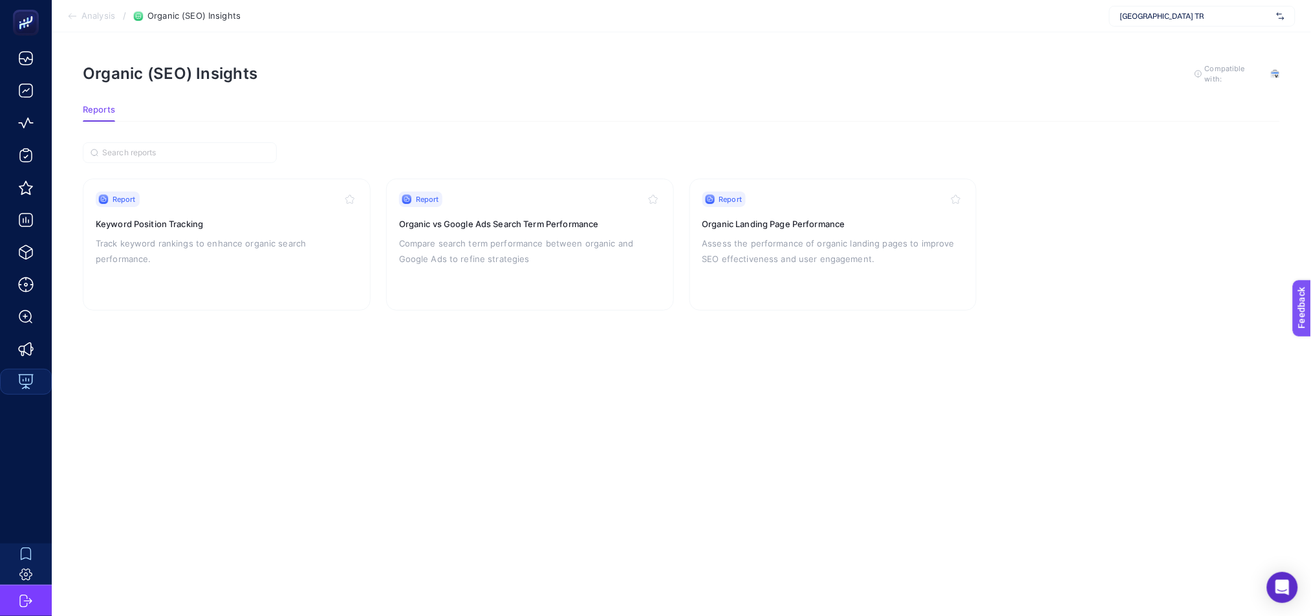
drag, startPoint x: 65, startPoint y: 16, endPoint x: 73, endPoint y: 16, distance: 8.4
click at [66, 16] on section "Analysis / Organic (SEO) Insights Medical Park TR" at bounding box center [682, 16] width 1260 height 32
click at [84, 21] on section "Analysis / Organic (SEO) Insights Medical Park TR" at bounding box center [682, 16] width 1260 height 32
click at [76, 16] on icon at bounding box center [72, 16] width 10 height 10
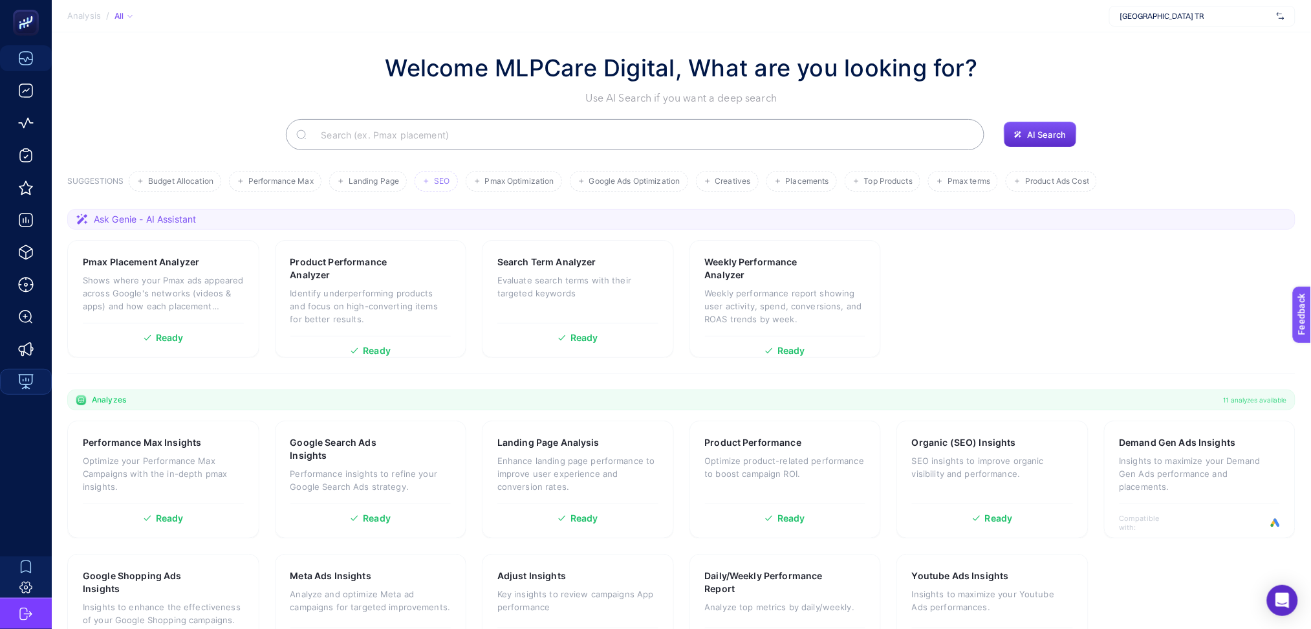
click at [448, 180] on span "SEO" at bounding box center [442, 182] width 16 height 10
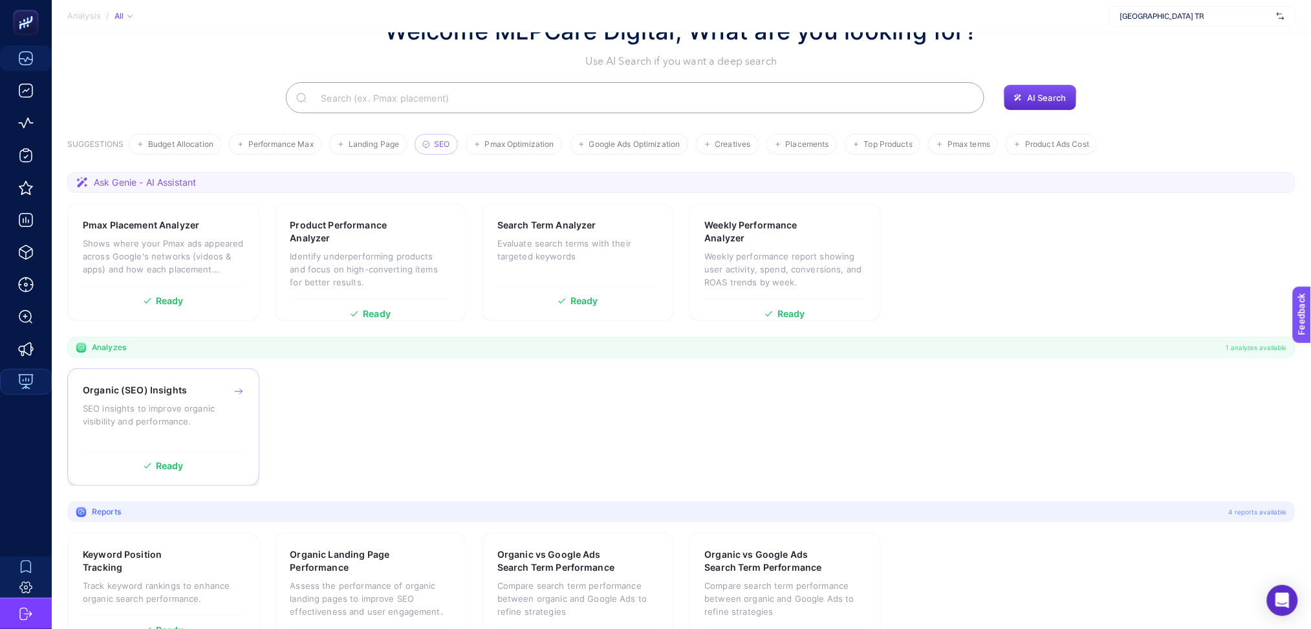
scroll to position [86, 0]
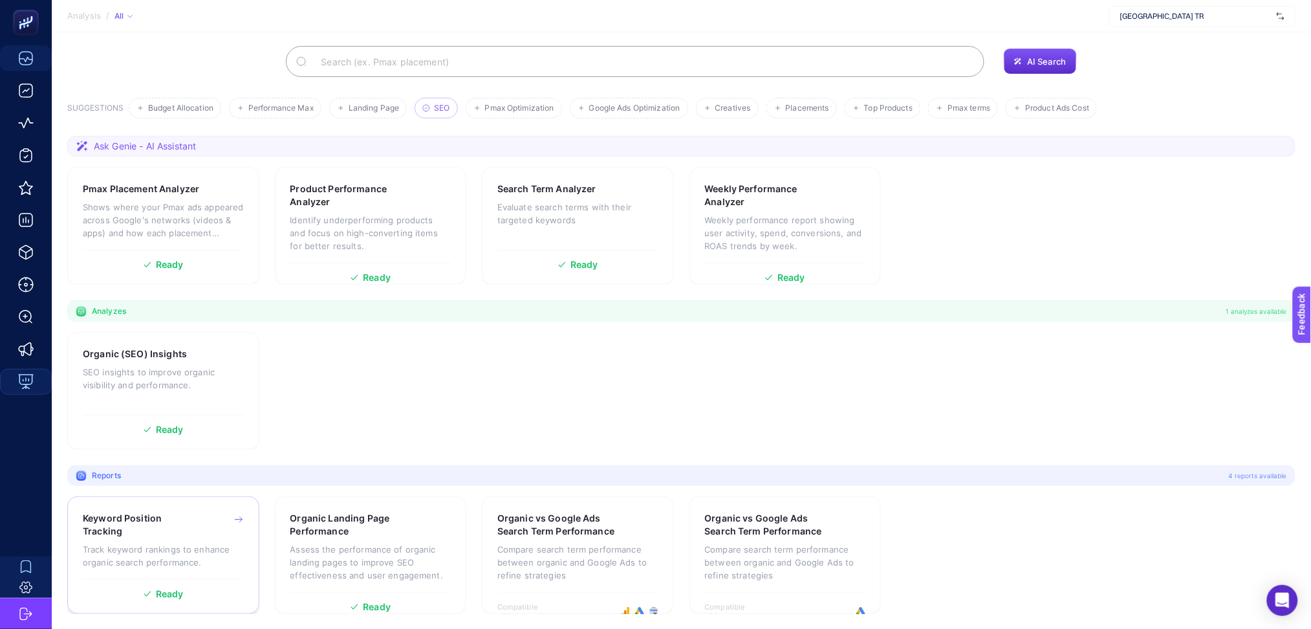
click at [218, 552] on p "Track keyword rankings to enhance organic search performance." at bounding box center [163, 556] width 161 height 26
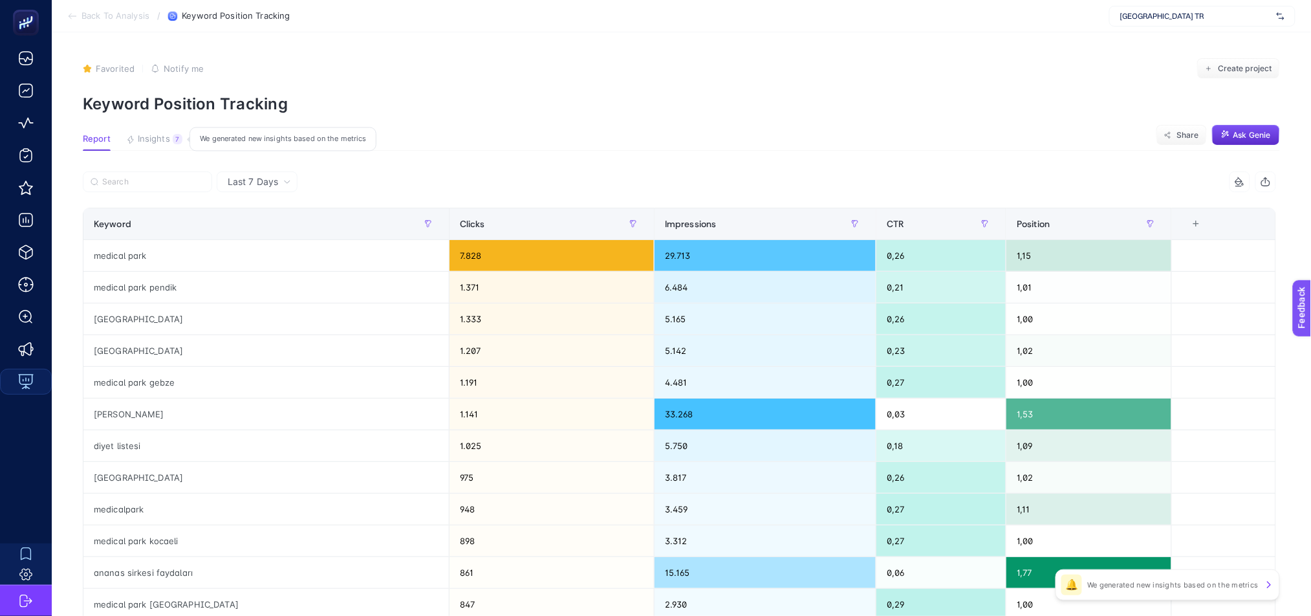
click at [155, 138] on span "Insights" at bounding box center [154, 139] width 32 height 10
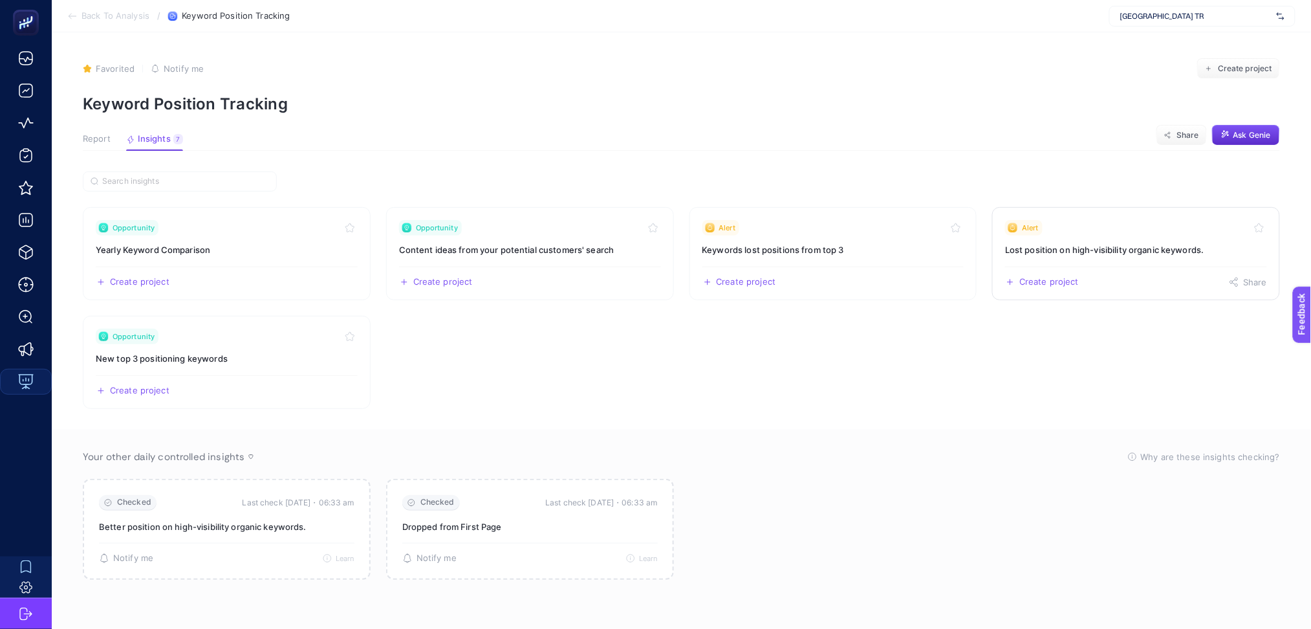
click at [1135, 272] on div "Create project Share" at bounding box center [1136, 277] width 262 height 21
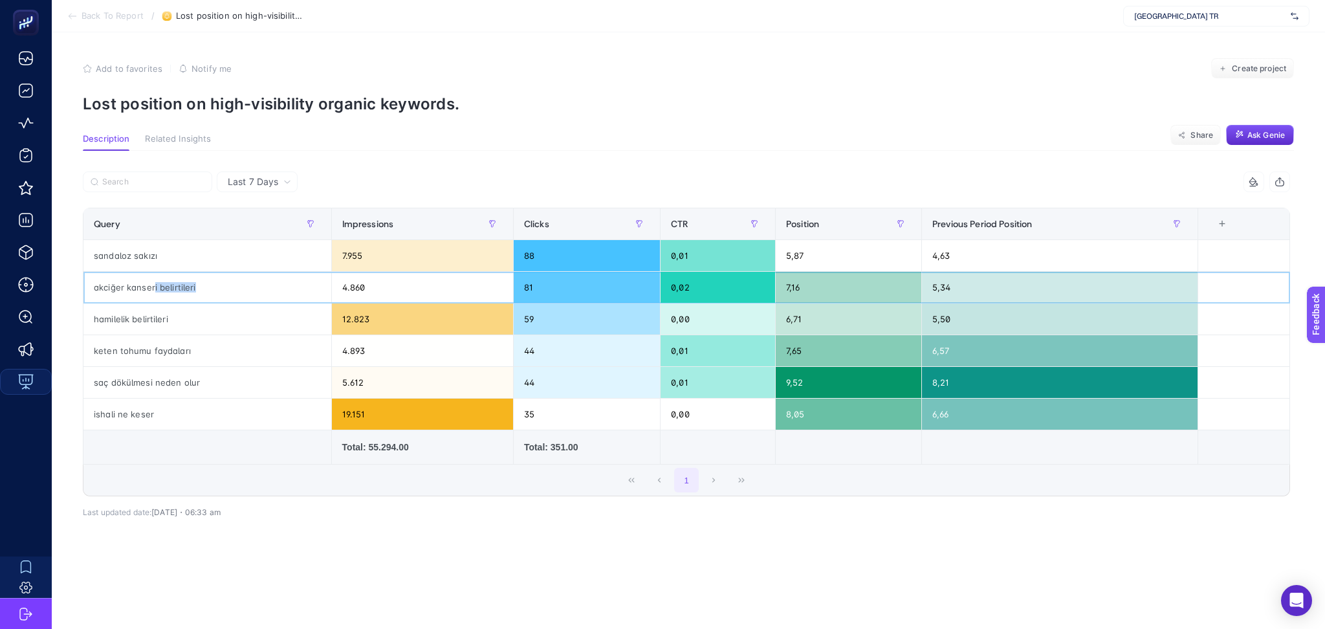
drag, startPoint x: 154, startPoint y: 288, endPoint x: 208, endPoint y: 283, distance: 54.5
click at [208, 283] on div "akciğer kanseri belirtileri" at bounding box center [207, 287] width 248 height 31
click at [749, 543] on div "Last 7 Days 5 items selected Query Impressions Clicks CTR Position Previous Per…" at bounding box center [686, 377] width 1228 height 413
click at [207, 67] on span "Notify me" at bounding box center [211, 68] width 40 height 10
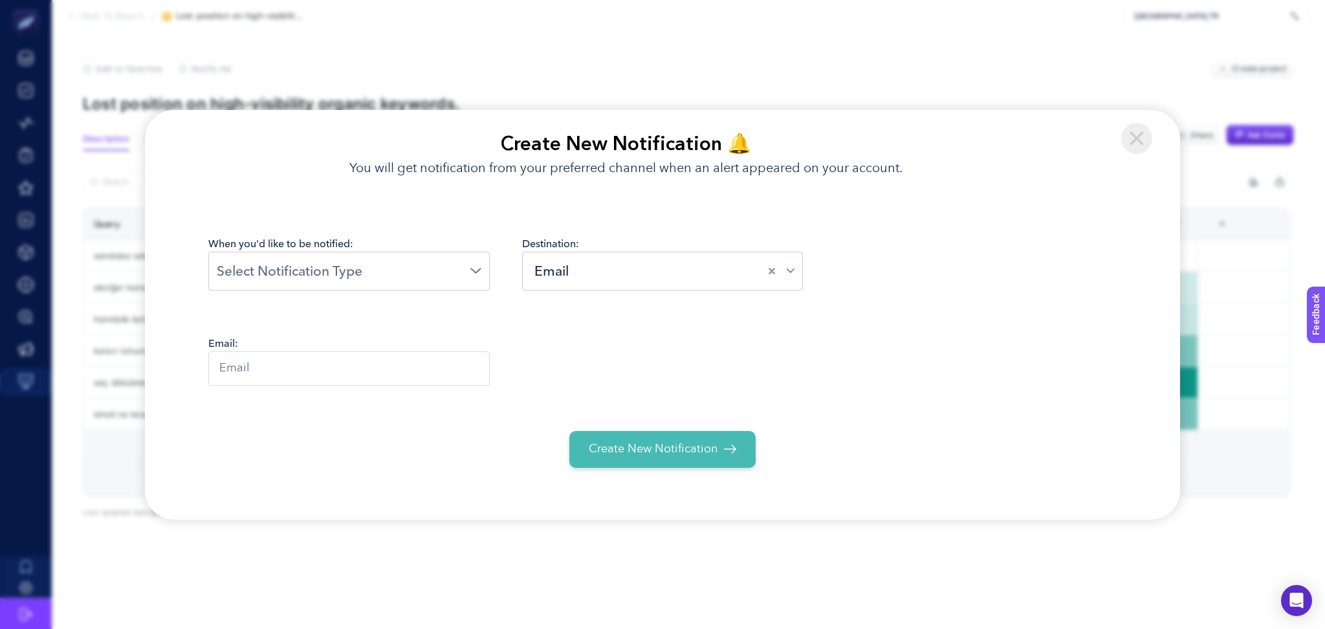
click at [389, 282] on div "Loading..." at bounding box center [348, 271] width 281 height 39
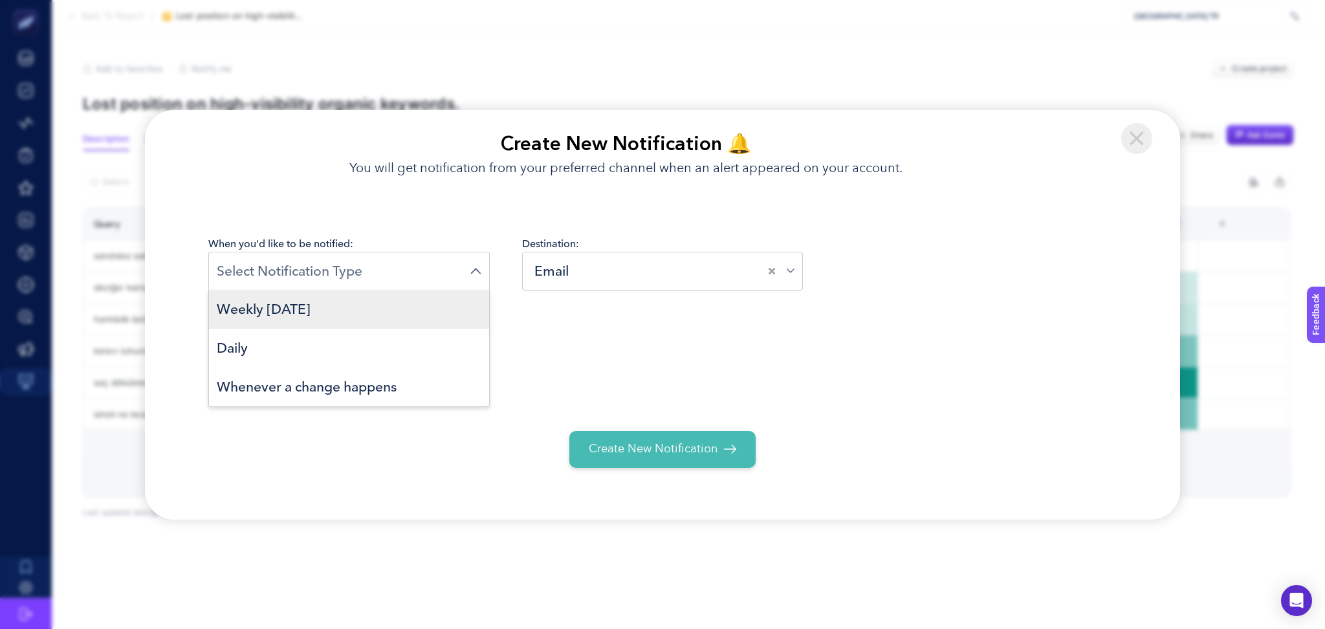
click at [416, 314] on li "Weekly [DATE]" at bounding box center [349, 309] width 280 height 39
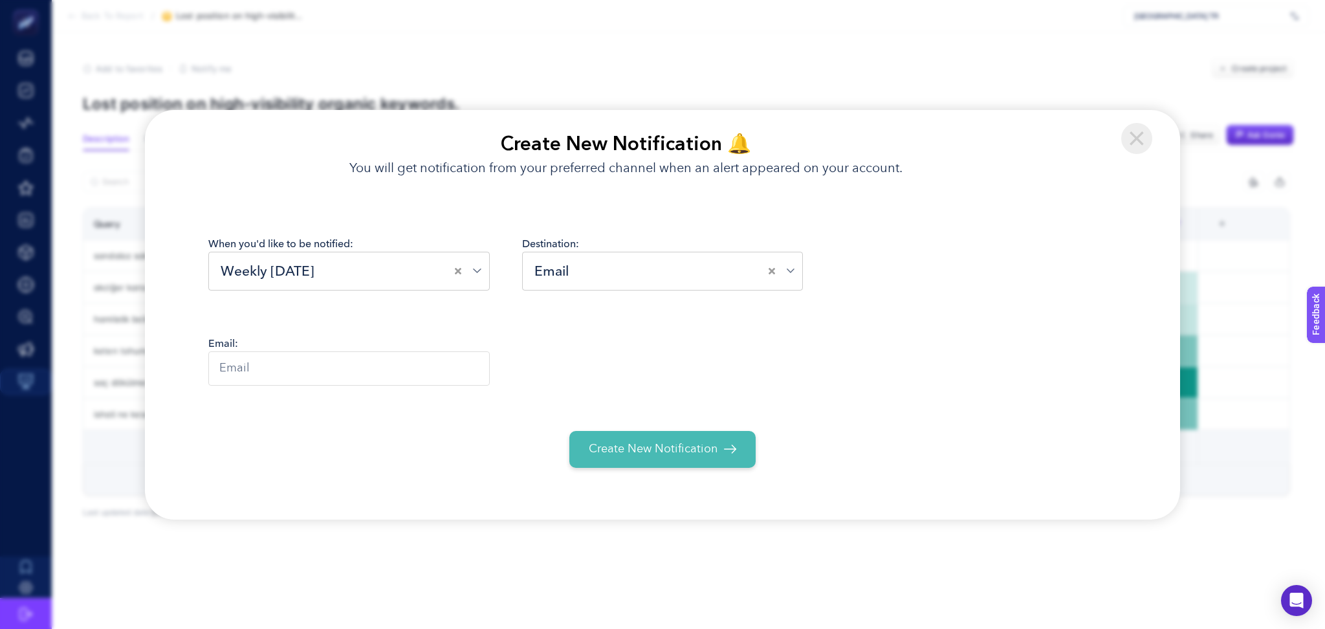
click at [377, 367] on input "text" at bounding box center [348, 368] width 281 height 34
type input "b"
paste input "[PERSON_NAME] [PERSON_NAME] <[PERSON_NAME][EMAIL_ADDRESS][DOMAIN_NAME]>; [PERSO…"
type input "[PERSON_NAME] [PERSON_NAME] <[PERSON_NAME][EMAIL_ADDRESS][DOMAIN_NAME]>; [PERSO…"
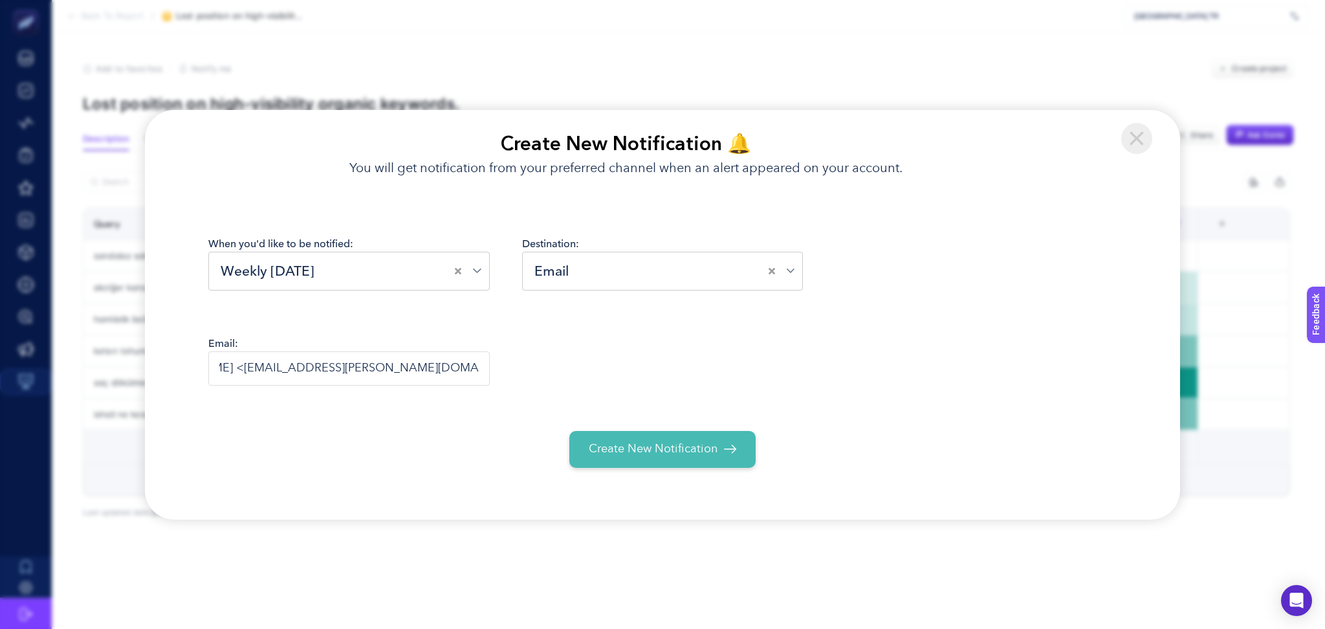
click at [391, 429] on div "When you'd like to be notified: Weekly [DATE] Loading... Destination: Email Loa…" at bounding box center [662, 361] width 908 height 251
click at [699, 456] on span "Create New Notification" at bounding box center [653, 449] width 129 height 17
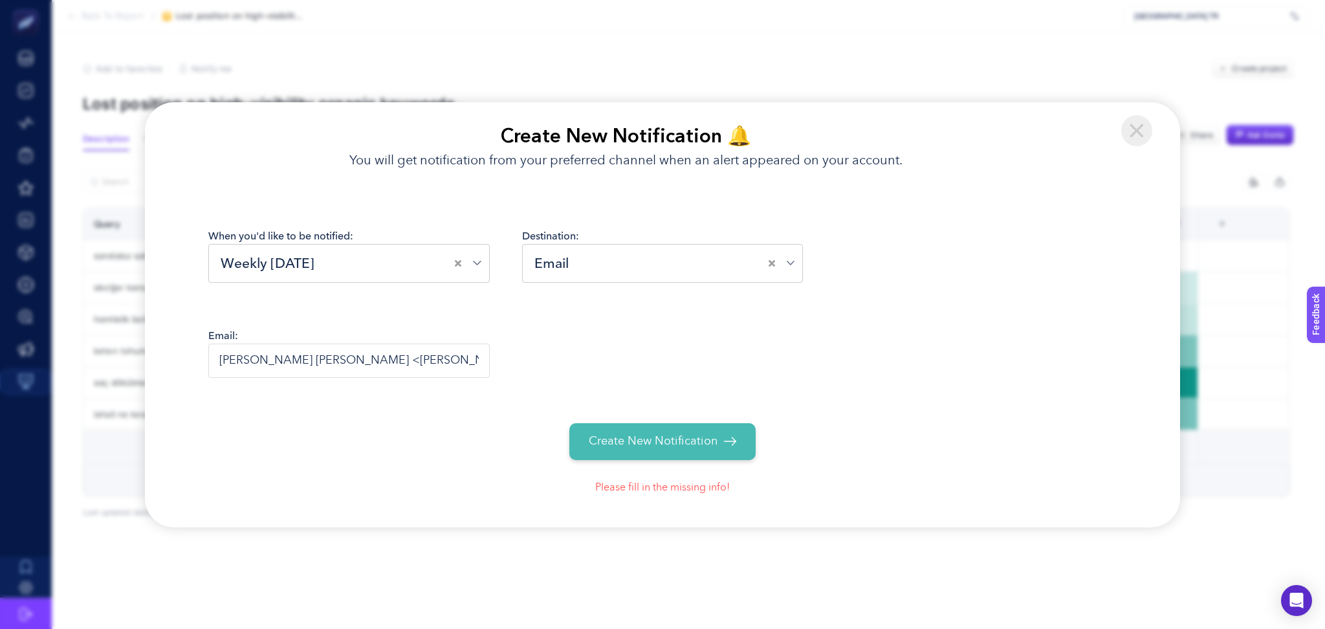
click at [709, 344] on div "Email: [PERSON_NAME] [PERSON_NAME] <[PERSON_NAME][EMAIL_ADDRESS][DOMAIN_NAME]>;…" at bounding box center [662, 362] width 908 height 69
click at [328, 356] on input "[PERSON_NAME] [PERSON_NAME] <[PERSON_NAME][EMAIL_ADDRESS][DOMAIN_NAME]>; [PERSO…" at bounding box center [348, 361] width 281 height 34
drag, startPoint x: 365, startPoint y: 362, endPoint x: 109, endPoint y: 364, distance: 256.2
click at [109, 364] on section "Create New Notification 🔔 You will get notification from your preferred channel…" at bounding box center [662, 314] width 1325 height 629
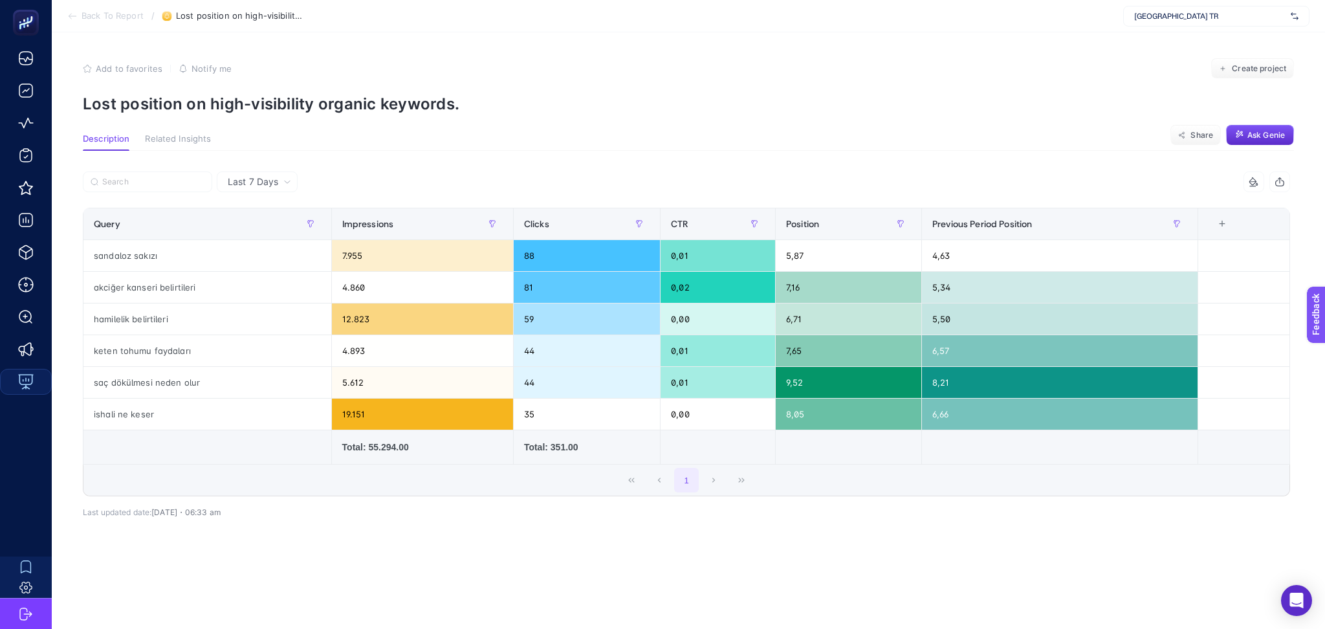
click at [202, 69] on span "Notify me" at bounding box center [211, 68] width 40 height 10
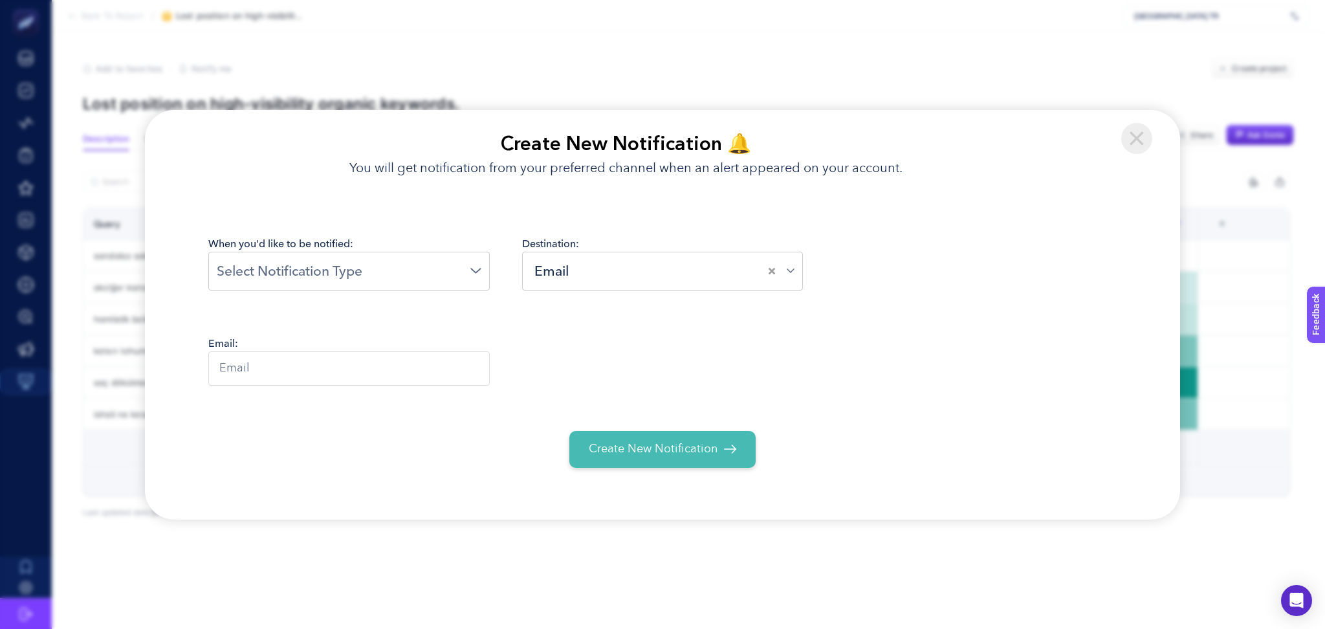
click at [360, 259] on div "Loading..." at bounding box center [348, 271] width 281 height 39
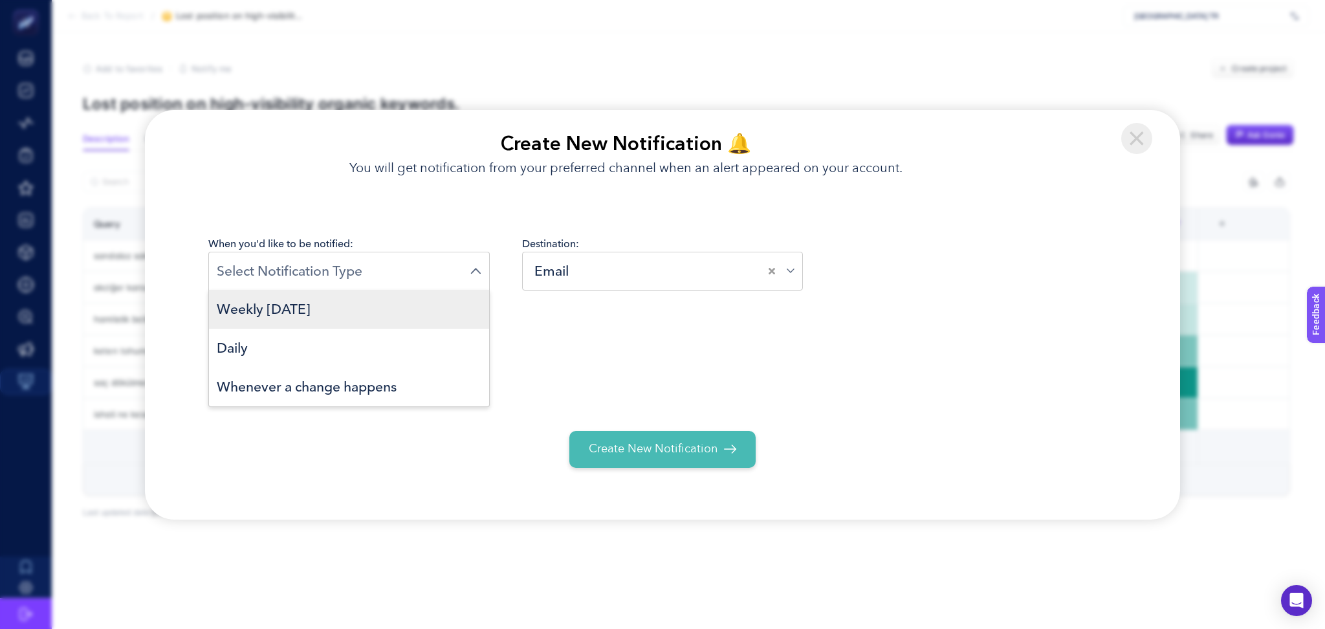
click at [355, 314] on li "Weekly [DATE]" at bounding box center [349, 309] width 280 height 39
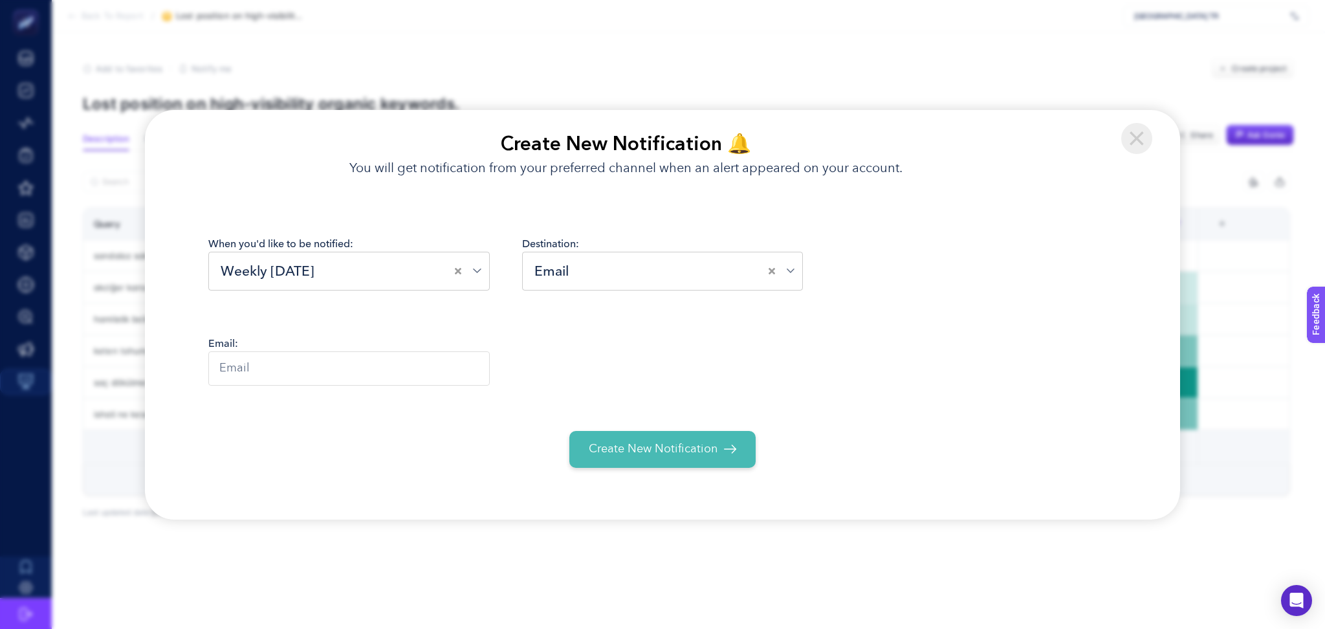
click at [298, 361] on input "text" at bounding box center [348, 368] width 281 height 34
paste input "[PERSON_NAME] [PERSON_NAME] <[PERSON_NAME][EMAIL_ADDRESS][DOMAIN_NAME]>; [PERSO…"
drag, startPoint x: 315, startPoint y: 364, endPoint x: 338, endPoint y: 358, distance: 23.4
click at [338, 358] on input "[PERSON_NAME] [PERSON_NAME] <[PERSON_NAME][EMAIL_ADDRESS][DOMAIN_NAME]>; [PERSO…" at bounding box center [348, 368] width 281 height 34
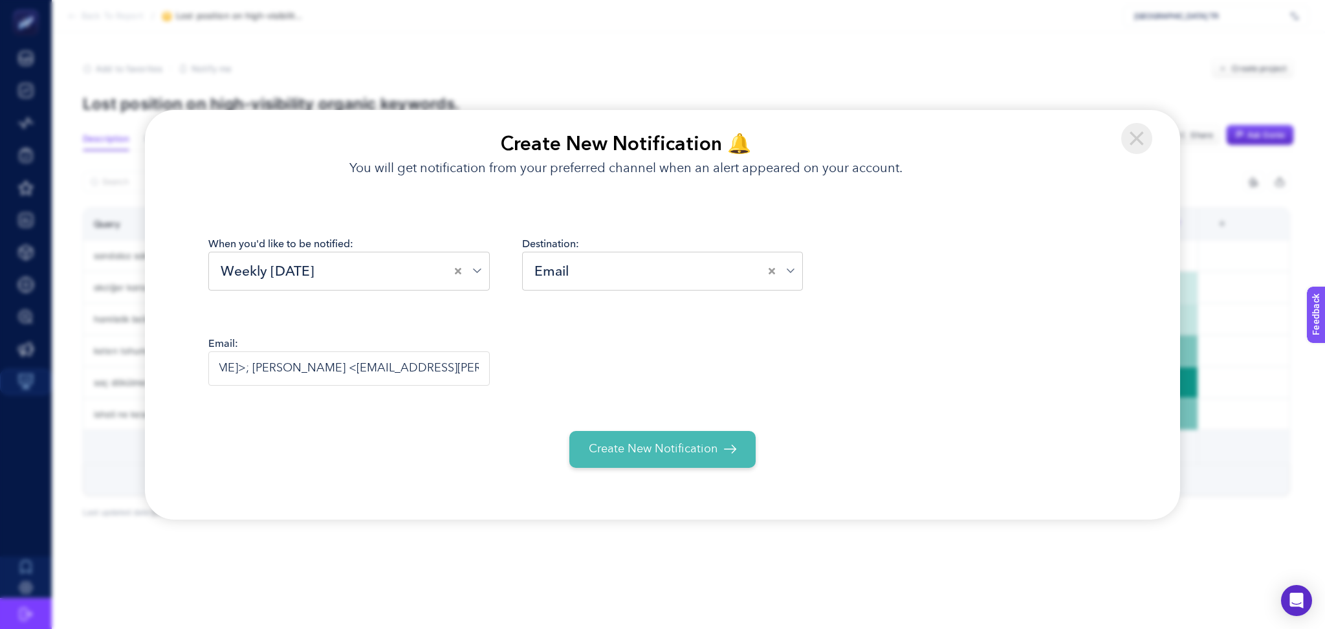
click at [335, 363] on input "[PERSON_NAME] [PERSON_NAME] <[PERSON_NAME][EMAIL_ADDRESS][DOMAIN_NAME]>; [PERSO…" at bounding box center [348, 368] width 281 height 34
click at [331, 366] on input "[PERSON_NAME] [PERSON_NAME] <[PERSON_NAME][EMAIL_ADDRESS][DOMAIN_NAME]>; [PERSO…" at bounding box center [348, 368] width 281 height 34
drag, startPoint x: 307, startPoint y: 367, endPoint x: 192, endPoint y: 364, distance: 115.2
click at [181, 364] on div "When you'd like to be notified: Weekly [DATE] Loading... Destination: Email Loa…" at bounding box center [662, 358] width 1035 height 322
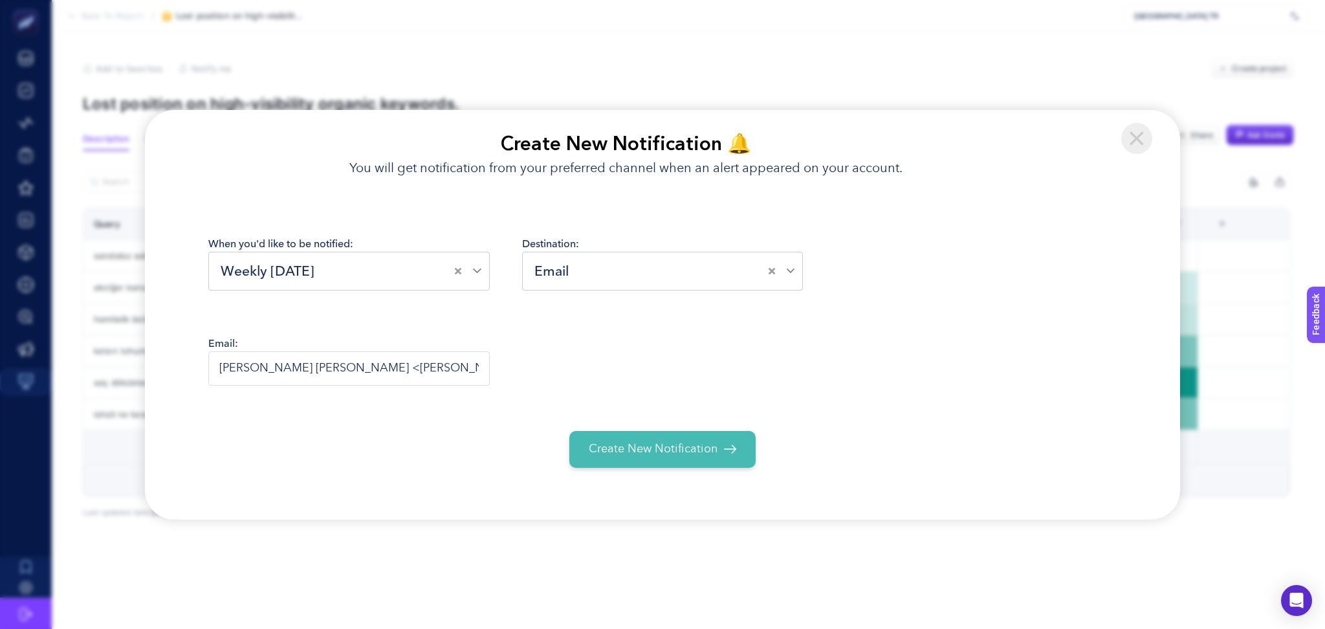
click at [312, 366] on input "[PERSON_NAME] [PERSON_NAME] <[PERSON_NAME][EMAIL_ADDRESS][DOMAIN_NAME]>; [PERSO…" at bounding box center [348, 368] width 281 height 34
click at [366, 366] on input "[PERSON_NAME] [PERSON_NAME] <[PERSON_NAME][EMAIL_ADDRESS][DOMAIN_NAME]>; [PERSO…" at bounding box center [348, 368] width 281 height 34
click at [406, 366] on input "[PERSON_NAME] [PERSON_NAME] <[PERSON_NAME][EMAIL_ADDRESS][DOMAIN_NAME]>; [PERSO…" at bounding box center [348, 368] width 281 height 34
click at [370, 366] on input "[PERSON_NAME] [PERSON_NAME] <[PERSON_NAME][EMAIL_ADDRESS][DOMAIN_NAME]>; [PERSO…" at bounding box center [348, 368] width 281 height 34
click at [366, 366] on input "[PERSON_NAME] [PERSON_NAME] <[PERSON_NAME][EMAIL_ADDRESS][DOMAIN_NAME]>; [PERSO…" at bounding box center [348, 368] width 281 height 34
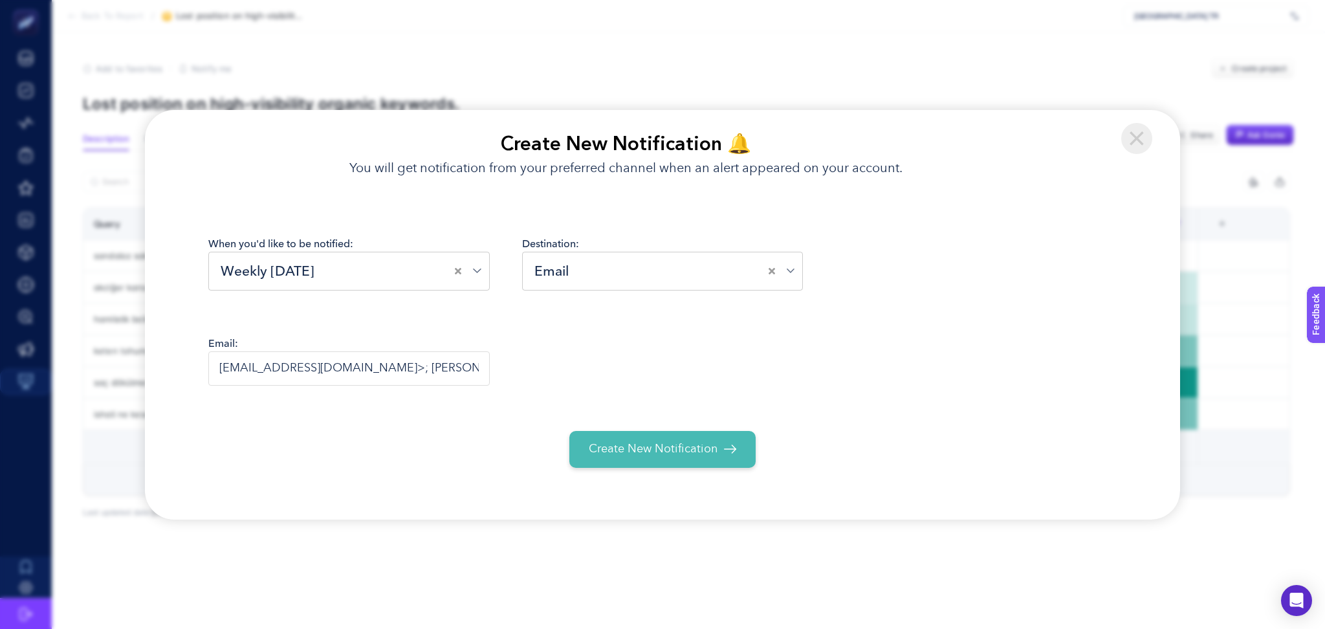
drag, startPoint x: 397, startPoint y: 368, endPoint x: 441, endPoint y: 368, distance: 43.3
click at [441, 368] on input "[EMAIL_ADDRESS][DOMAIN_NAME]>; [PERSON_NAME] <[EMAIL_ADDRESS][PERSON_NAME][DOMA…" at bounding box center [348, 368] width 281 height 34
click at [437, 366] on input "[EMAIL_ADDRESS][DOMAIN_NAME]>; [PERSON_NAME] <[EMAIL_ADDRESS][PERSON_NAME][DOMA…" at bounding box center [348, 368] width 281 height 34
drag, startPoint x: 397, startPoint y: 365, endPoint x: 337, endPoint y: 367, distance: 60.2
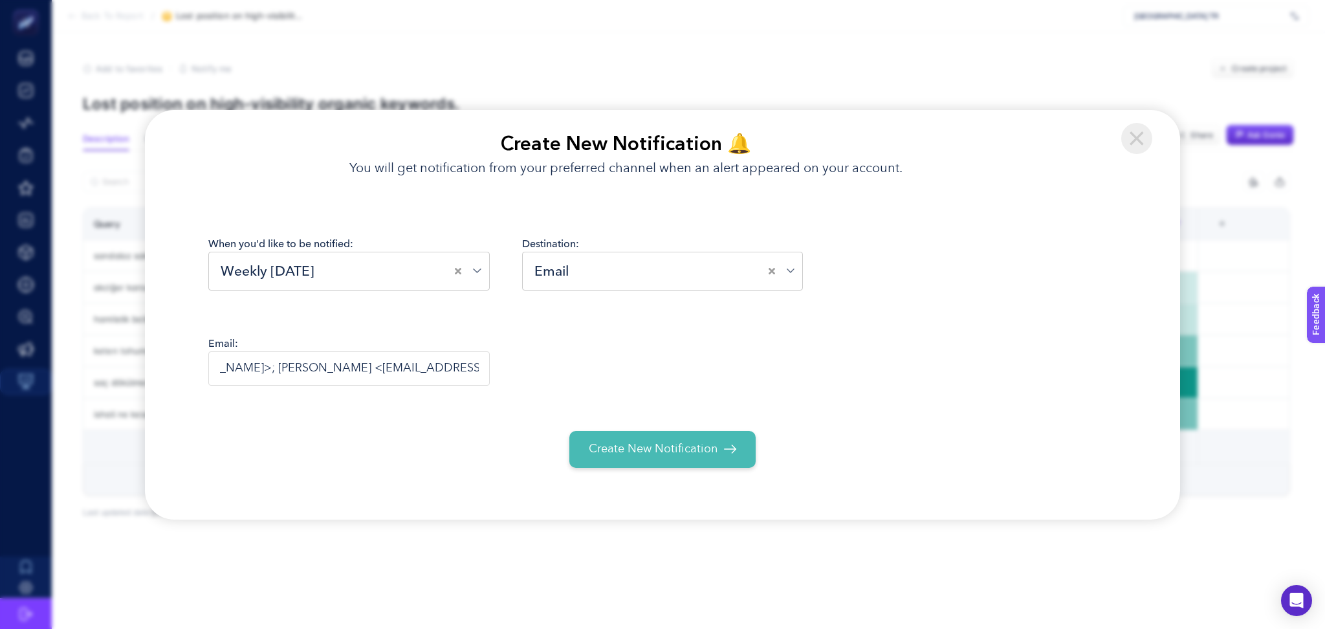
click at [337, 367] on input "[EMAIL_ADDRESS][DOMAIN_NAME]>; [PERSON_NAME] <[EMAIL_ADDRESS][PERSON_NAME][DOMA…" at bounding box center [348, 368] width 281 height 34
drag, startPoint x: 412, startPoint y: 370, endPoint x: 503, endPoint y: 370, distance: 90.6
click at [503, 370] on div "Email: [PERSON_NAME][EMAIL_ADDRESS][DOMAIN_NAME]>; [DOMAIN_NAME][EMAIL_ADDRESS]…" at bounding box center [662, 370] width 908 height 69
click at [478, 362] on input "[EMAIL_ADDRESS][DOMAIN_NAME]>; [DOMAIN_NAME][EMAIL_ADDRESS][PERSON_NAME][DOMAIN…" at bounding box center [348, 368] width 281 height 34
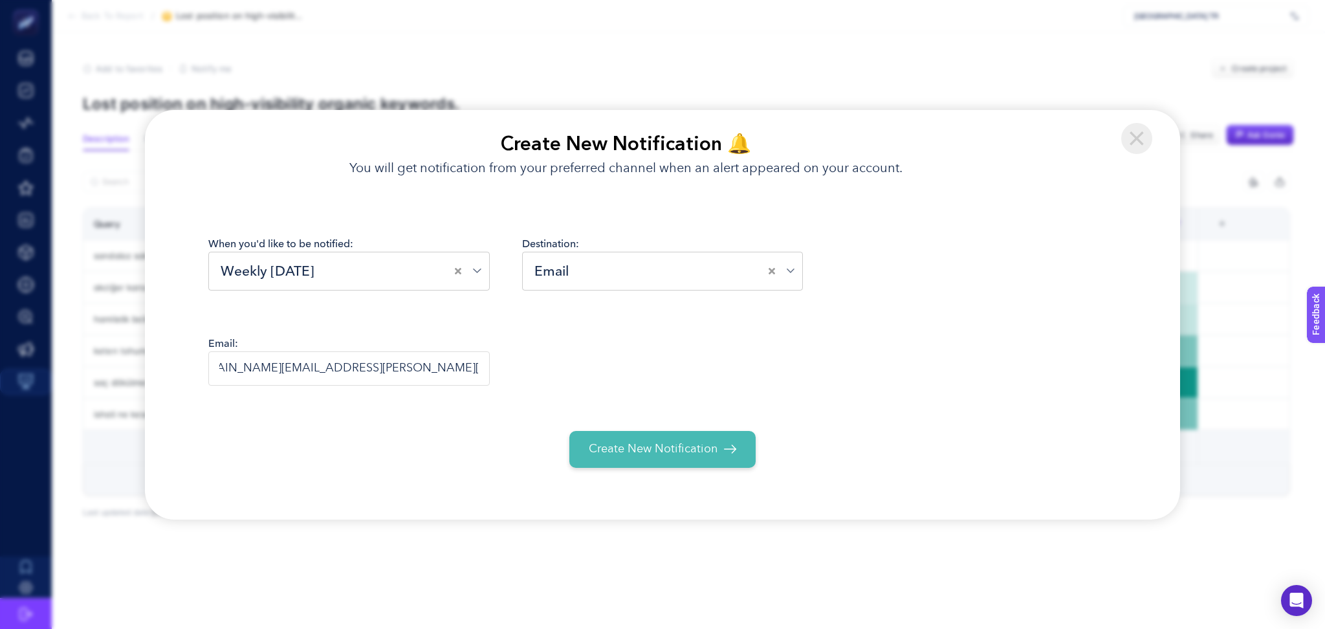
click at [483, 363] on input "[EMAIL_ADDRESS][DOMAIN_NAME]>; [DOMAIN_NAME][EMAIL_ADDRESS][PERSON_NAME][DOMAIN…" at bounding box center [348, 368] width 281 height 34
click at [479, 366] on input "[EMAIL_ADDRESS][DOMAIN_NAME]>; [DOMAIN_NAME][EMAIL_ADDRESS][PERSON_NAME][DOMAIN…" at bounding box center [348, 368] width 281 height 34
click at [473, 368] on input "[EMAIL_ADDRESS][DOMAIN_NAME]>; [DOMAIN_NAME][EMAIL_ADDRESS][PERSON_NAME][DOMAIN…" at bounding box center [348, 368] width 281 height 34
drag, startPoint x: 477, startPoint y: 366, endPoint x: 225, endPoint y: 358, distance: 251.8
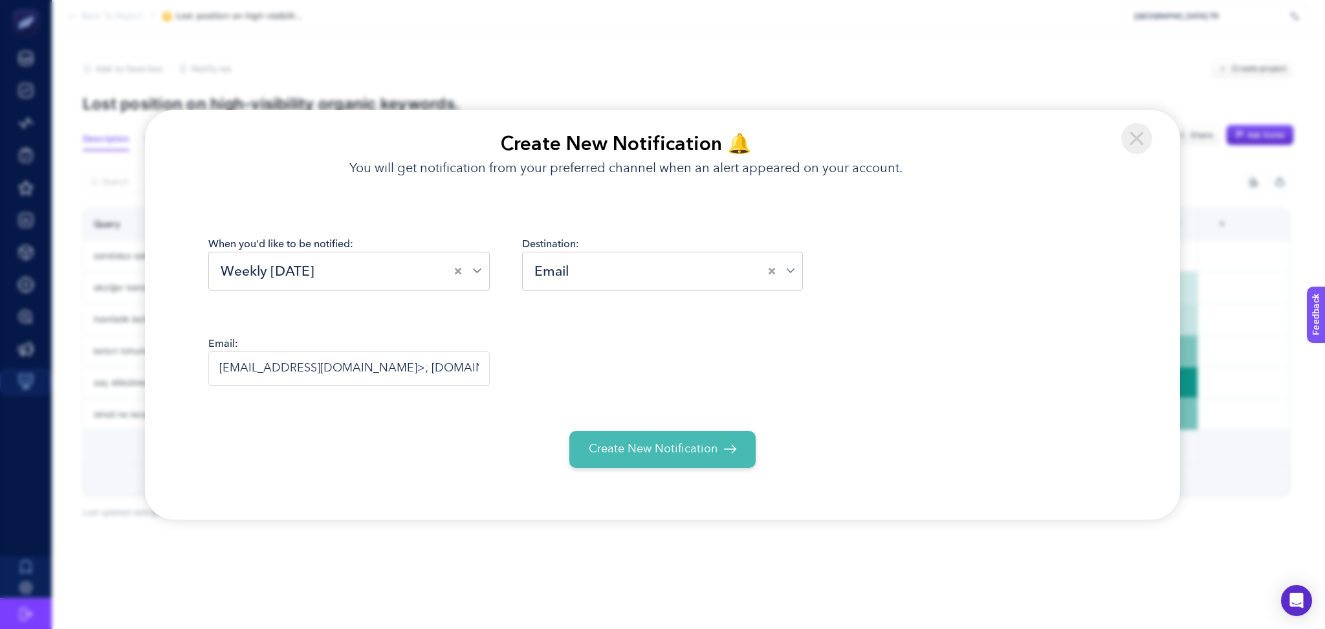
click at [179, 356] on div "When you'd like to be notified: Weekly [DATE] Loading... Destination: Email Loa…" at bounding box center [662, 358] width 1035 height 322
click at [364, 365] on input "[EMAIL_ADDRESS][DOMAIN_NAME]>; [DOMAIN_NAME][EMAIL_ADDRESS][PERSON_NAME][DOMAIN…" at bounding box center [348, 368] width 281 height 34
click at [391, 372] on input "[EMAIL_ADDRESS][DOMAIN_NAME]>; [DOMAIN_NAME][EMAIL_ADDRESS][PERSON_NAME][DOMAIN…" at bounding box center [348, 368] width 281 height 34
click at [389, 369] on input "[EMAIL_ADDRESS][DOMAIN_NAME]>; [DOMAIN_NAME][EMAIL_ADDRESS][PERSON_NAME][DOMAIN…" at bounding box center [348, 368] width 281 height 34
click at [600, 447] on span "Create New Notification" at bounding box center [653, 449] width 129 height 17
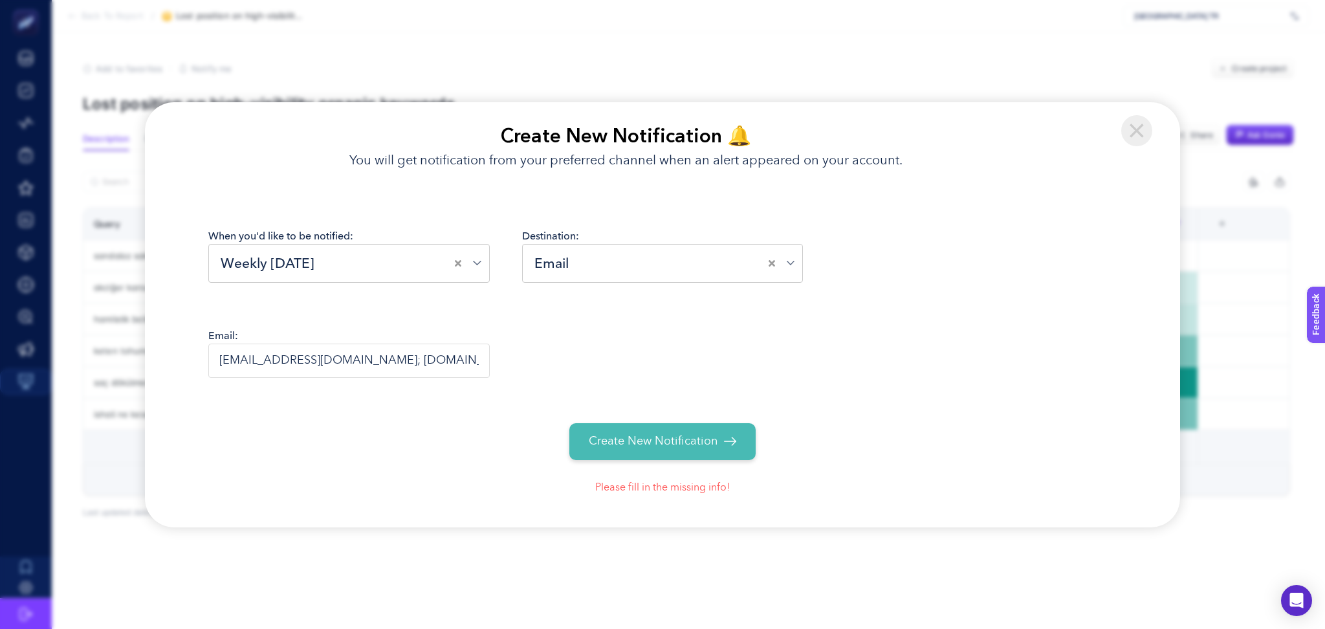
drag, startPoint x: 364, startPoint y: 360, endPoint x: 412, endPoint y: 351, distance: 48.8
click at [407, 355] on input "[EMAIL_ADDRESS][DOMAIN_NAME]; [DOMAIN_NAME][EMAIL_ADDRESS][PERSON_NAME][DOMAIN_…" at bounding box center [348, 361] width 281 height 34
click at [601, 254] on input "Search for option" at bounding box center [671, 263] width 196 height 20
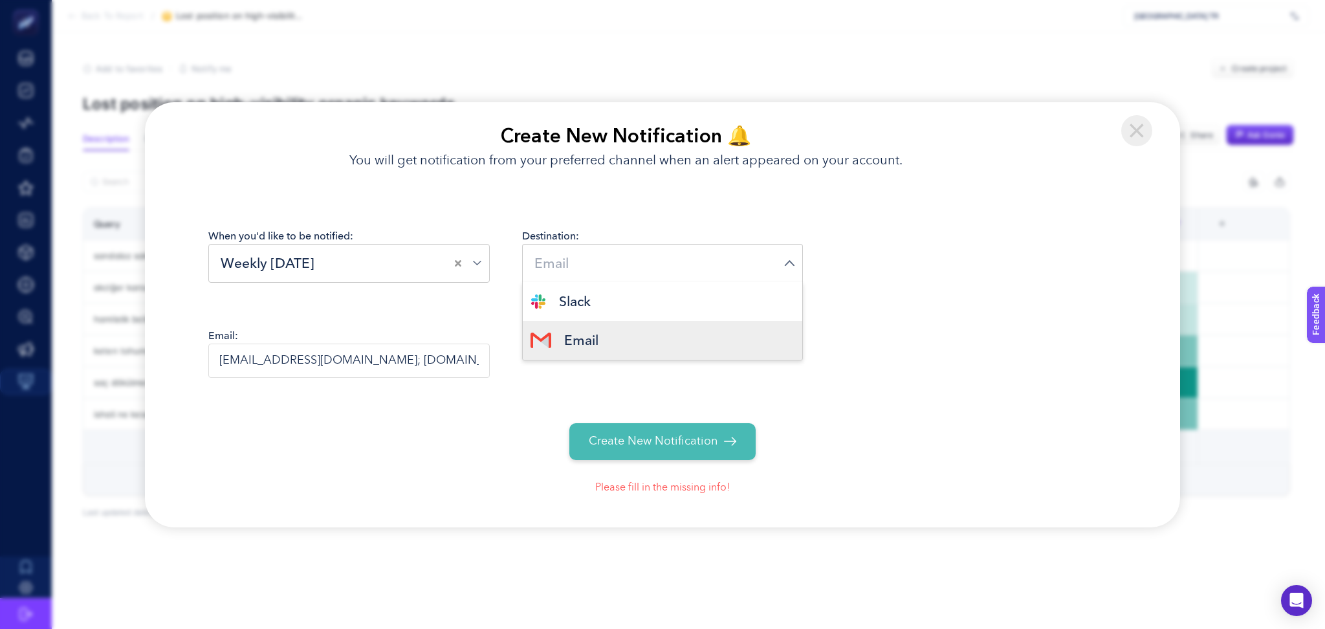
click at [608, 347] on li "Email" at bounding box center [663, 340] width 280 height 39
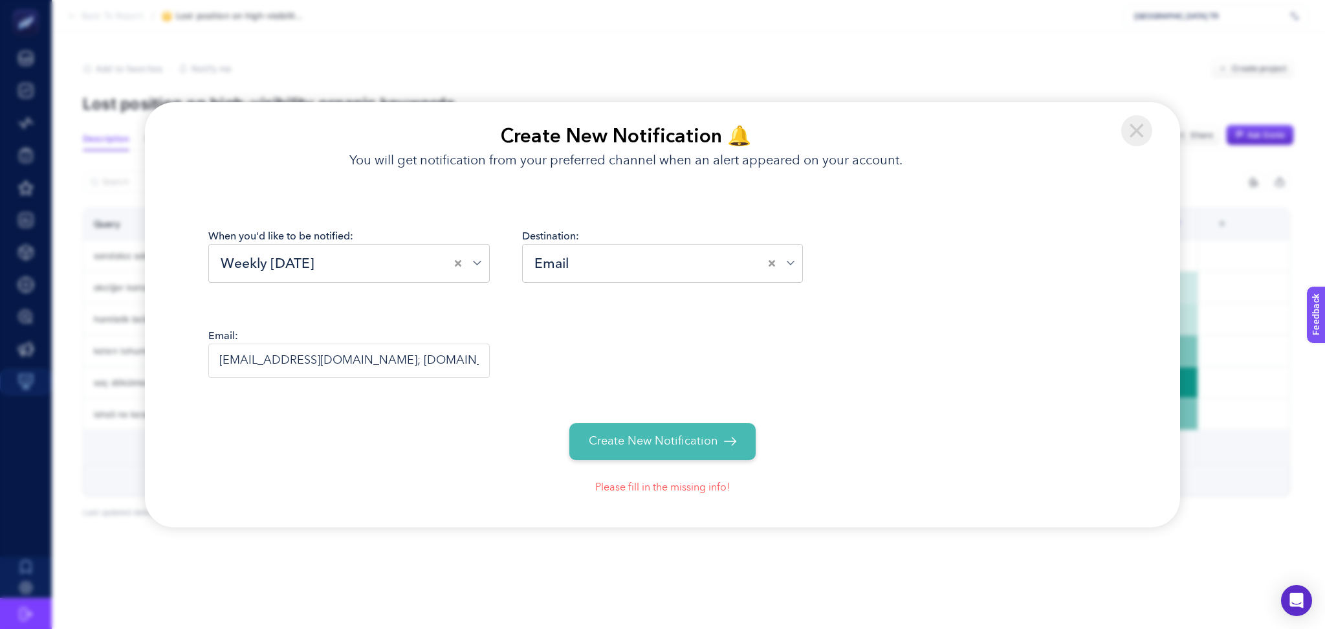
drag, startPoint x: 443, startPoint y: 360, endPoint x: 467, endPoint y: 362, distance: 24.0
click at [467, 362] on input "[EMAIL_ADDRESS][DOMAIN_NAME]; [DOMAIN_NAME][EMAIL_ADDRESS][PERSON_NAME][DOMAIN_…" at bounding box center [348, 361] width 281 height 34
click at [472, 364] on input "[EMAIL_ADDRESS][DOMAIN_NAME]; [DOMAIN_NAME][EMAIL_ADDRESS][PERSON_NAME][DOMAIN_…" at bounding box center [348, 361] width 281 height 34
click at [447, 361] on input "[EMAIL_ADDRESS][DOMAIN_NAME]; [DOMAIN_NAME][EMAIL_ADDRESS][PERSON_NAME][DOMAIN_…" at bounding box center [348, 361] width 281 height 34
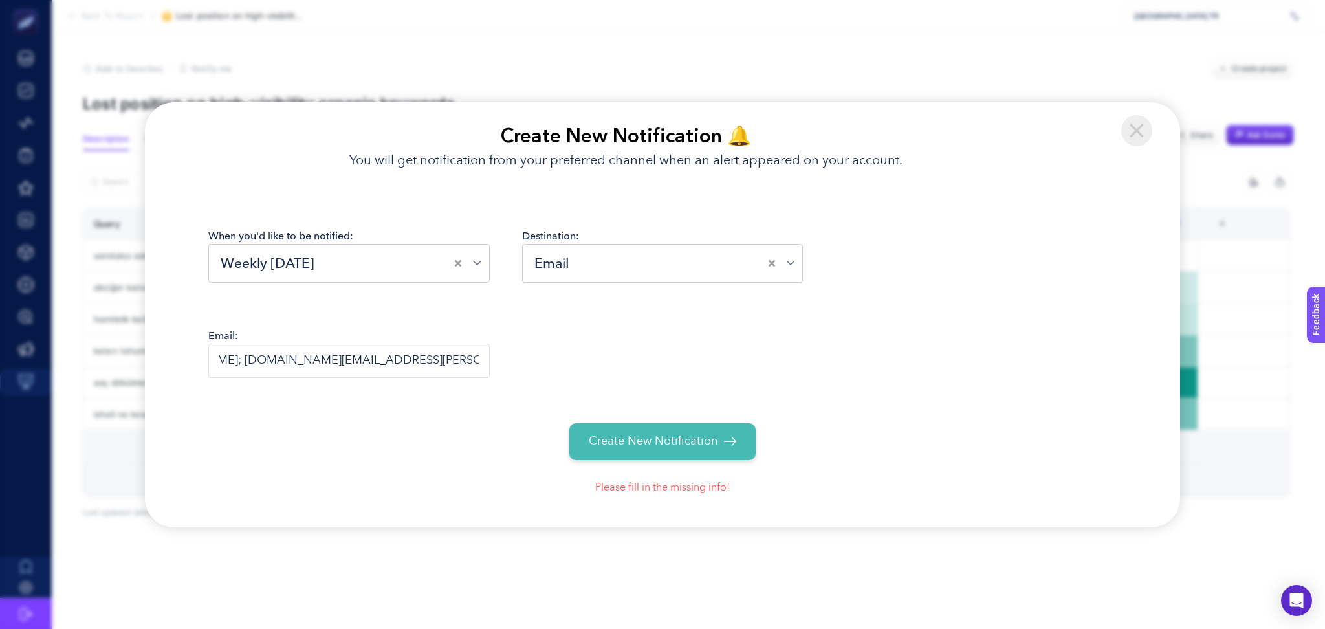
scroll to position [0, 232]
drag, startPoint x: 405, startPoint y: 360, endPoint x: 419, endPoint y: 360, distance: 13.6
click at [419, 360] on input "[EMAIL_ADDRESS][DOMAIN_NAME]; [DOMAIN_NAME][EMAIL_ADDRESS][PERSON_NAME][DOMAIN_…" at bounding box center [348, 361] width 281 height 34
click at [426, 365] on input "[EMAIL_ADDRESS][DOMAIN_NAME]; [DOMAIN_NAME][EMAIL_ADDRESS][PERSON_NAME][DOMAIN_…" at bounding box center [348, 361] width 281 height 34
click at [466, 360] on input "[EMAIL_ADDRESS][DOMAIN_NAME]; [DOMAIN_NAME][EMAIL_ADDRESS][PERSON_NAME][DOMAIN_…" at bounding box center [348, 361] width 281 height 34
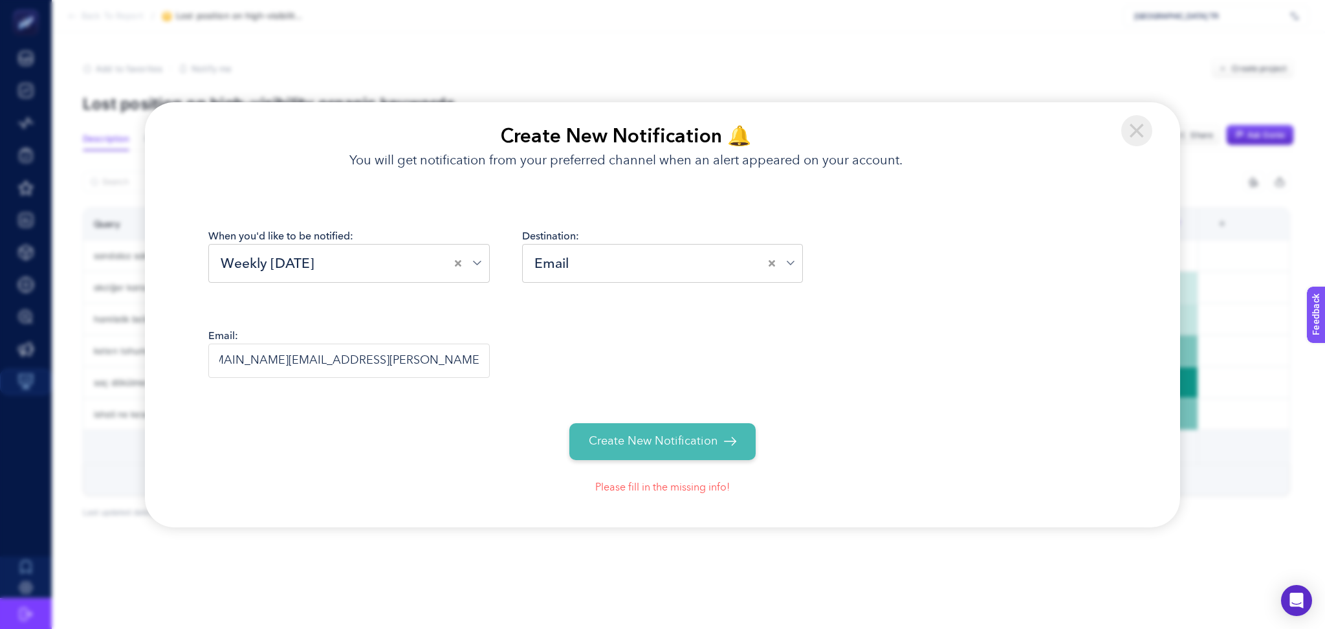
click at [481, 362] on input "[EMAIL_ADDRESS][DOMAIN_NAME]; [DOMAIN_NAME][EMAIL_ADDRESS][PERSON_NAME][DOMAIN_…" at bounding box center [348, 361] width 281 height 34
click at [605, 441] on span "Create New Notification" at bounding box center [653, 441] width 129 height 17
drag, startPoint x: 220, startPoint y: 361, endPoint x: 388, endPoint y: 361, distance: 168.2
click at [388, 361] on input "[EMAIL_ADDRESS][DOMAIN_NAME]; [DOMAIN_NAME][EMAIL_ADDRESS][PERSON_NAME][DOMAIN_…" at bounding box center [348, 361] width 281 height 34
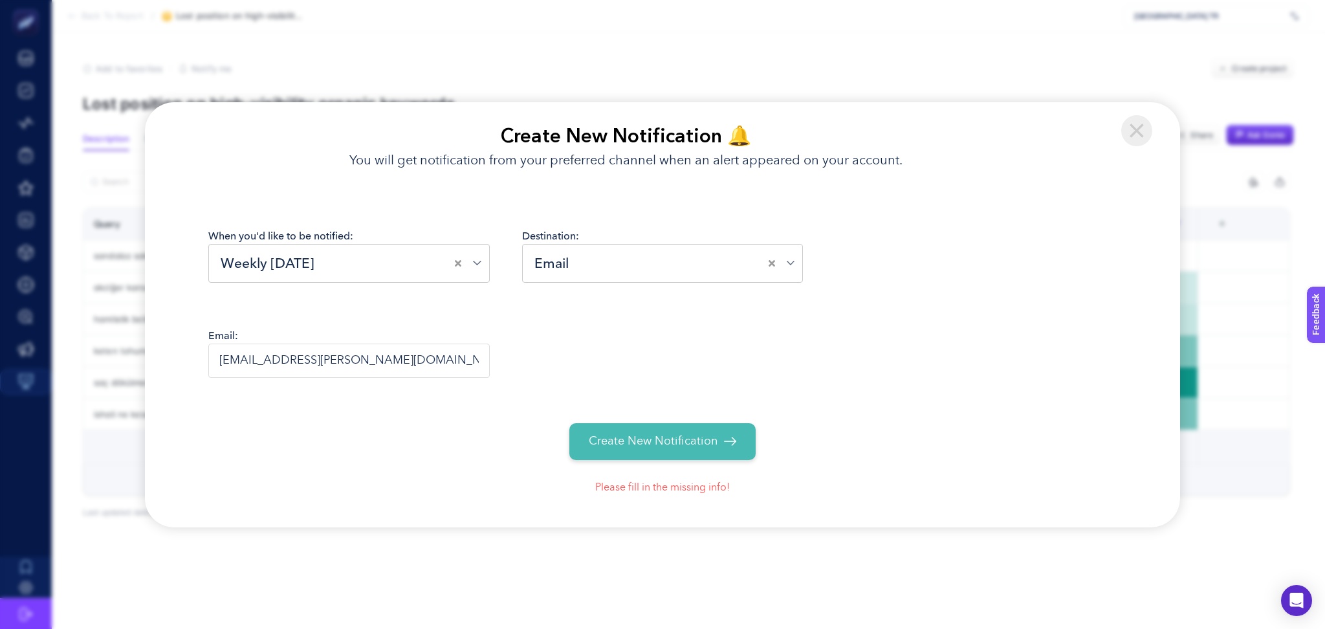
scroll to position [0, 64]
drag, startPoint x: 383, startPoint y: 356, endPoint x: 497, endPoint y: 360, distance: 114.6
click at [497, 360] on div "Email: [EMAIL_ADDRESS][PERSON_NAME][DOMAIN_NAME]; [DOMAIN_NAME][EMAIL_ADDRESS][…" at bounding box center [662, 362] width 908 height 69
type input "[EMAIL_ADDRESS][PERSON_NAME][DOMAIN_NAME]"
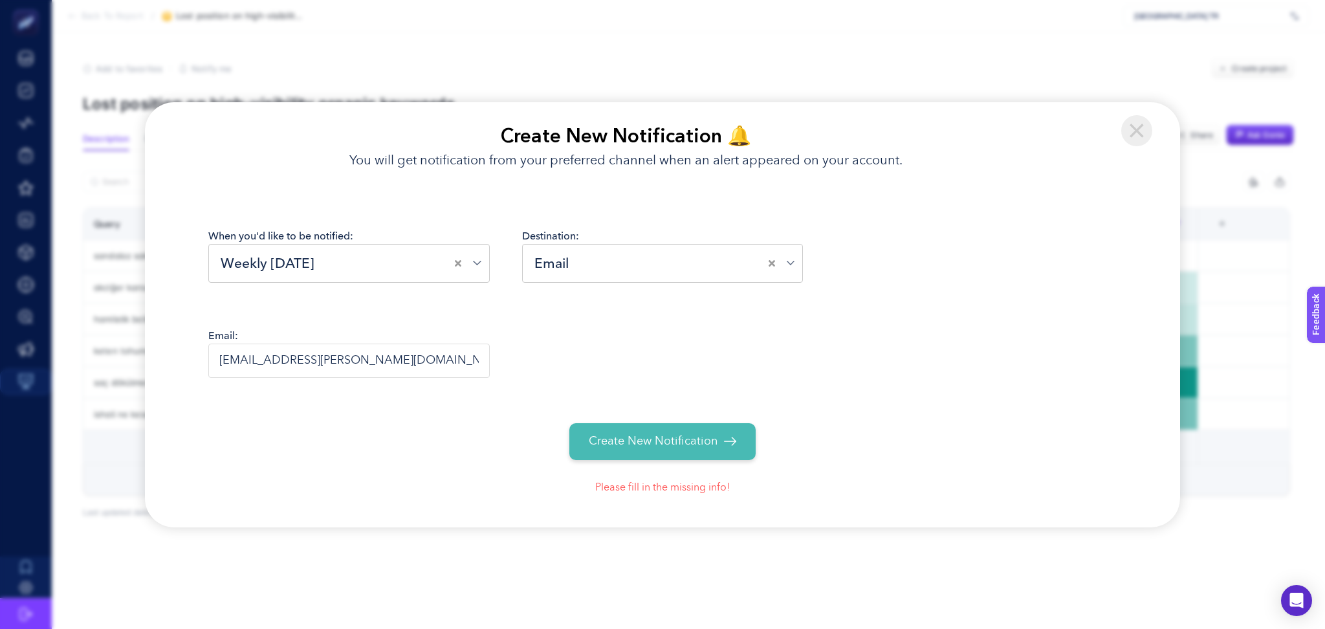
click at [658, 432] on button "Create New Notification" at bounding box center [662, 441] width 187 height 37
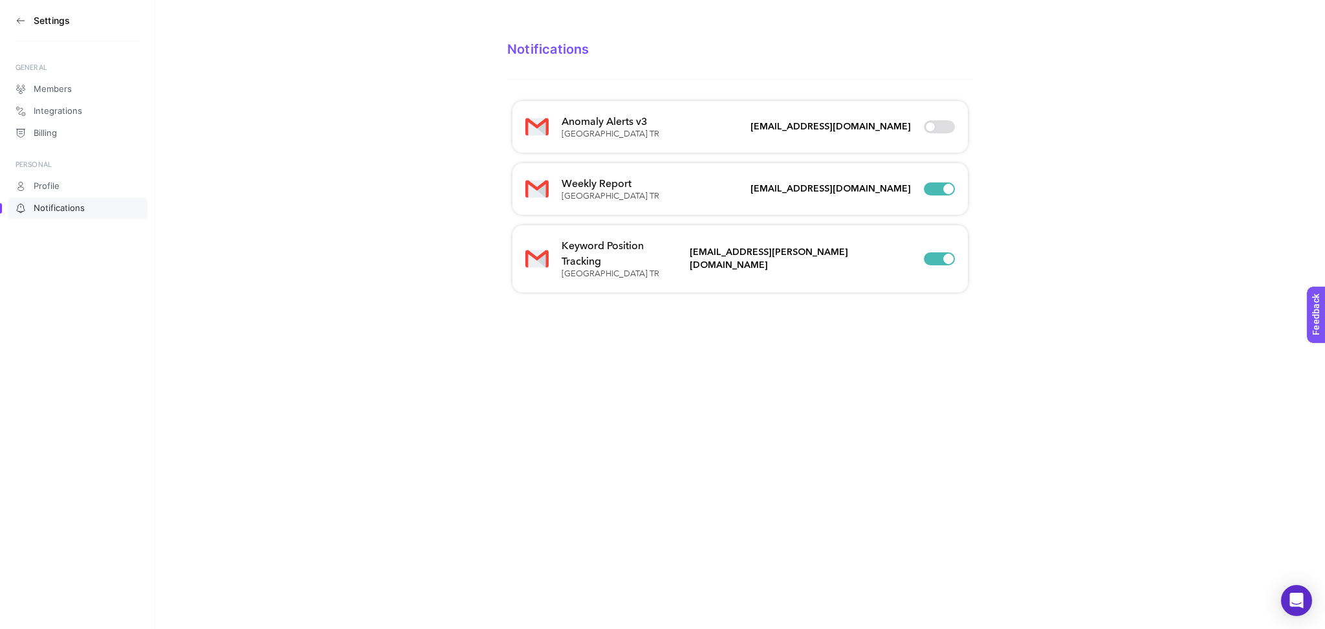
click at [16, 16] on icon at bounding box center [21, 21] width 10 height 10
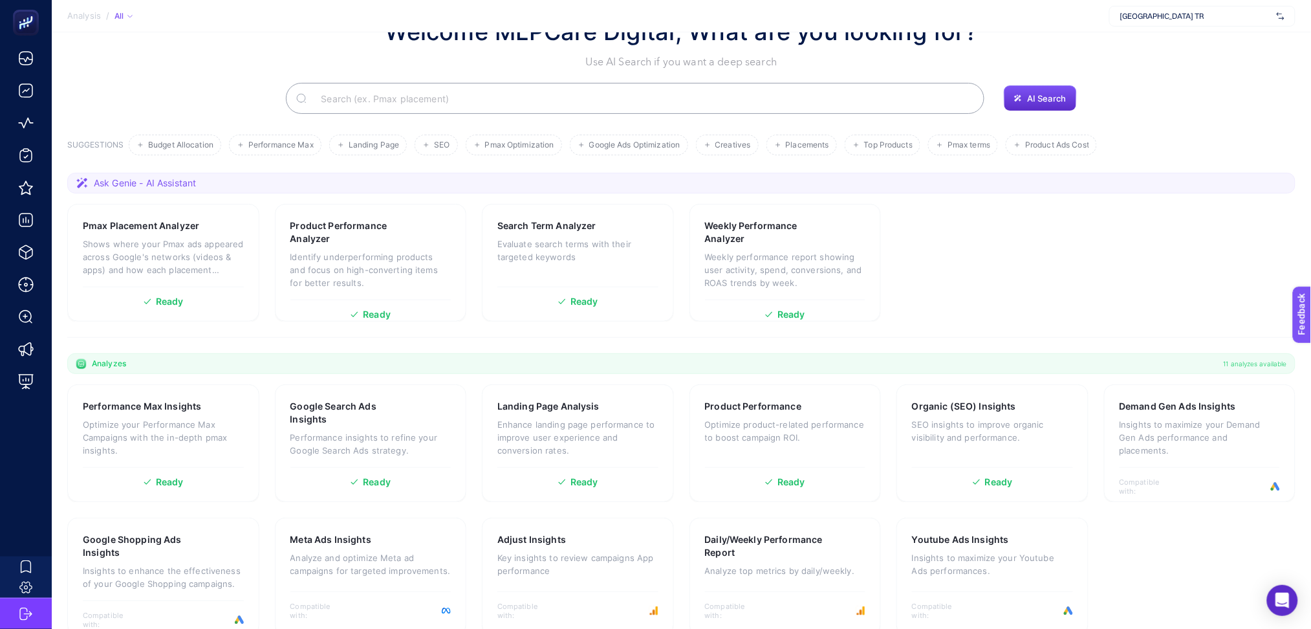
scroll to position [70, 0]
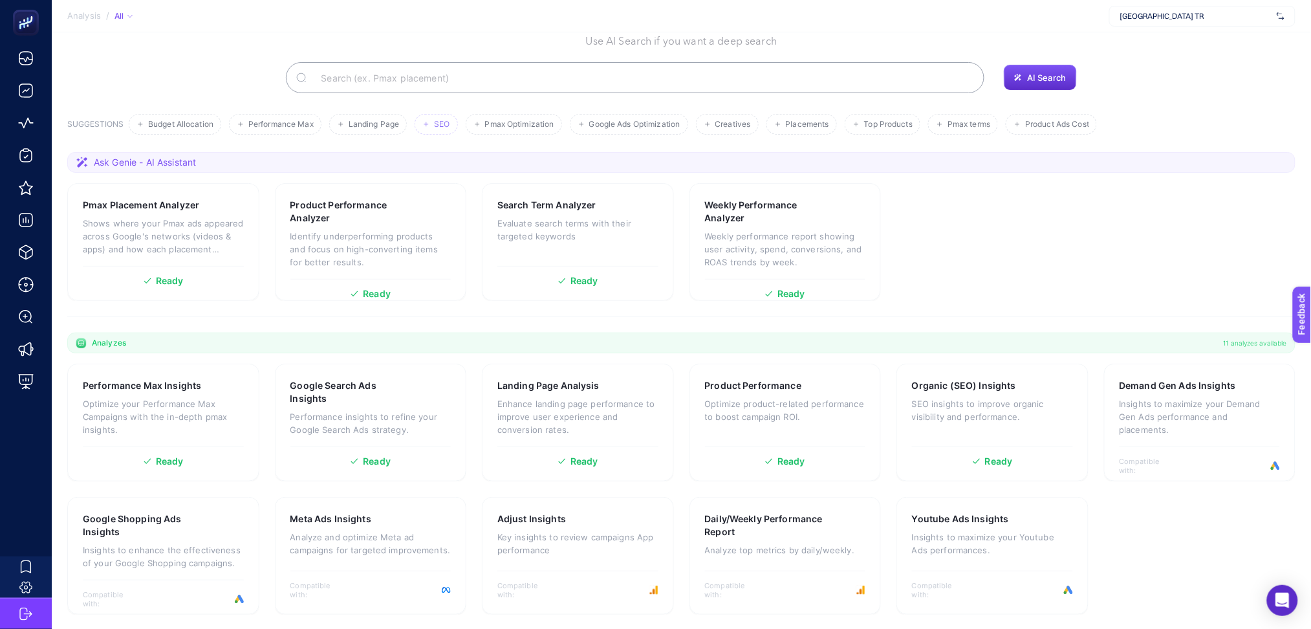
click at [447, 120] on span "SEO" at bounding box center [442, 125] width 16 height 10
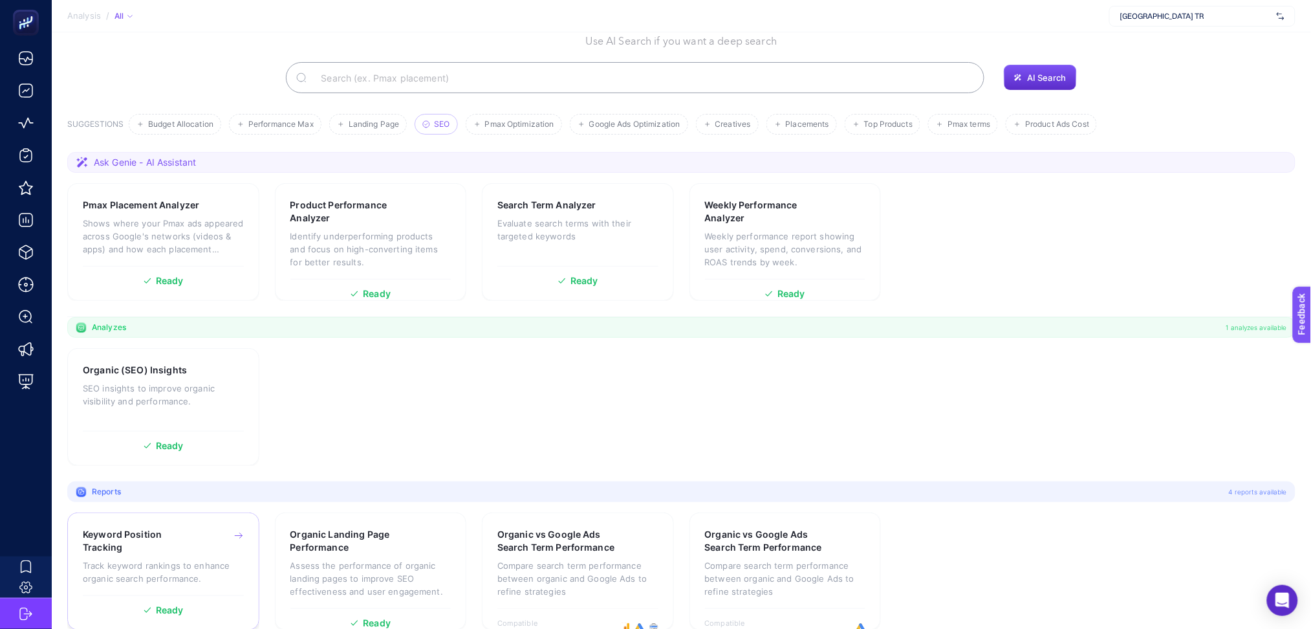
click at [215, 562] on p "Track keyword rankings to enhance organic search performance." at bounding box center [163, 572] width 161 height 26
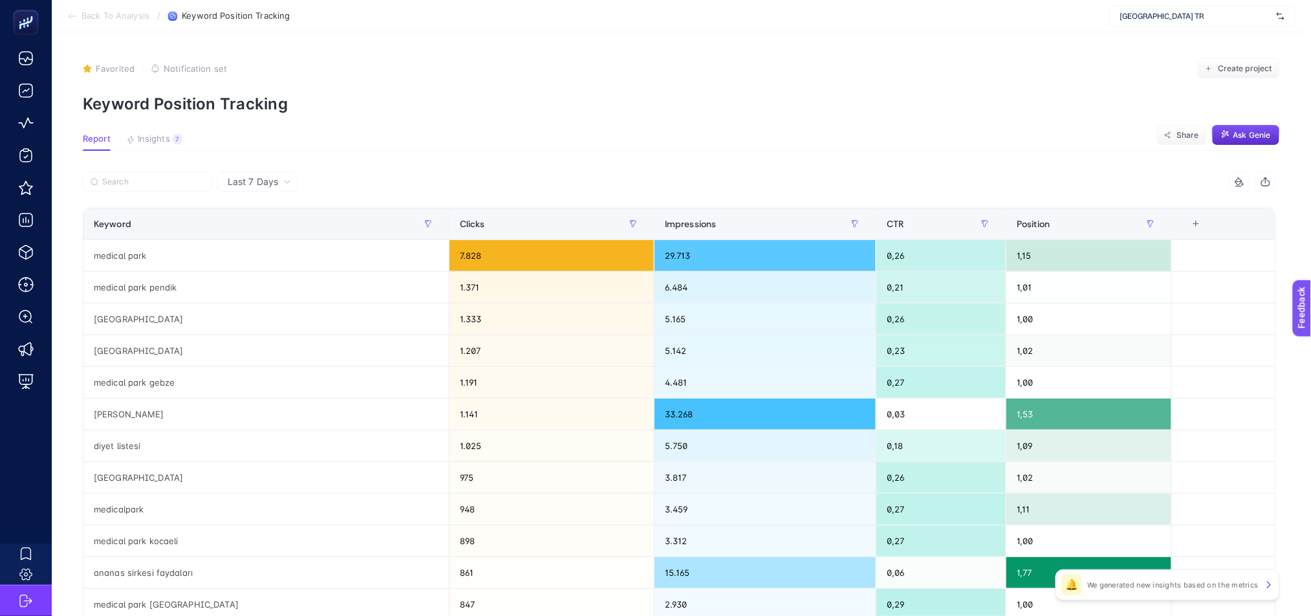
click at [211, 71] on span "Notification set" at bounding box center [195, 68] width 63 height 10
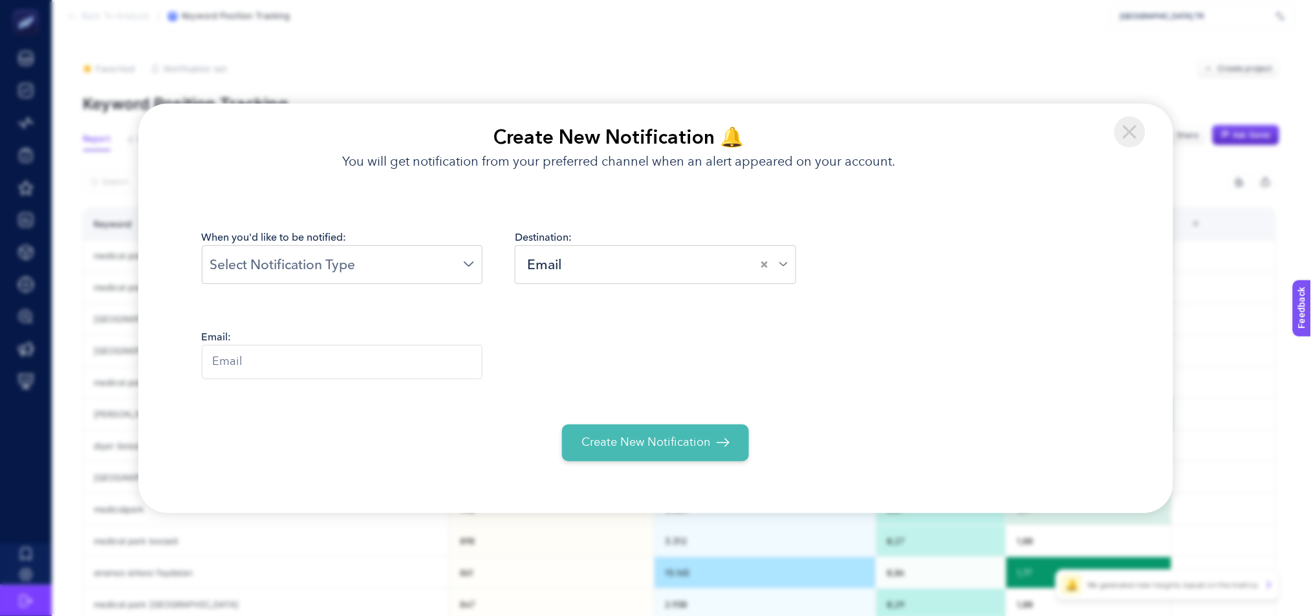
click at [295, 372] on input "text" at bounding box center [342, 362] width 281 height 34
paste input "; [EMAIL_ADDRESS][DOMAIN_NAME]"
type input "; [EMAIL_ADDRESS][DOMAIN_NAME]"
drag, startPoint x: 220, startPoint y: 364, endPoint x: 102, endPoint y: 347, distance: 119.5
click at [105, 349] on section "Create New Notification 🔔 You will get notification from your preferred channel…" at bounding box center [655, 308] width 1311 height 616
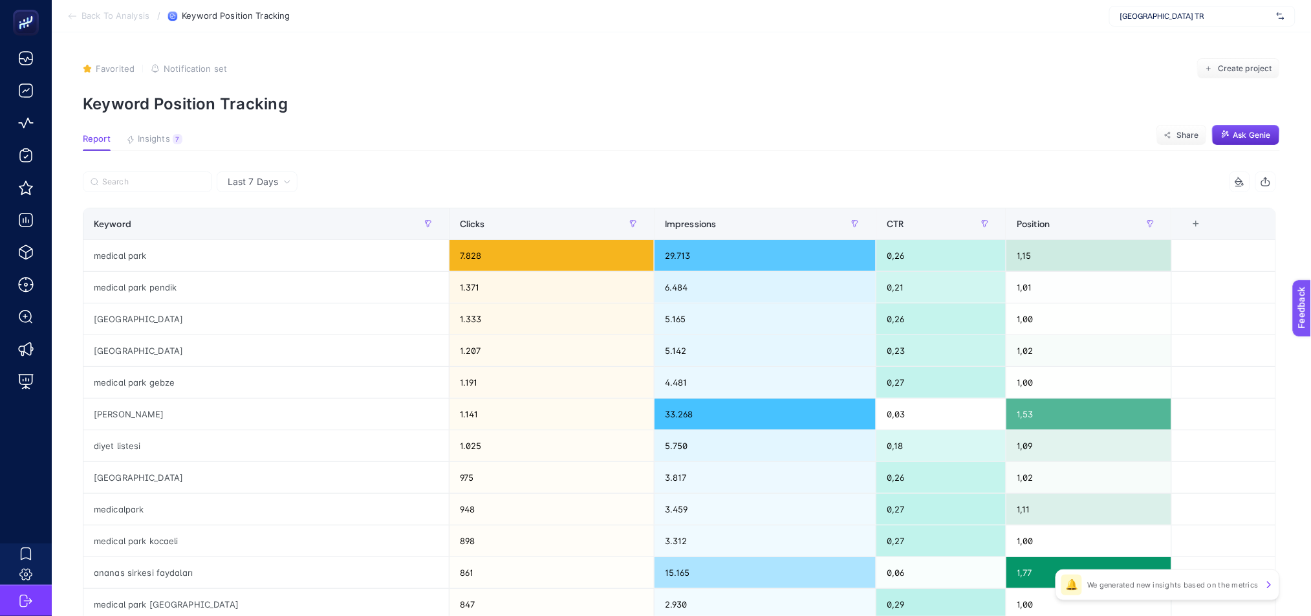
click at [184, 67] on span "Notification set" at bounding box center [195, 68] width 63 height 10
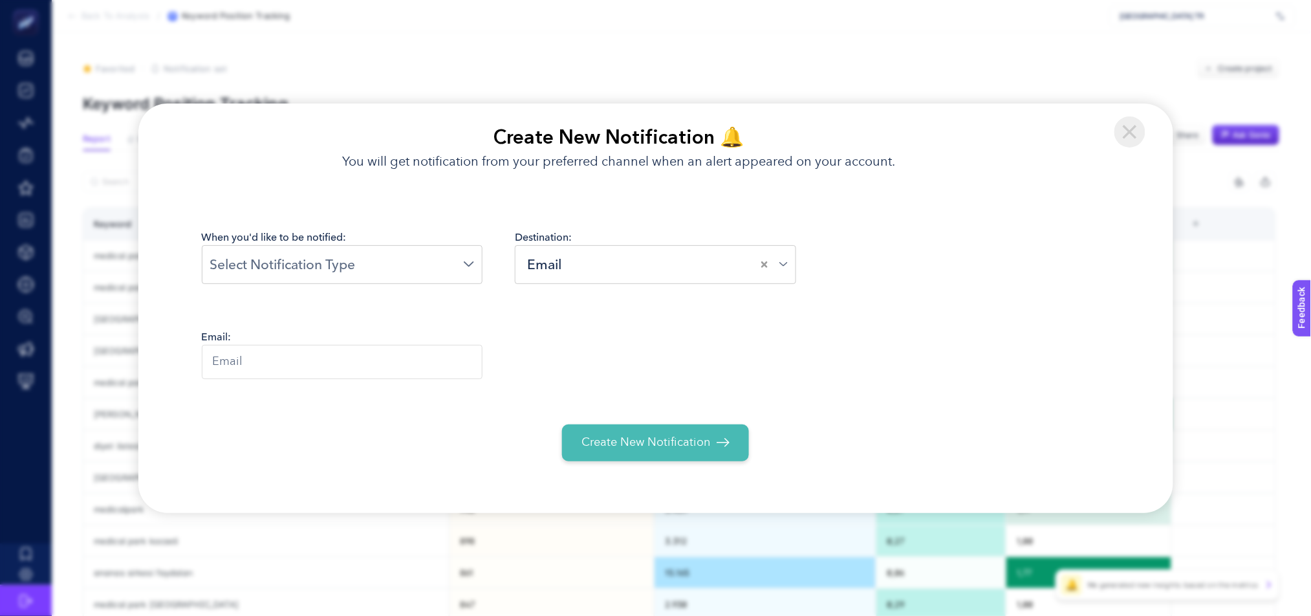
click at [232, 356] on input "text" at bounding box center [342, 362] width 281 height 34
paste input "; [EMAIL_ADDRESS][DOMAIN_NAME]"
click at [221, 364] on input "; [EMAIL_ADDRESS][DOMAIN_NAME]" at bounding box center [342, 362] width 281 height 34
type input "[EMAIL_ADDRESS][DOMAIN_NAME]"
click at [375, 278] on div "Loading..." at bounding box center [342, 264] width 281 height 39
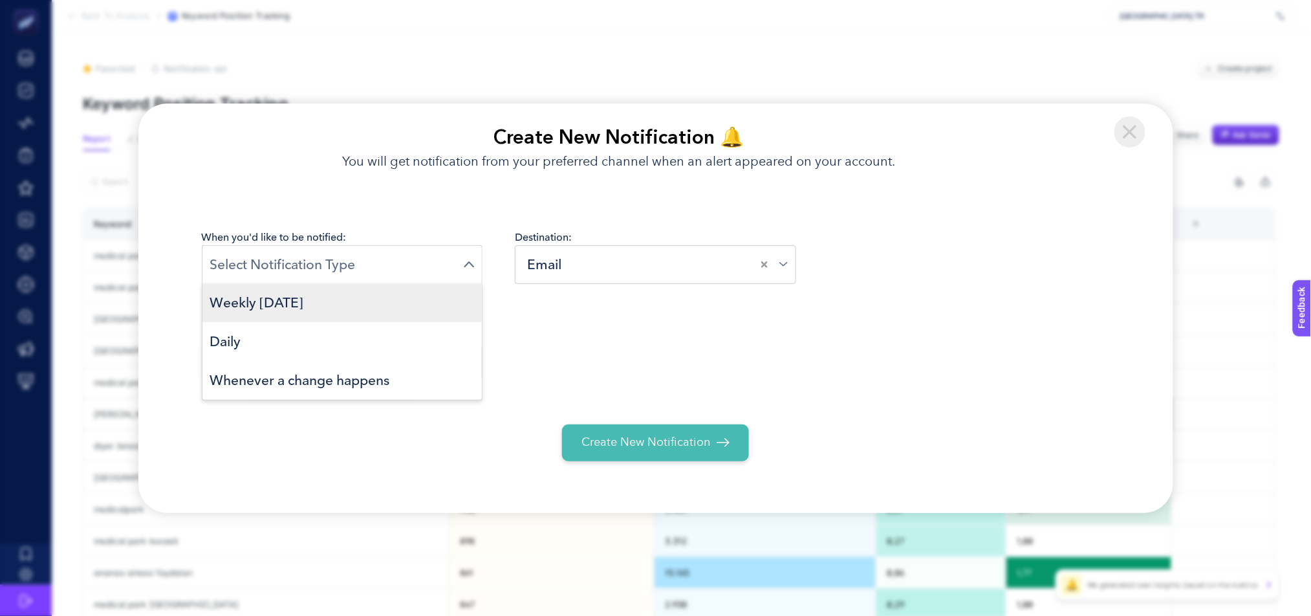
click at [418, 309] on li "Weekly [DATE]" at bounding box center [342, 302] width 280 height 39
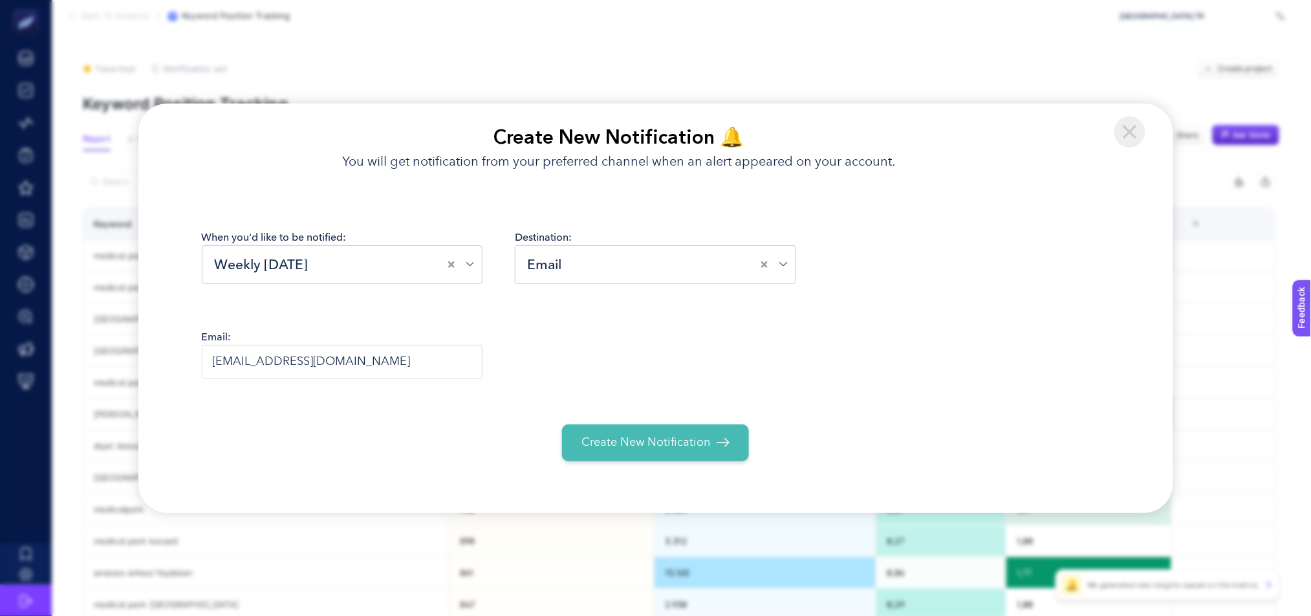
click at [644, 378] on div "Email: [EMAIL_ADDRESS][DOMAIN_NAME]" at bounding box center [656, 363] width 908 height 69
click at [656, 448] on span "Create New Notification" at bounding box center [646, 442] width 129 height 17
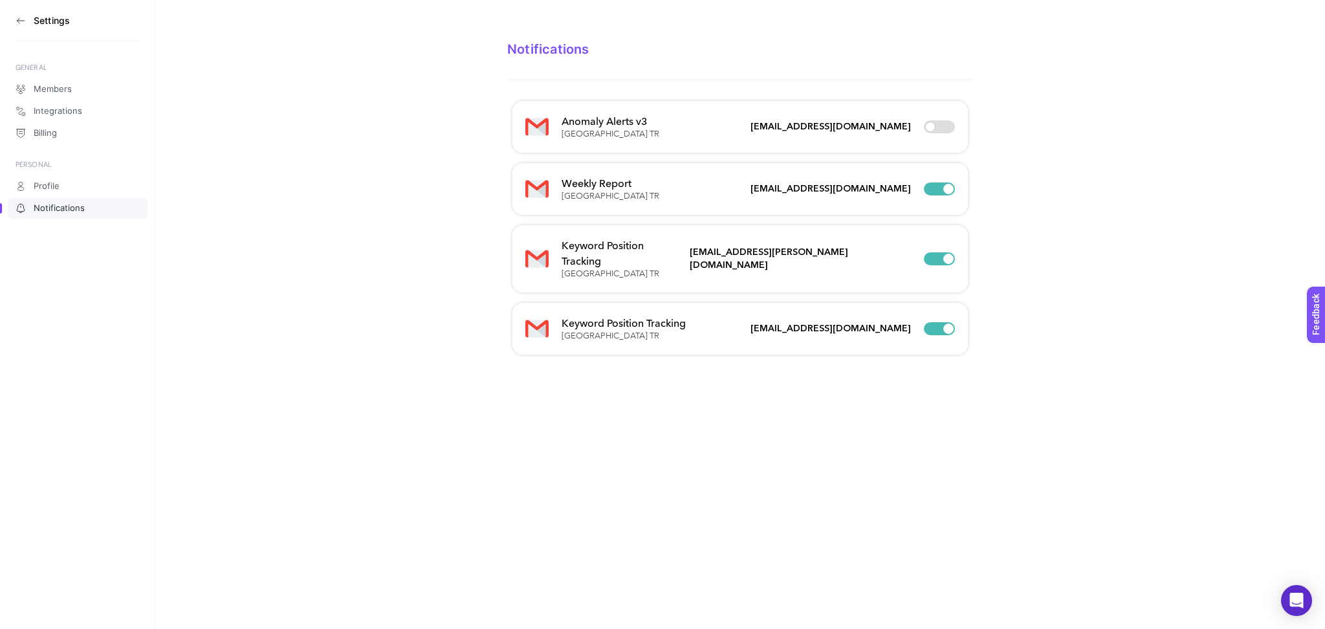
click at [12, 25] on aside "Settings GENERAL Members Integrations Billing PERSONAL Profile Notifications" at bounding box center [77, 314] width 155 height 629
click at [19, 21] on icon at bounding box center [21, 21] width 10 height 10
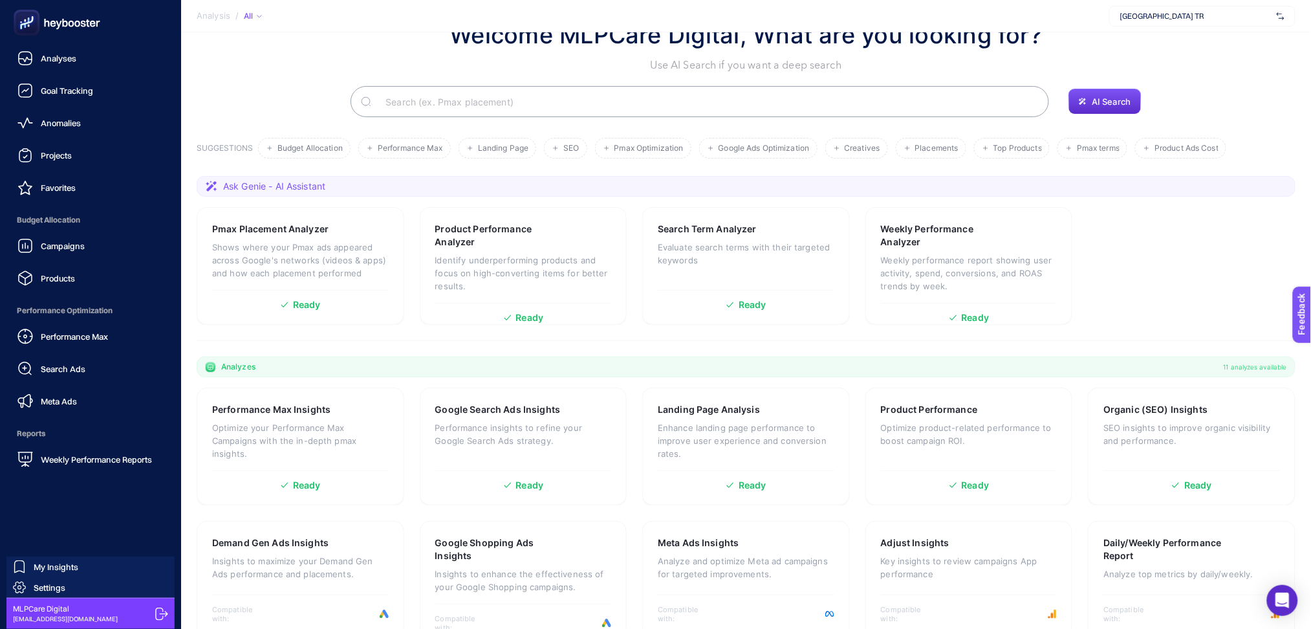
scroll to position [70, 0]
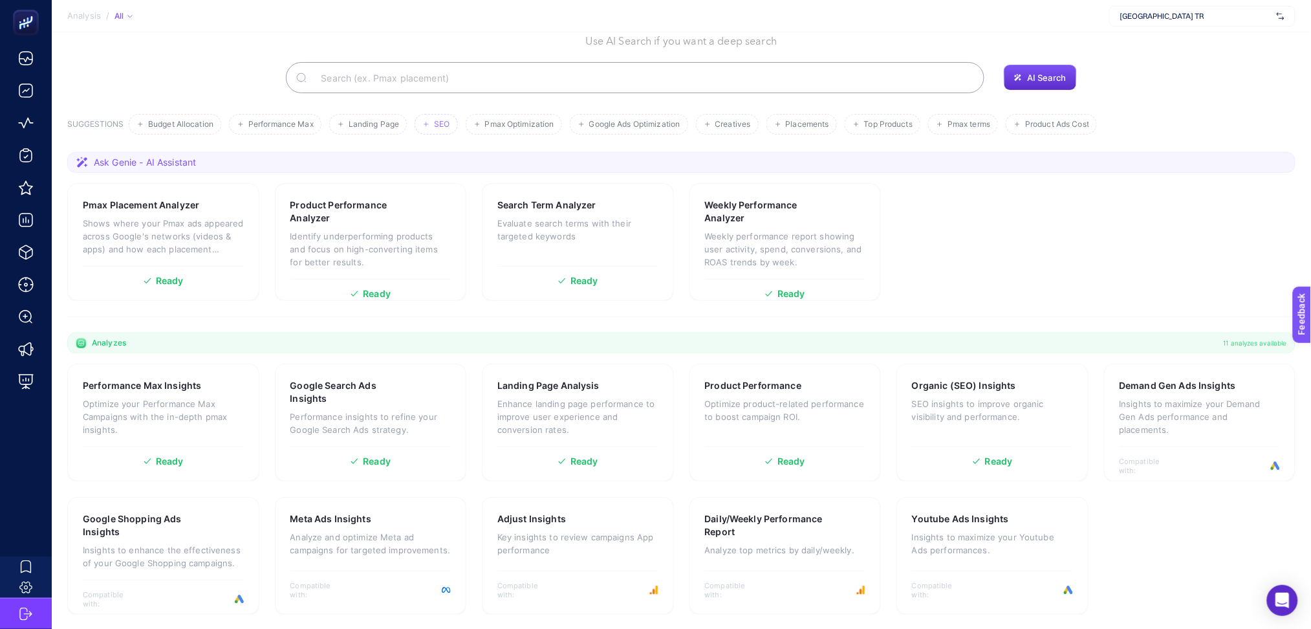
click at [441, 124] on span "SEO" at bounding box center [442, 125] width 16 height 10
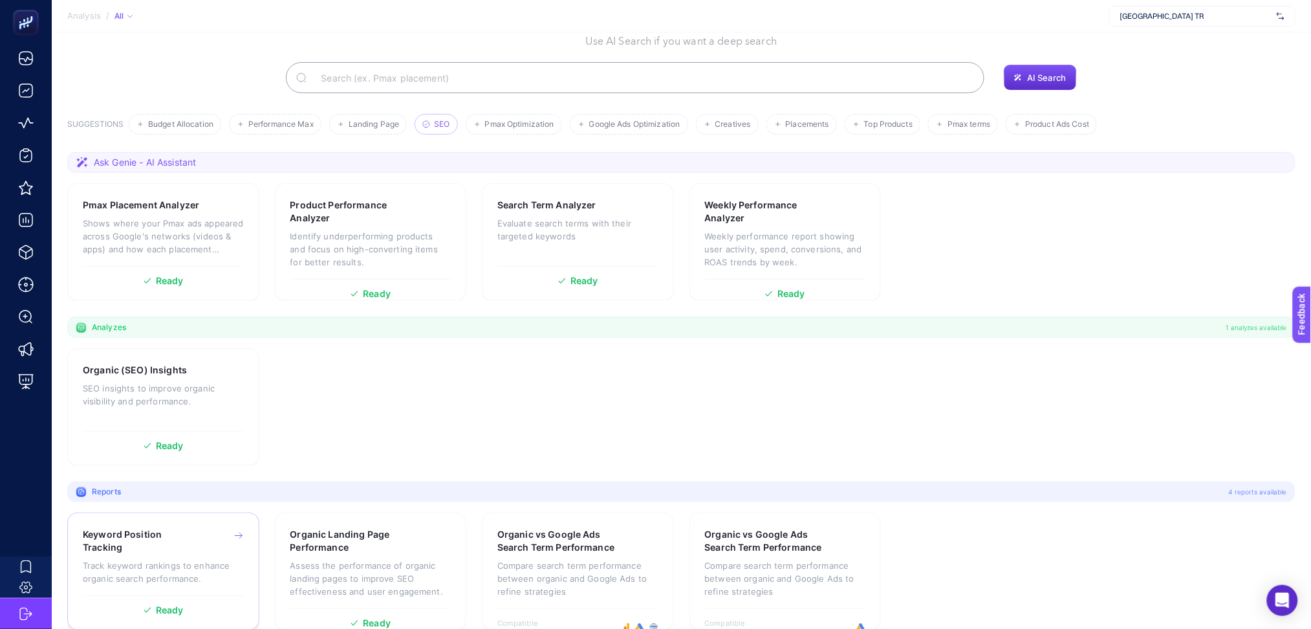
click at [228, 559] on p "Track keyword rankings to enhance organic search performance." at bounding box center [163, 572] width 161 height 26
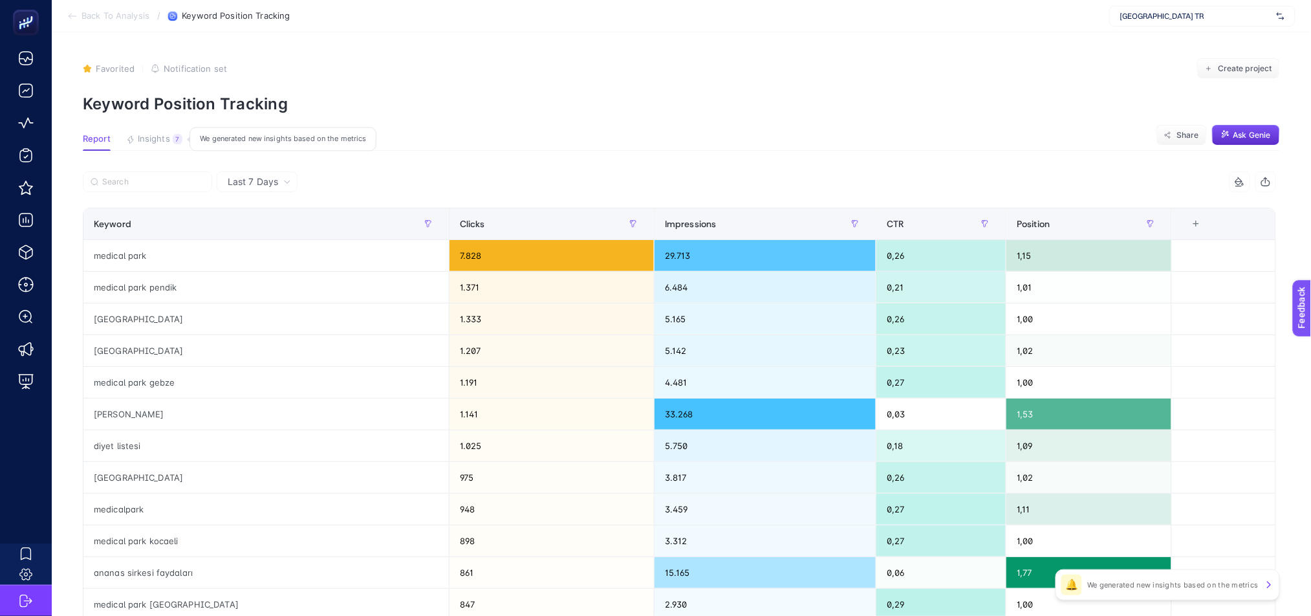
click at [143, 138] on span "Insights" at bounding box center [154, 139] width 32 height 10
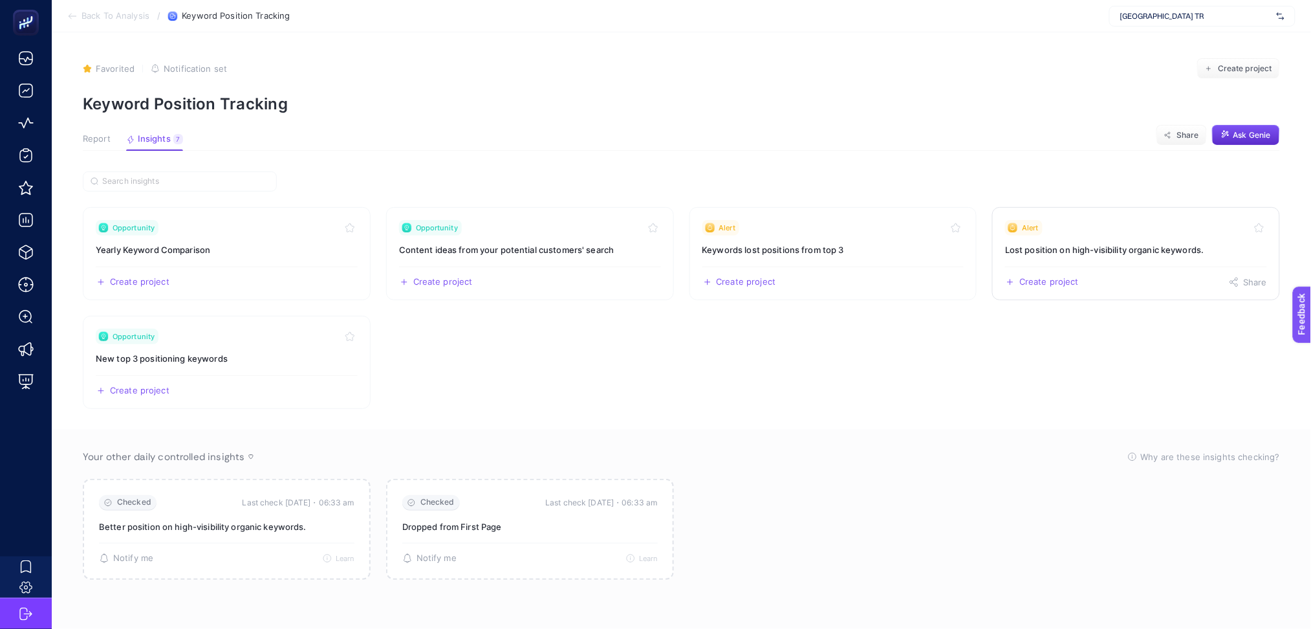
click at [1193, 272] on div "Create project Share" at bounding box center [1136, 277] width 262 height 21
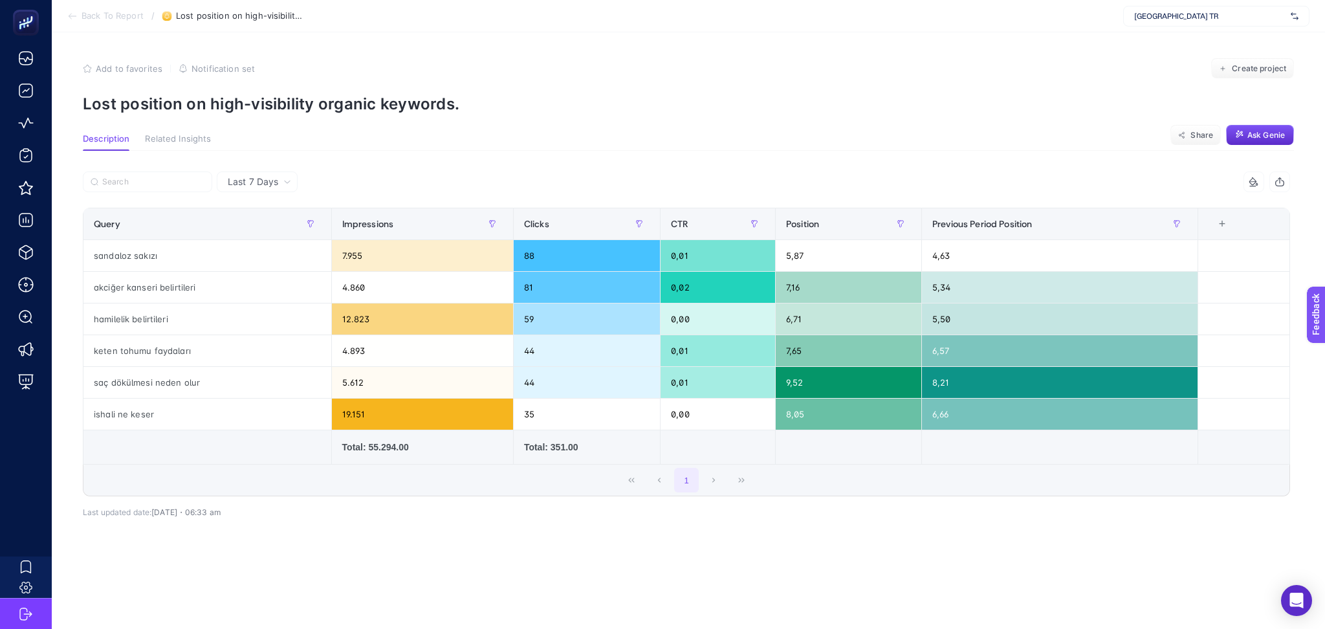
click at [70, 17] on icon at bounding box center [70, 16] width 3 height 5
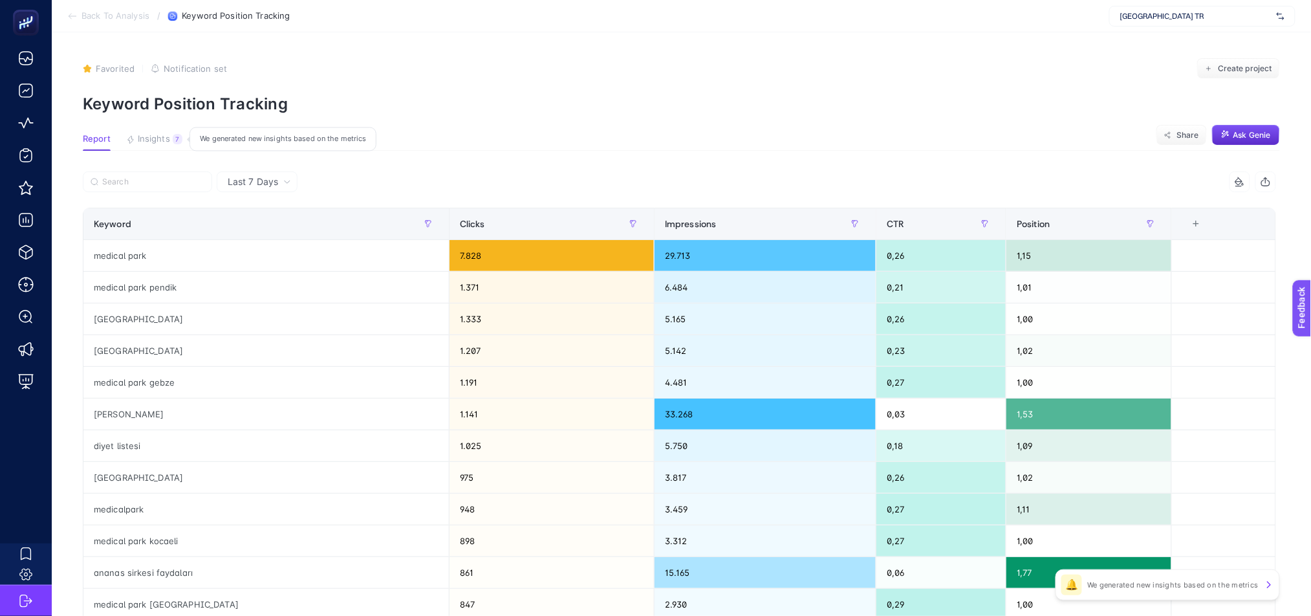
click at [151, 135] on span "Insights" at bounding box center [154, 139] width 32 height 10
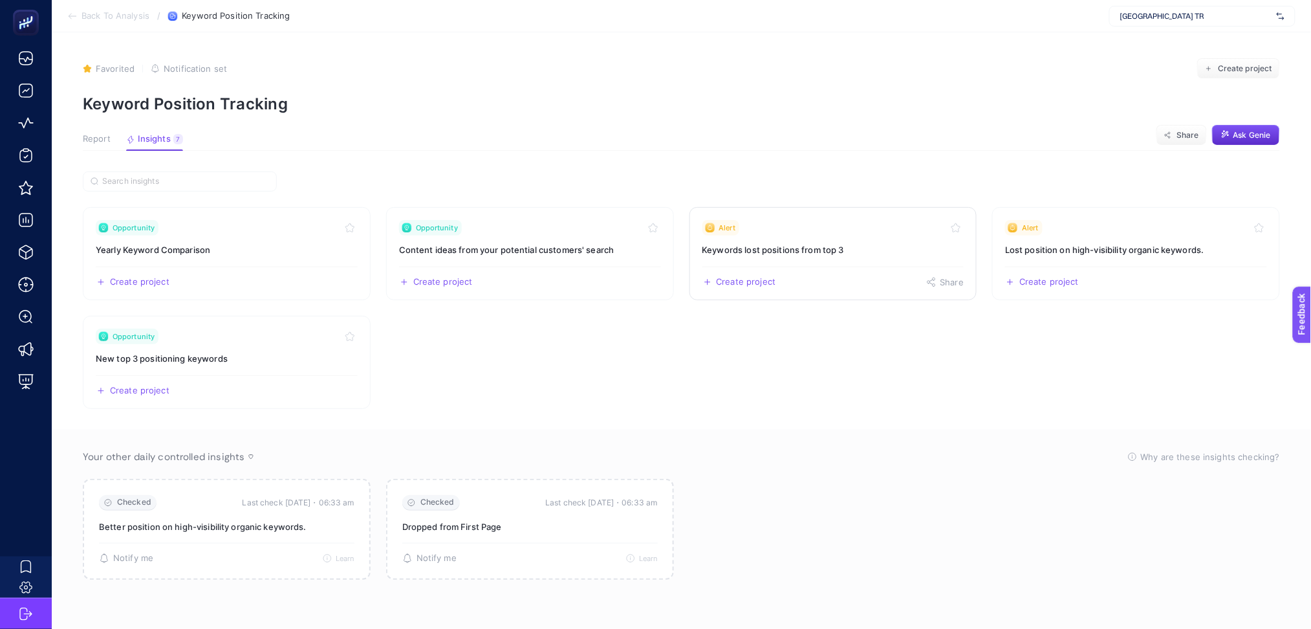
click at [874, 259] on link "Alert Keywords lost positions from top 3 Create project Share" at bounding box center [834, 253] width 288 height 93
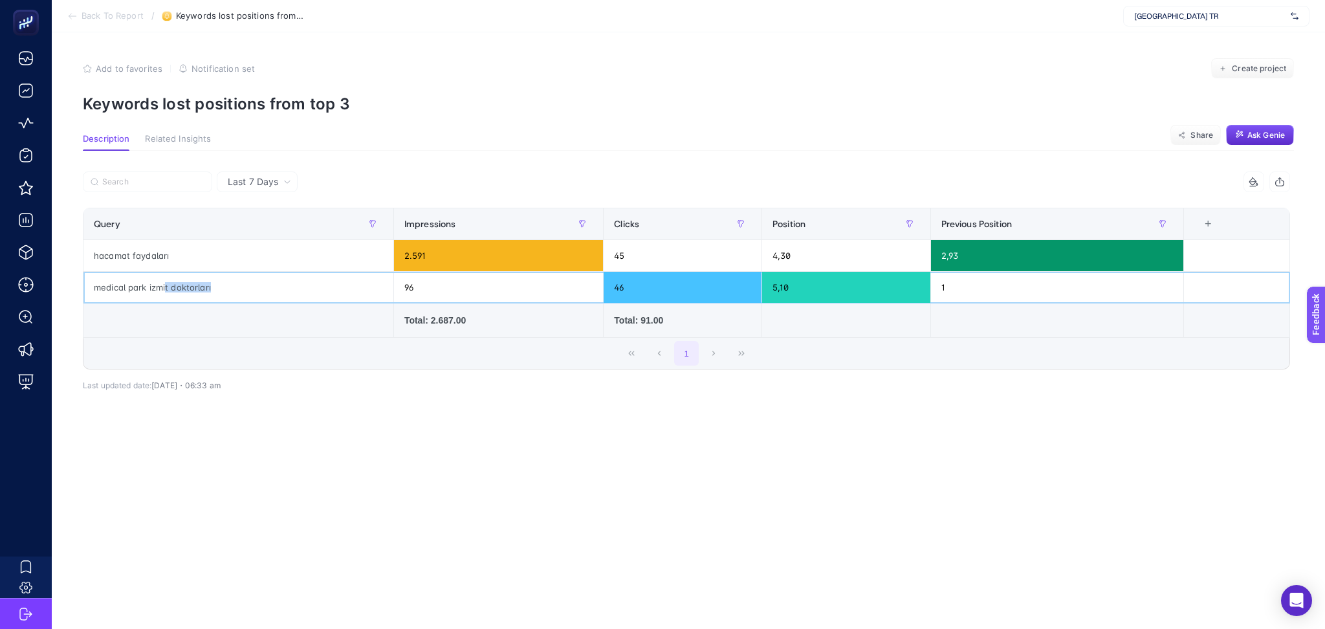
drag, startPoint x: 166, startPoint y: 288, endPoint x: 280, endPoint y: 279, distance: 114.2
click at [279, 279] on div "medical park izmit doktorları" at bounding box center [238, 287] width 310 height 31
click at [250, 341] on div "1" at bounding box center [686, 353] width 1206 height 31
click at [71, 17] on icon at bounding box center [72, 16] width 10 height 10
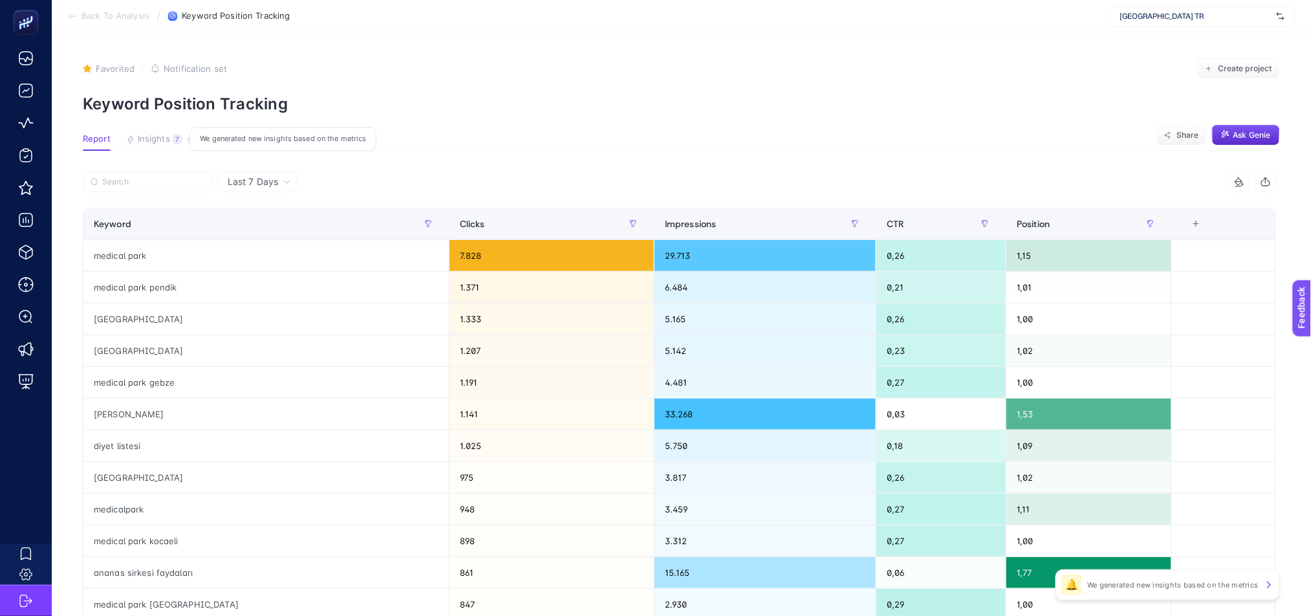
click at [159, 142] on span "Insights" at bounding box center [154, 139] width 32 height 10
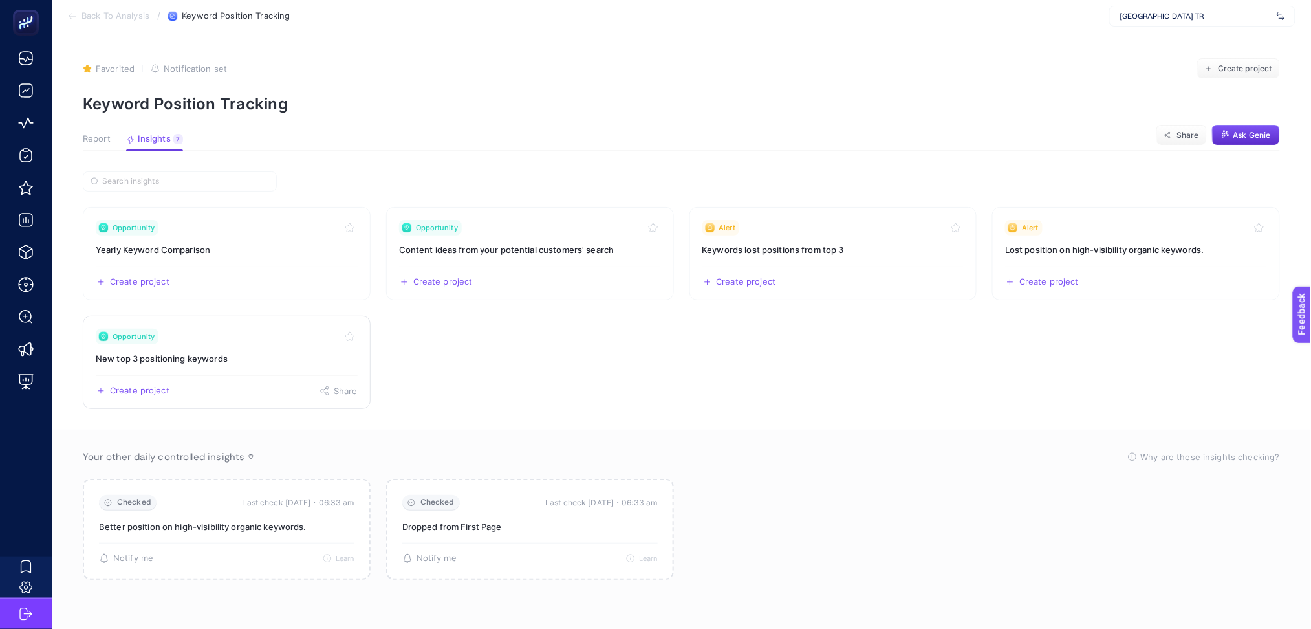
click at [264, 384] on div "Create project Share" at bounding box center [227, 385] width 262 height 21
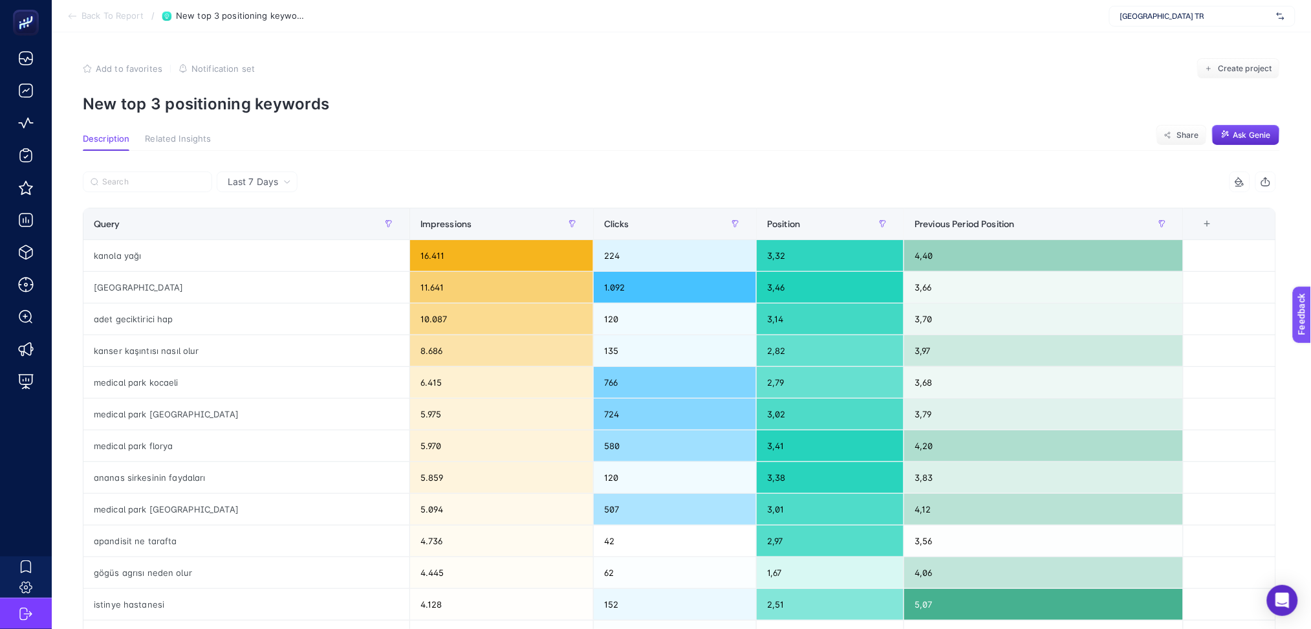
click at [70, 18] on icon at bounding box center [70, 16] width 3 height 5
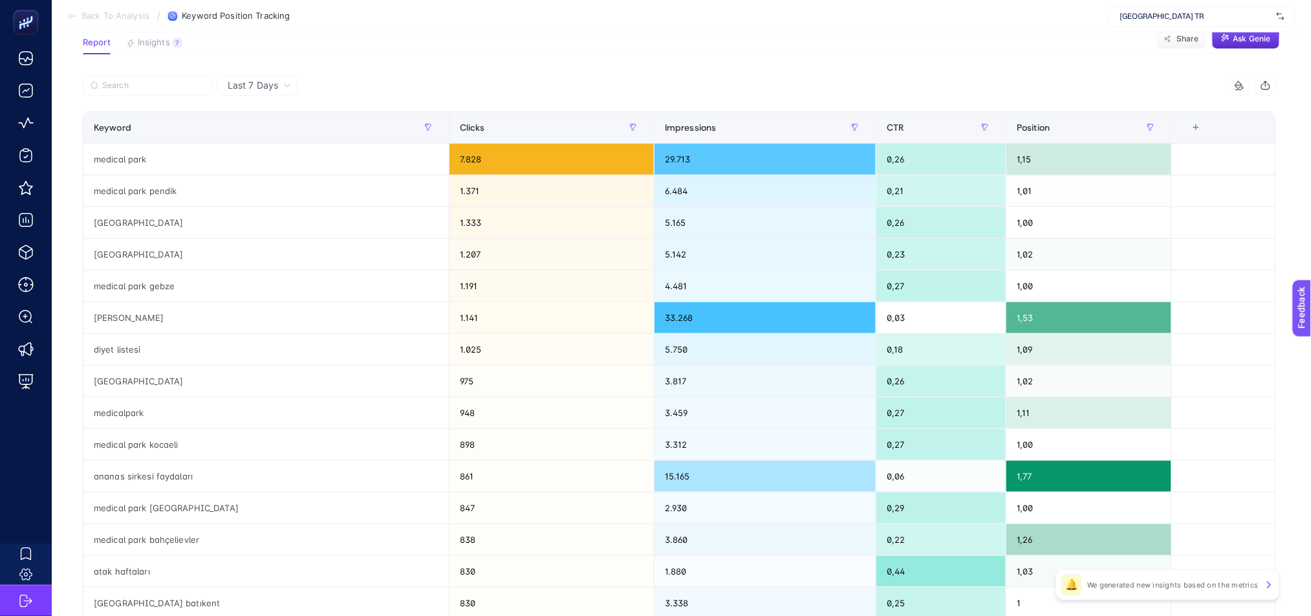
scroll to position [96, 0]
click at [150, 42] on span "Insights" at bounding box center [154, 43] width 32 height 10
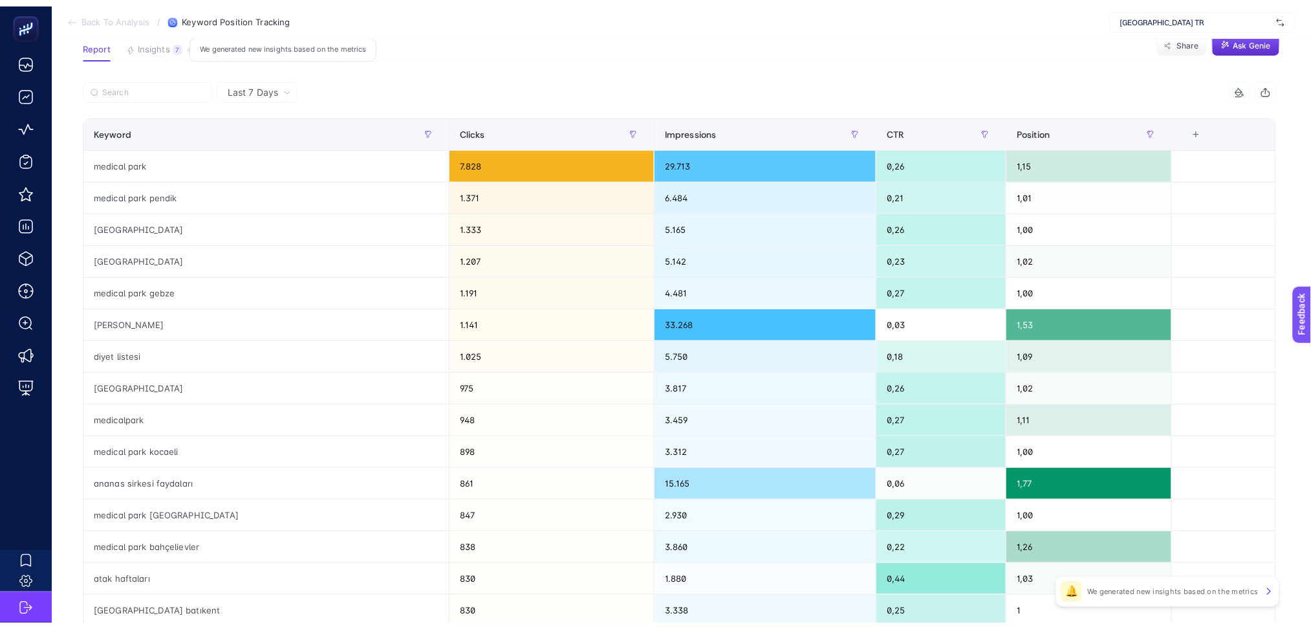
scroll to position [5, 0]
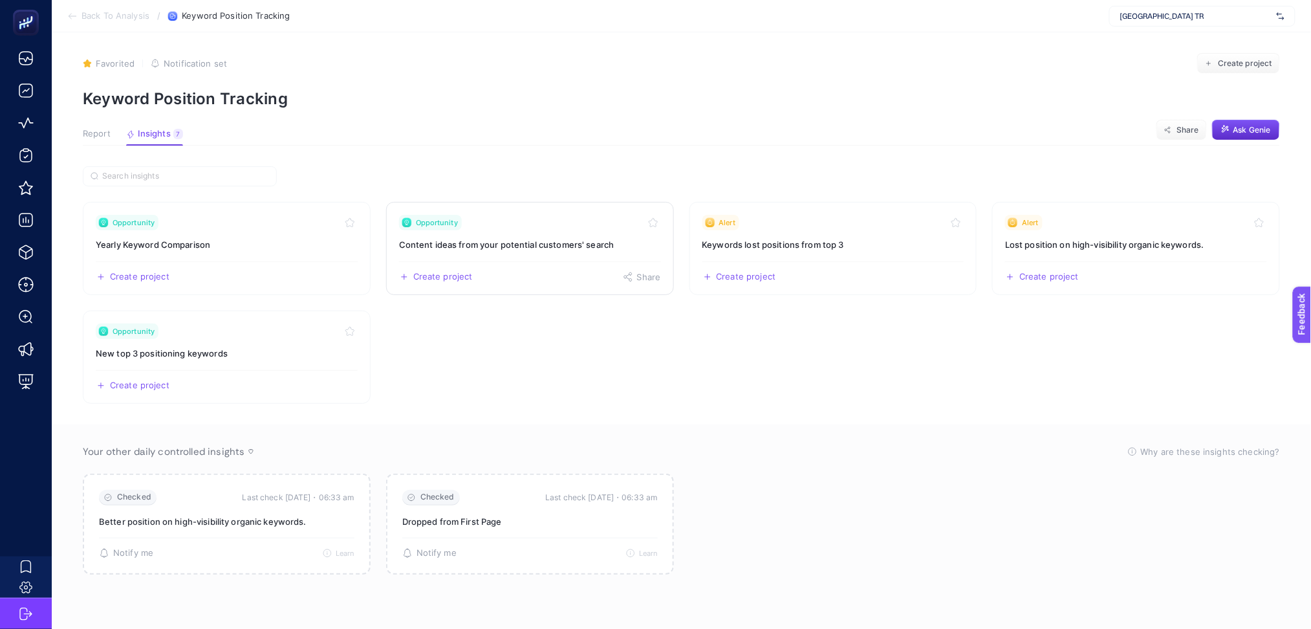
click at [576, 263] on div "Create project Share" at bounding box center [530, 271] width 262 height 21
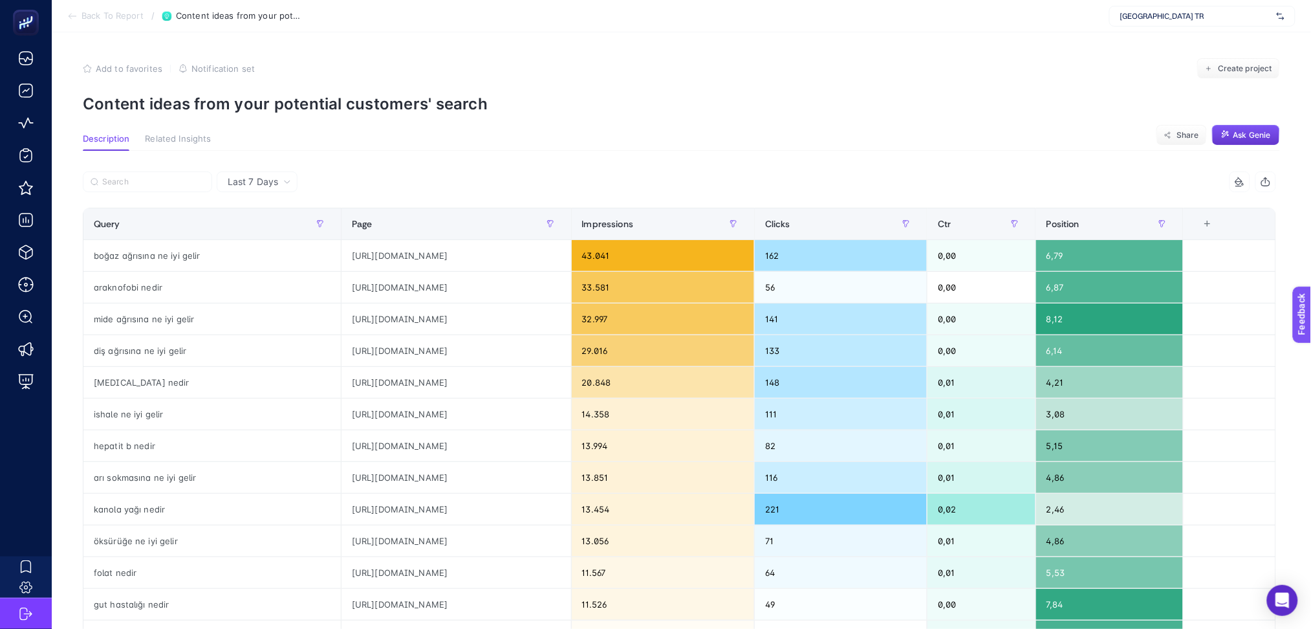
click at [1239, 131] on span "Ask Genie" at bounding box center [1253, 135] width 38 height 10
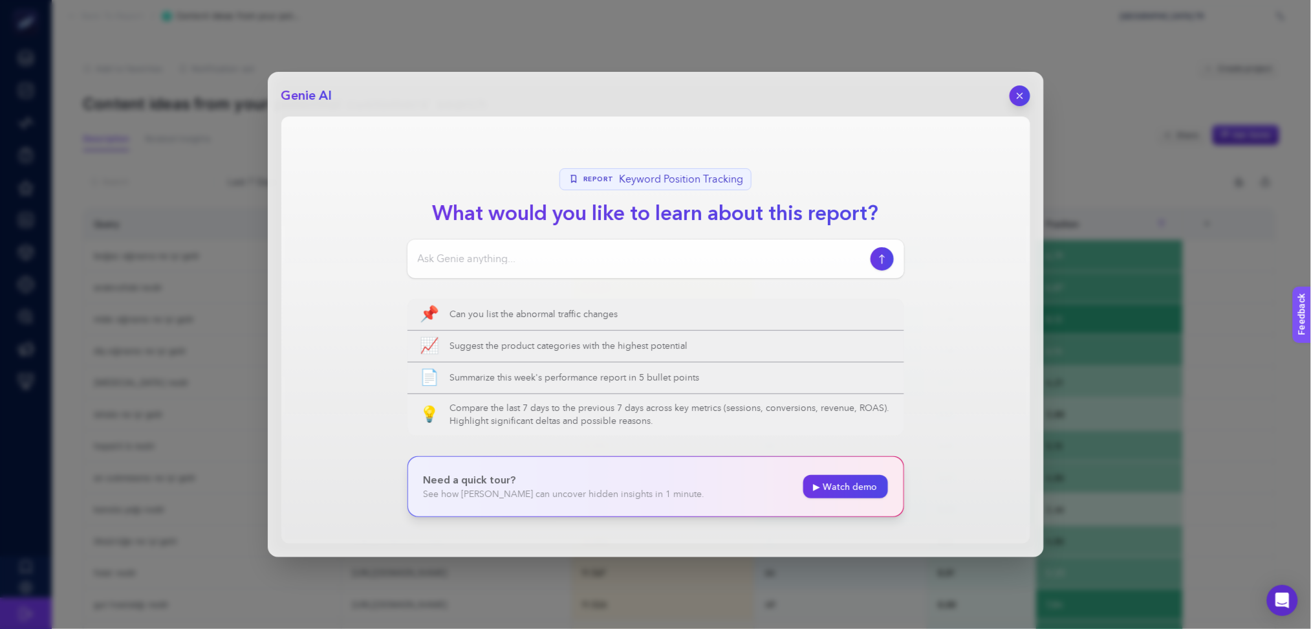
click at [568, 257] on input at bounding box center [642, 259] width 448 height 16
type input "bana bu rapordan içerik fikirleri çıkartır mısın?"
click at [882, 265] on button "button" at bounding box center [882, 258] width 25 height 25
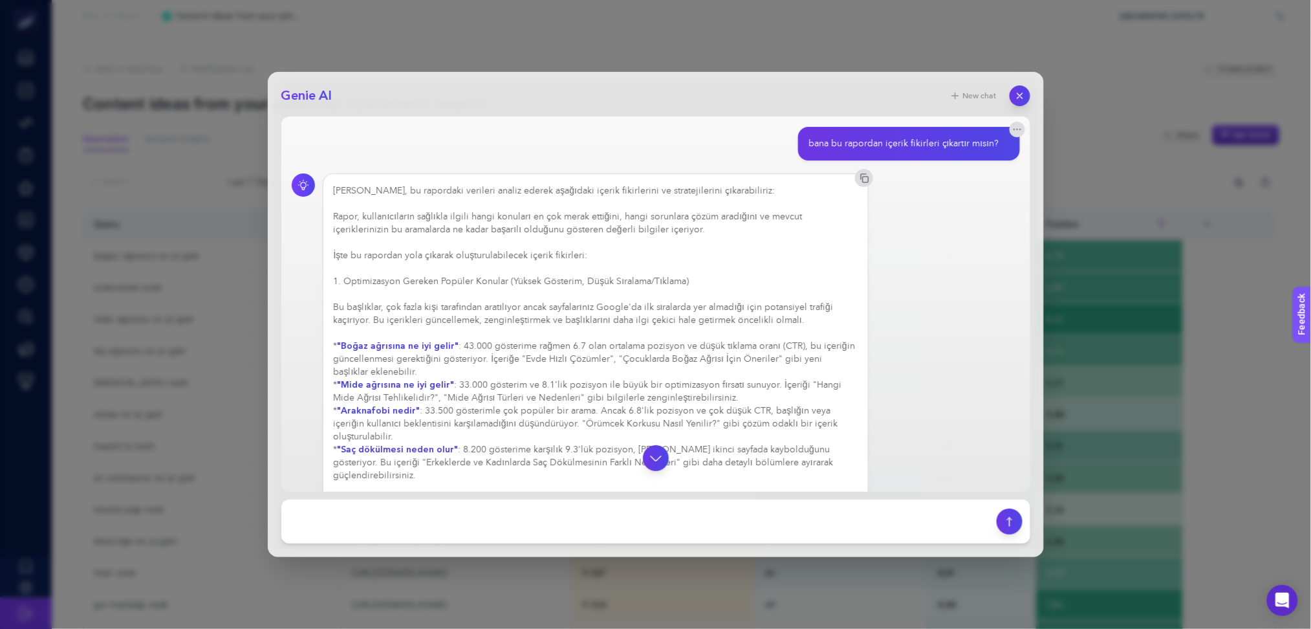
click at [1116, 113] on div "Genie AI New chat bana bu rapordan içerik fikirleri çıkartır mısın? [PERSON_NAM…" at bounding box center [655, 314] width 1311 height 629
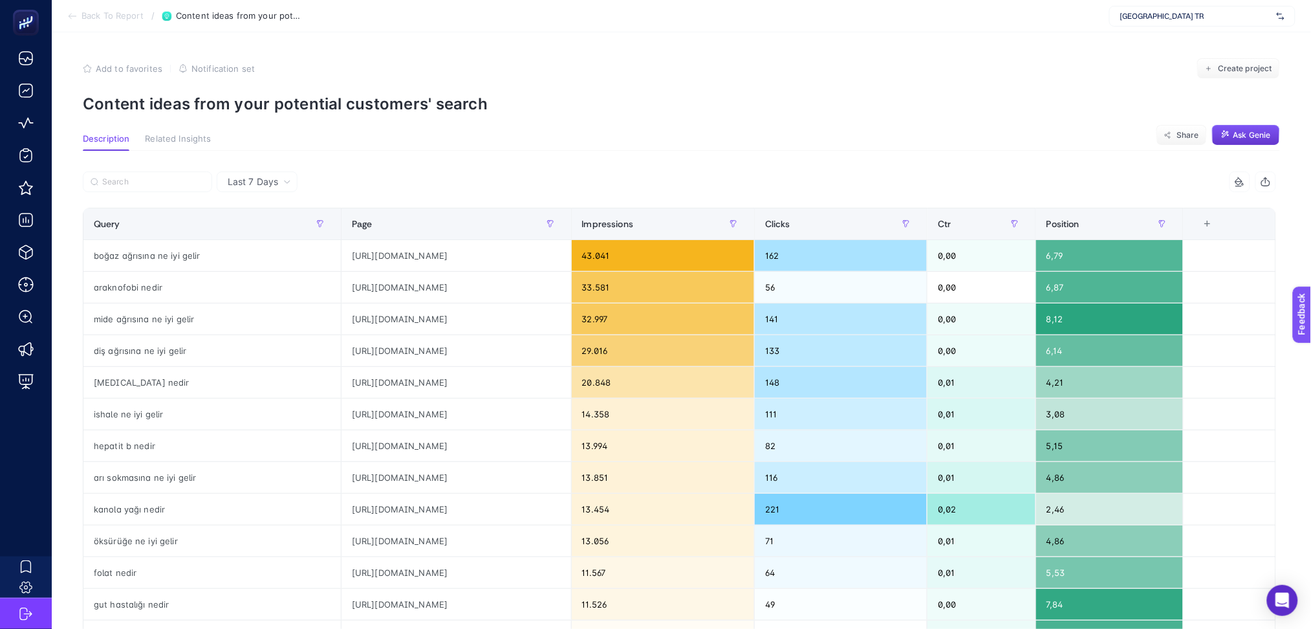
click at [1249, 128] on button "Ask Genie" at bounding box center [1246, 135] width 68 height 21
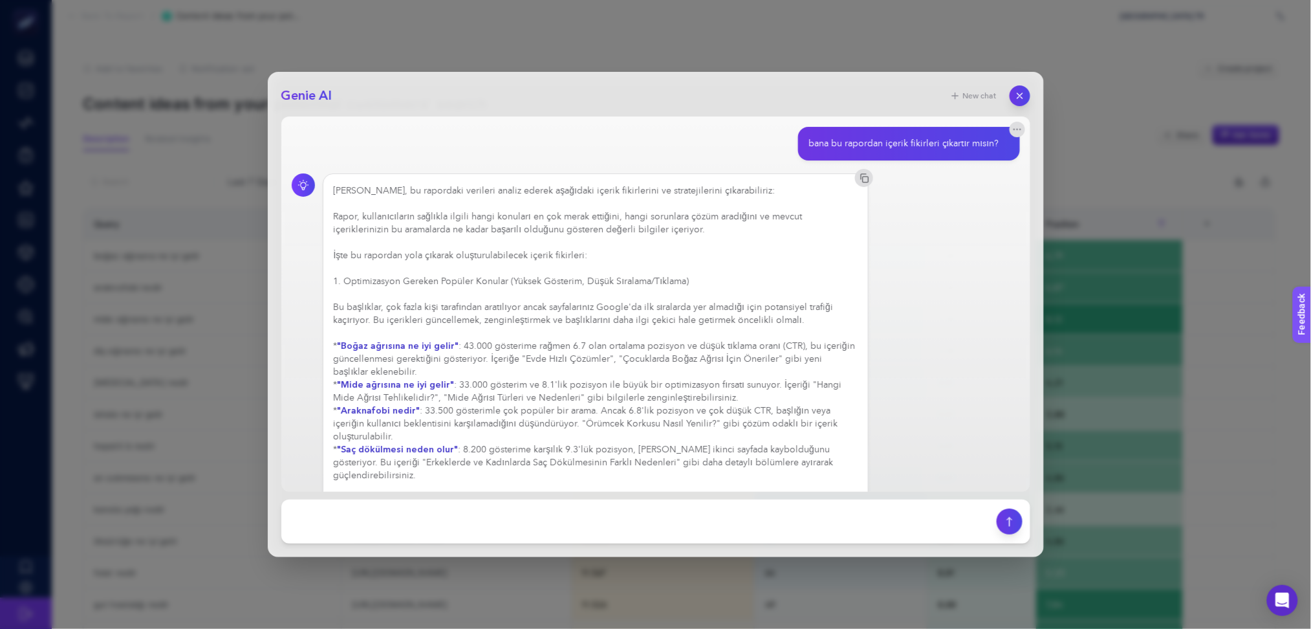
click at [1117, 135] on div "Genie AI New chat bana bu rapordan içerik fikirleri çıkartır mısın? [PERSON_NAM…" at bounding box center [655, 314] width 1311 height 629
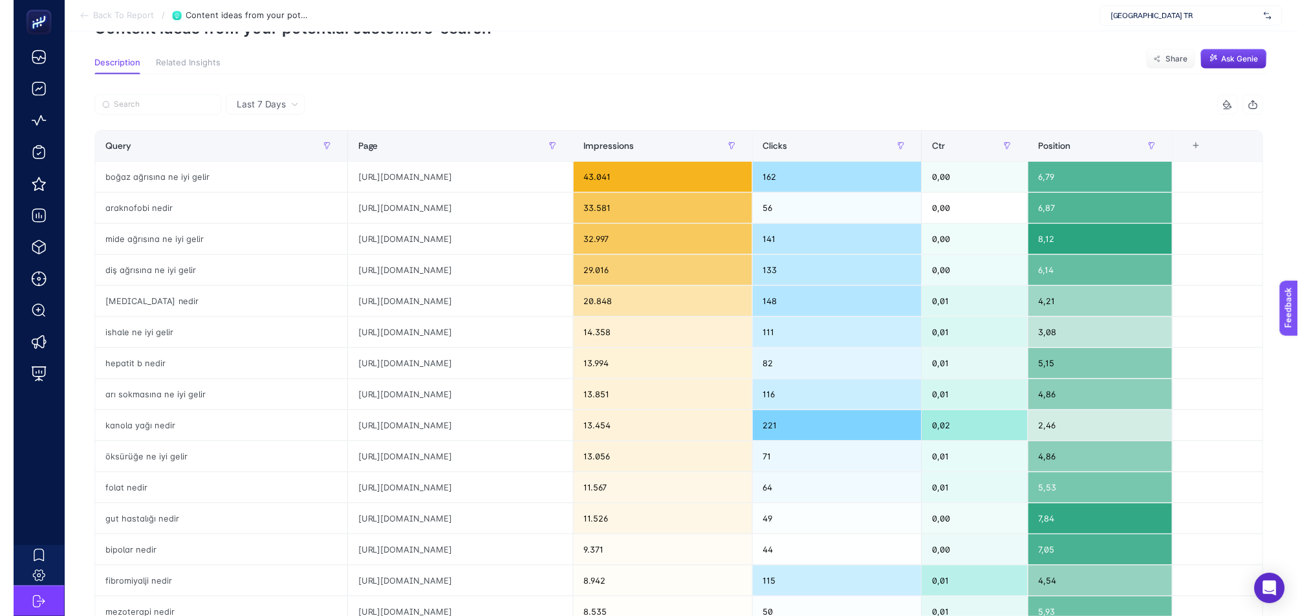
scroll to position [76, 0]
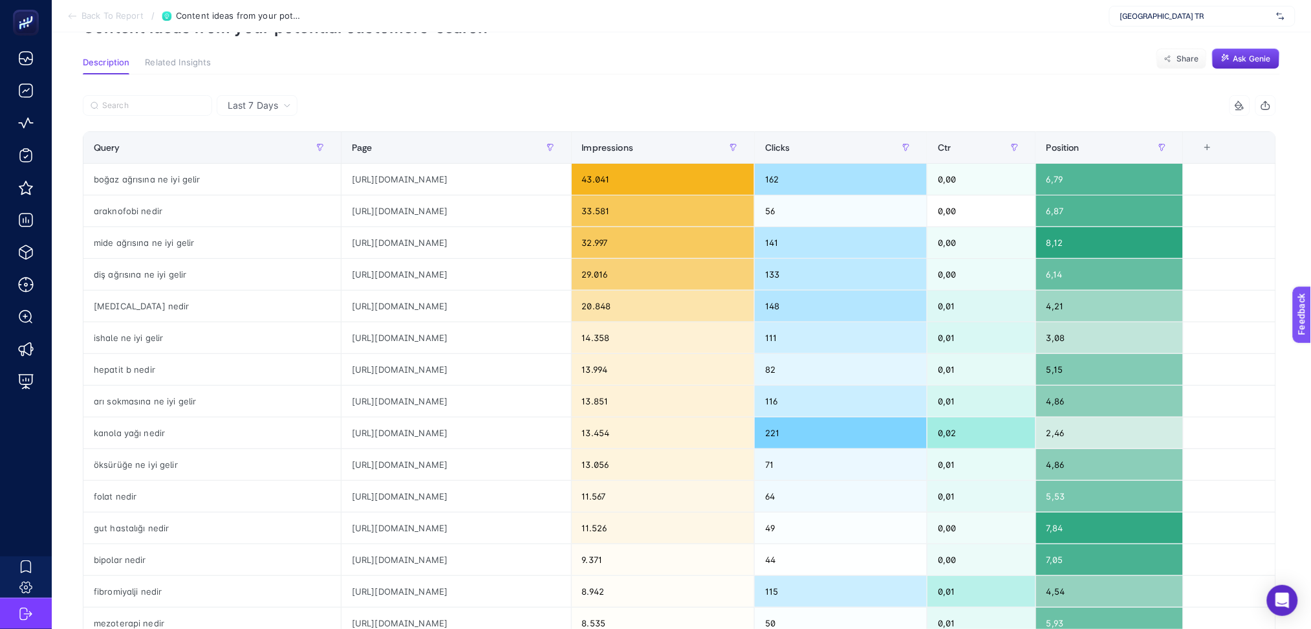
click at [1220, 149] on div "+" at bounding box center [1208, 147] width 25 height 10
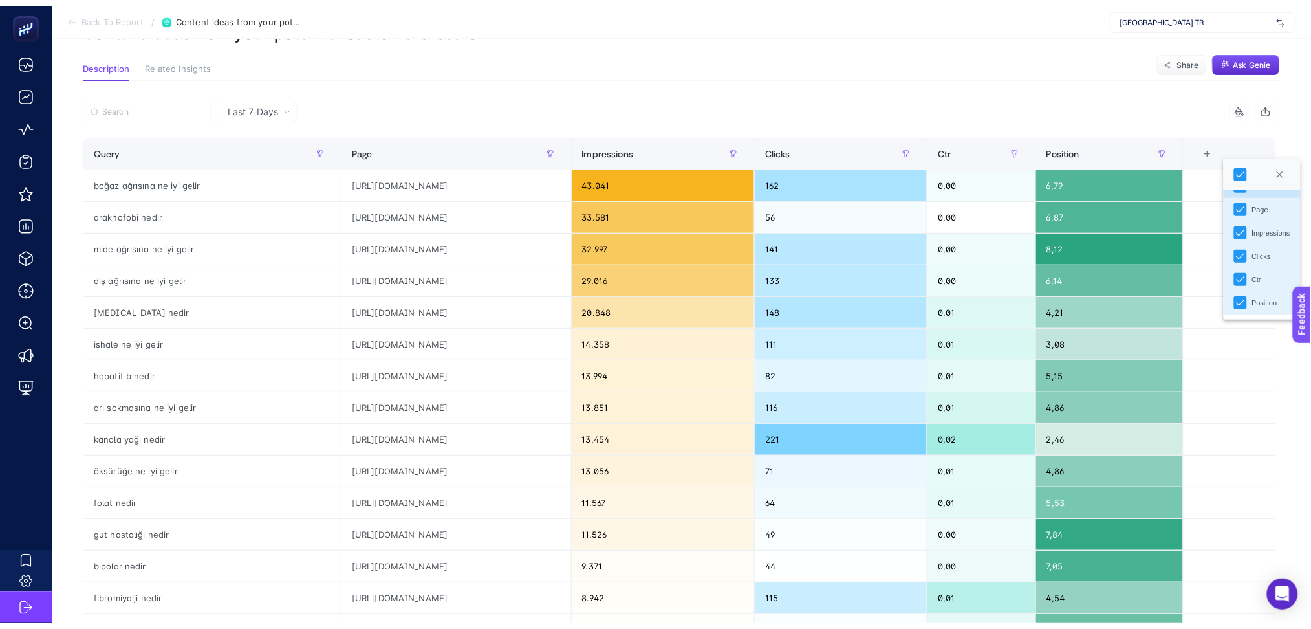
scroll to position [19, 0]
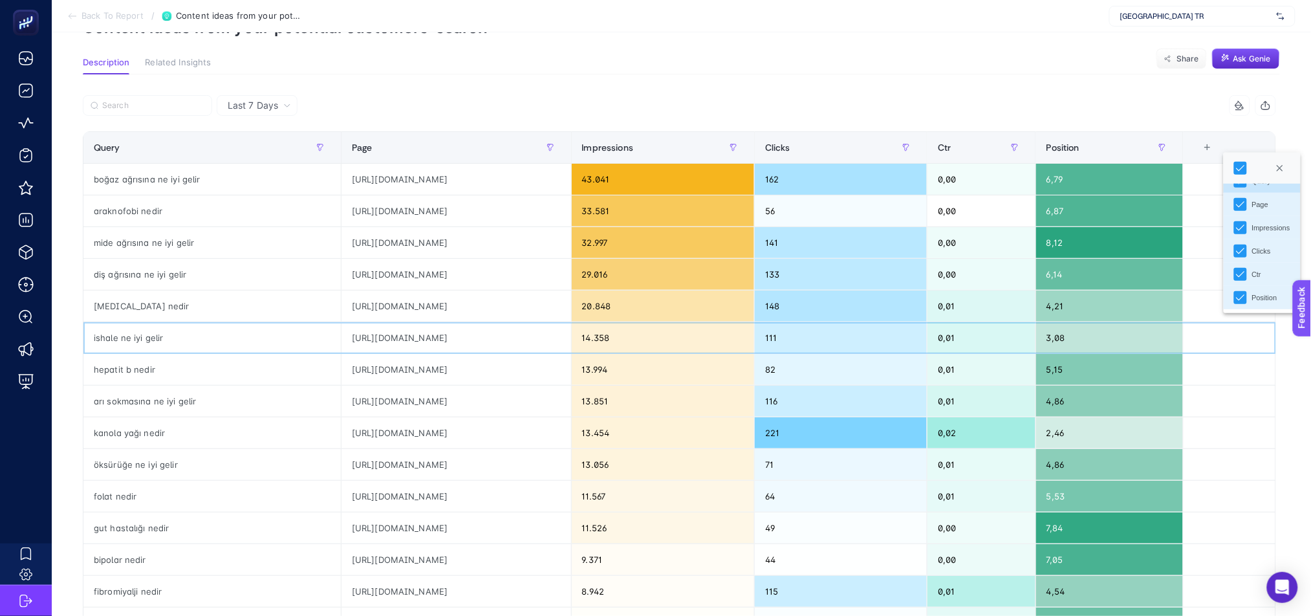
click at [465, 334] on div "[URL][DOMAIN_NAME]" at bounding box center [457, 337] width 230 height 31
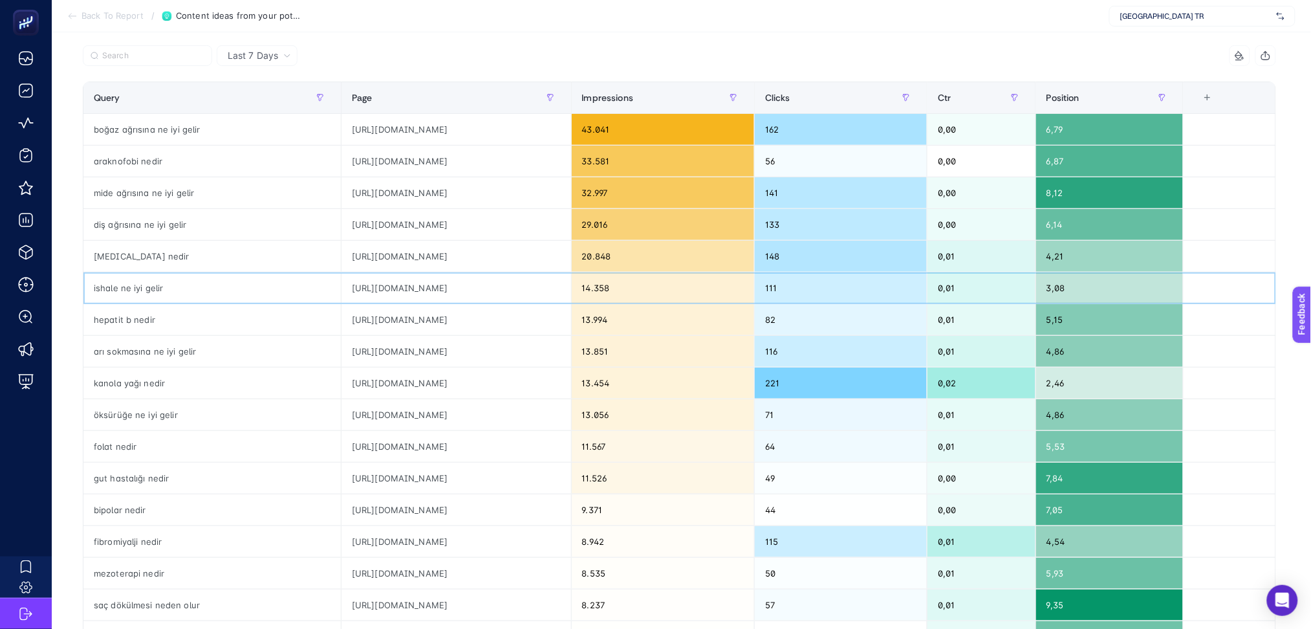
scroll to position [125, 0]
click at [486, 158] on div "[URL][DOMAIN_NAME]" at bounding box center [457, 162] width 230 height 31
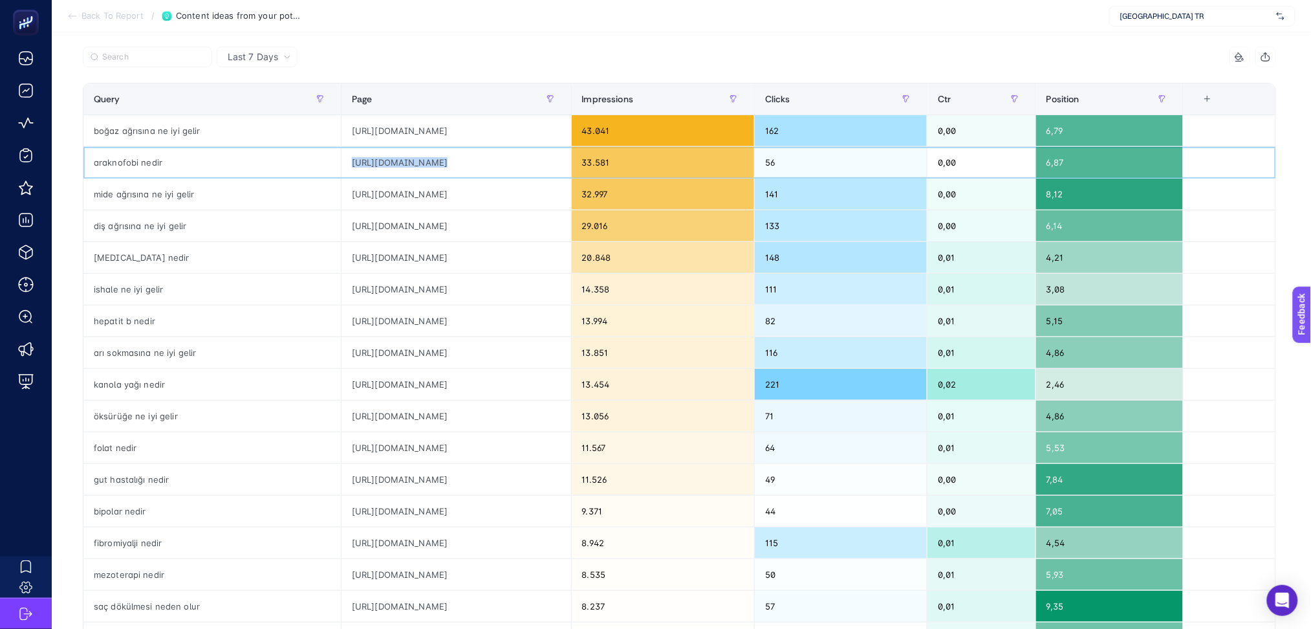
click at [486, 158] on div "[URL][DOMAIN_NAME]" at bounding box center [457, 162] width 230 height 31
copy tr "[URL][DOMAIN_NAME]"
click at [111, 157] on div "araknofobi nedir" at bounding box center [211, 162] width 257 height 31
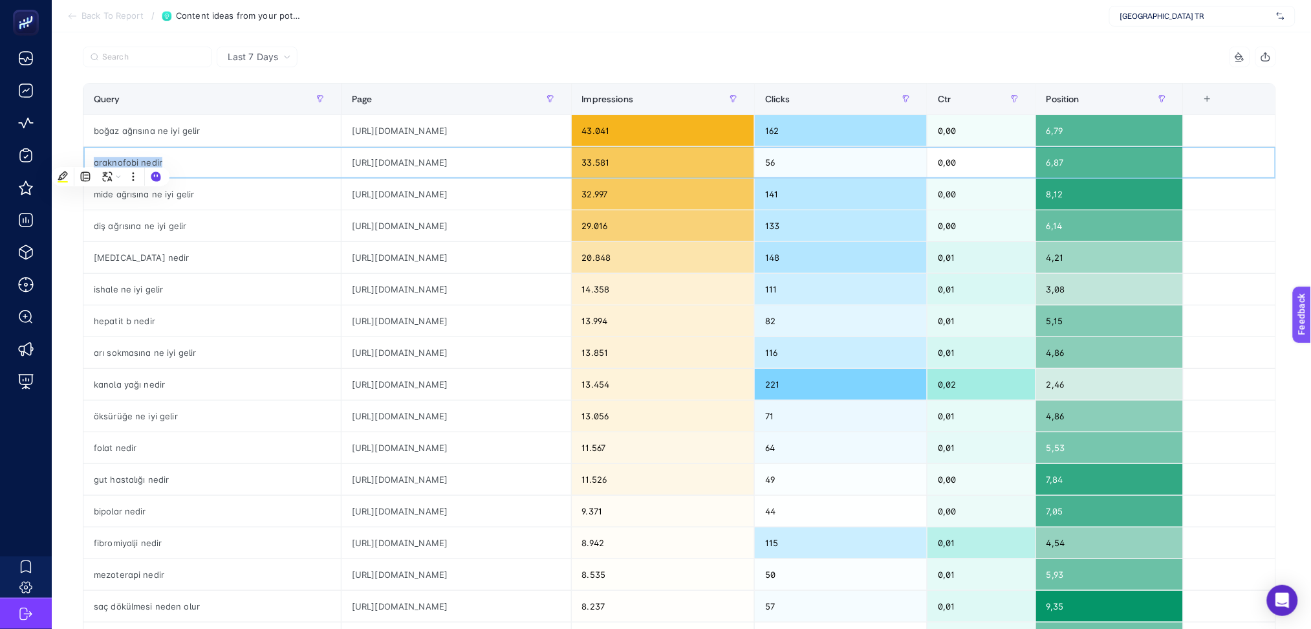
copy tr "araknofobi nedir"
click at [261, 252] on div "[MEDICAL_DATA] nedir" at bounding box center [211, 257] width 257 height 31
click at [424, 193] on div "[URL][DOMAIN_NAME]" at bounding box center [457, 194] width 230 height 31
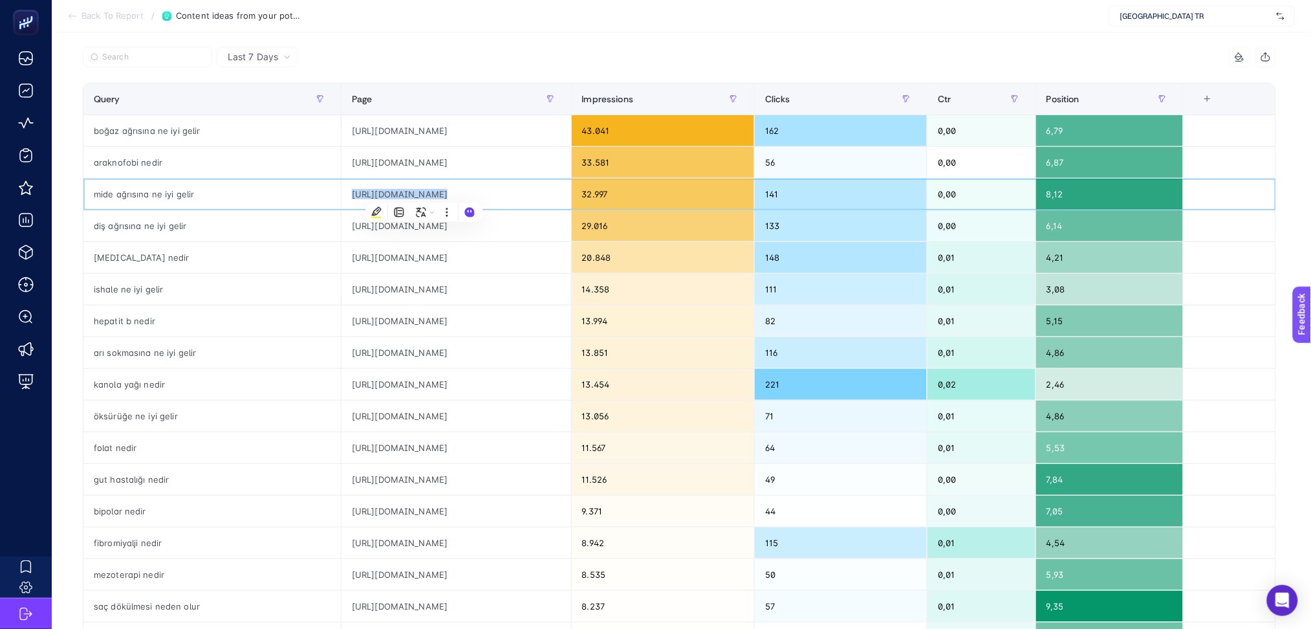
copy tr "[URL][DOMAIN_NAME]"
click at [190, 261] on div "[MEDICAL_DATA] nedir" at bounding box center [211, 257] width 257 height 31
click at [71, 16] on icon at bounding box center [72, 16] width 10 height 10
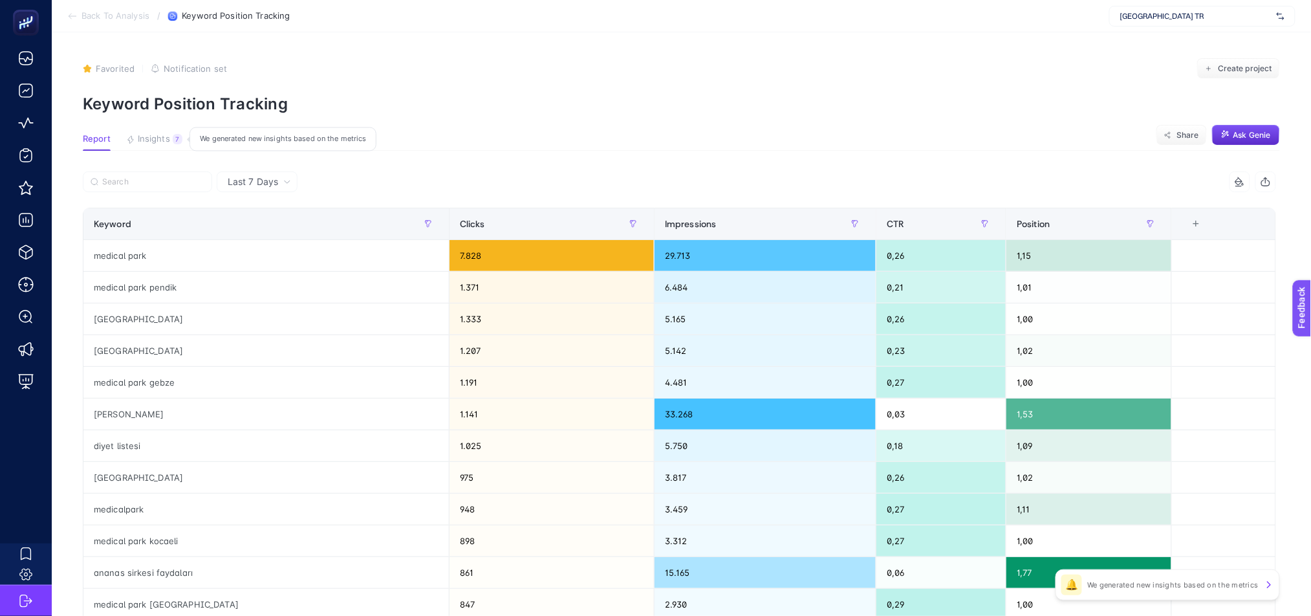
click at [163, 140] on span "Insights" at bounding box center [154, 139] width 32 height 10
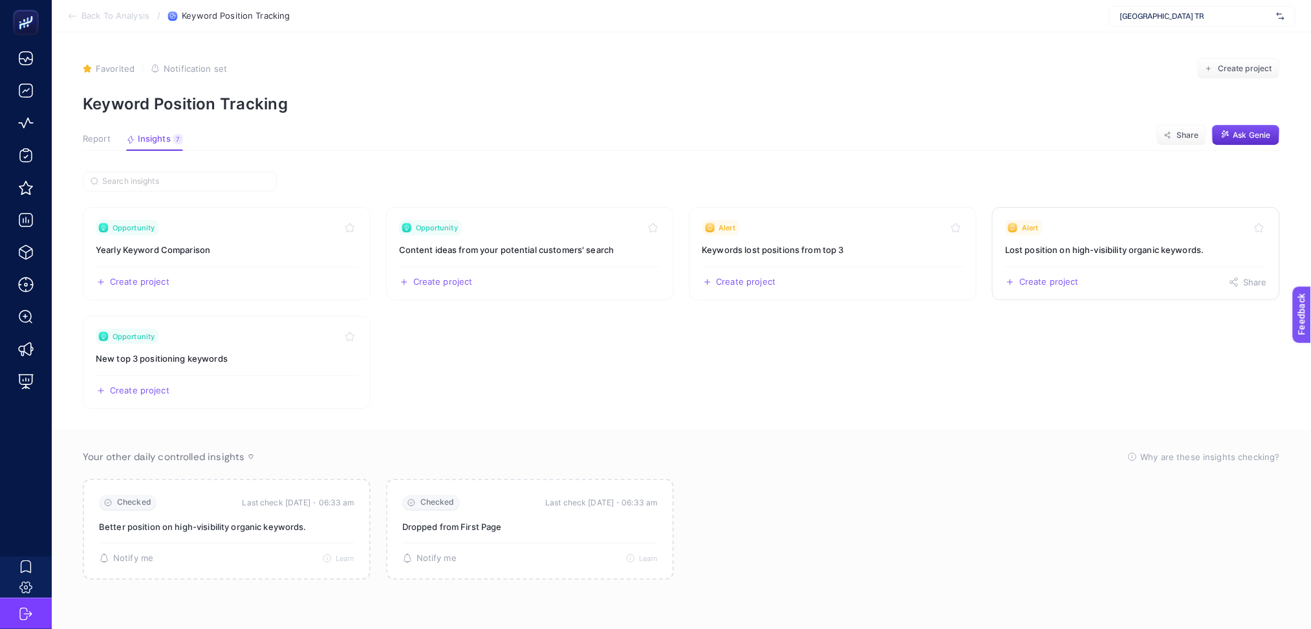
click at [1145, 277] on div "Create project Share" at bounding box center [1136, 277] width 262 height 21
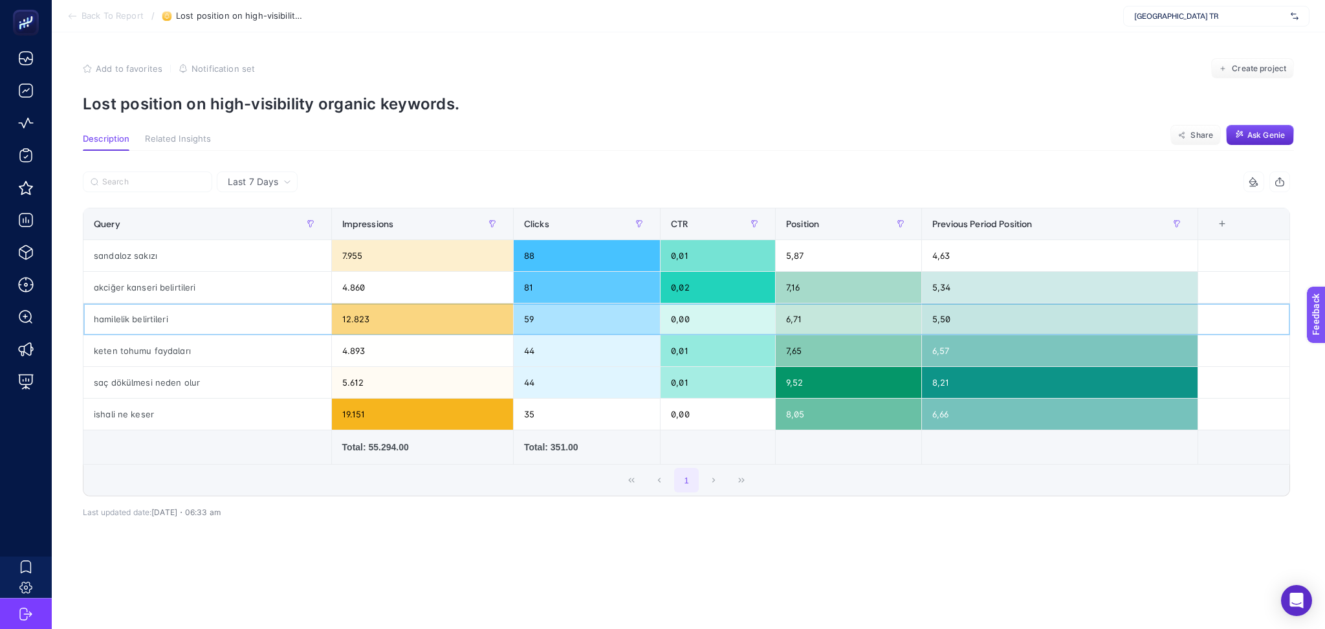
click at [122, 311] on div "hamilelik belirtileri" at bounding box center [207, 318] width 248 height 31
copy tr "hamilelik belirtileri"
click at [141, 411] on div "ishali ne keser" at bounding box center [207, 414] width 248 height 31
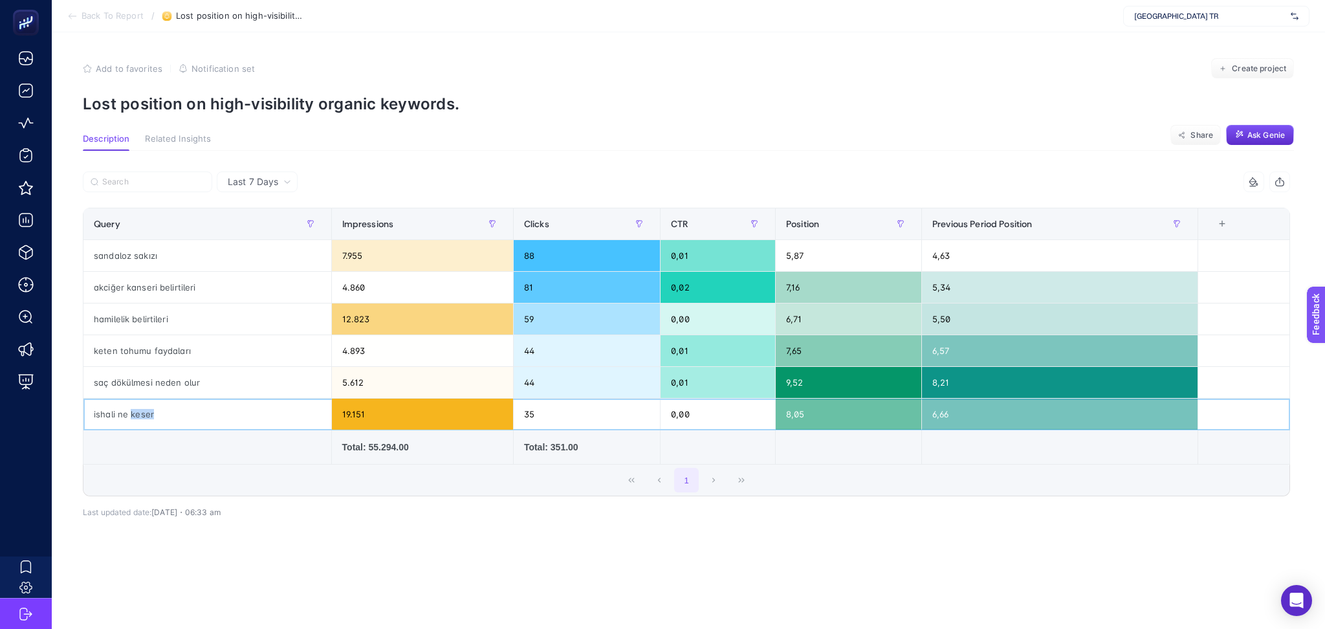
click at [141, 411] on div "ishali ne keser" at bounding box center [207, 414] width 248 height 31
copy tr "ishali ne keser"
click at [72, 14] on icon at bounding box center [72, 16] width 10 height 10
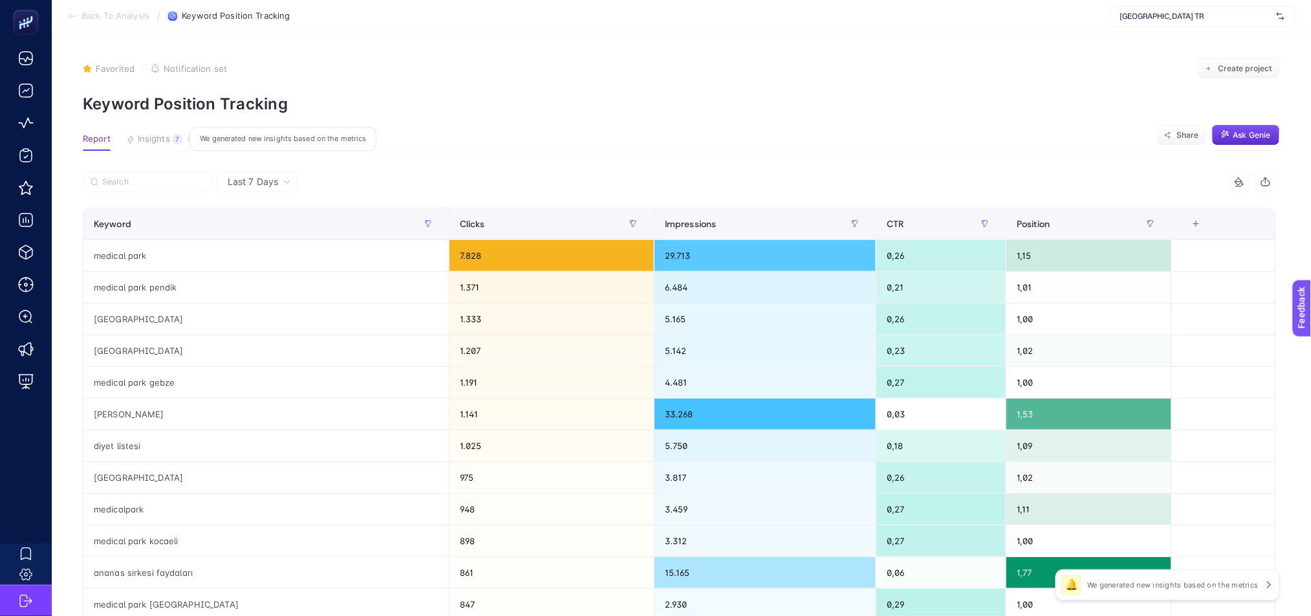
click at [158, 138] on span "Insights" at bounding box center [154, 139] width 32 height 10
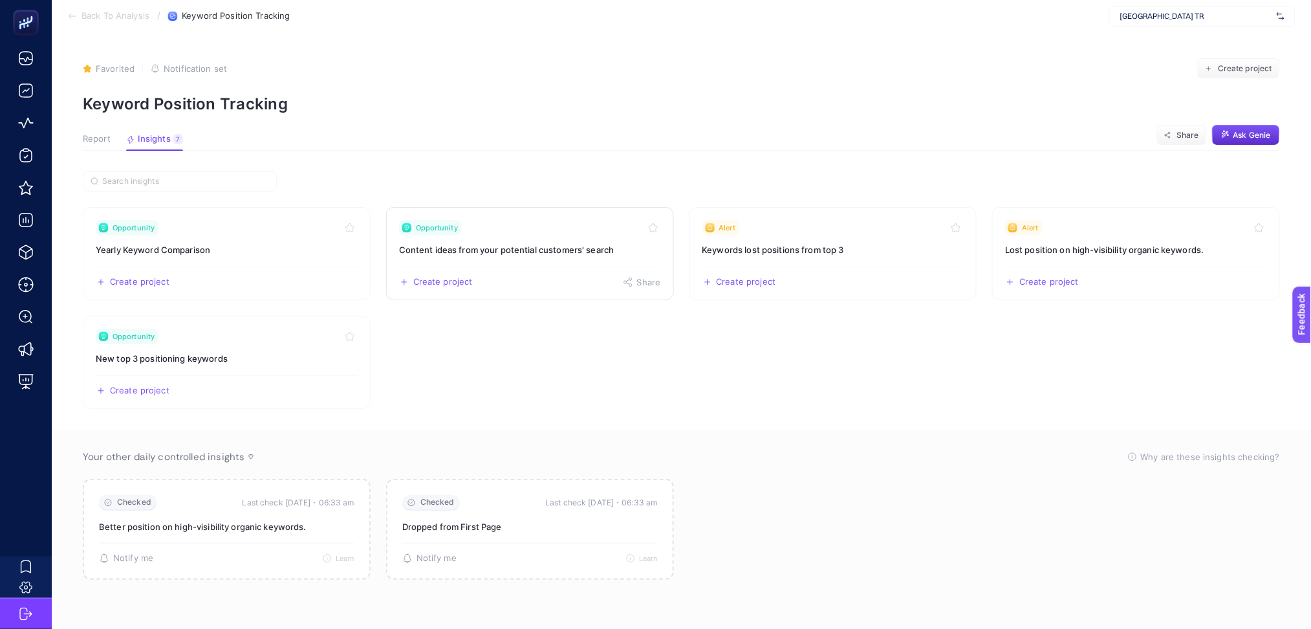
click at [567, 281] on div "Create project Share" at bounding box center [530, 277] width 262 height 21
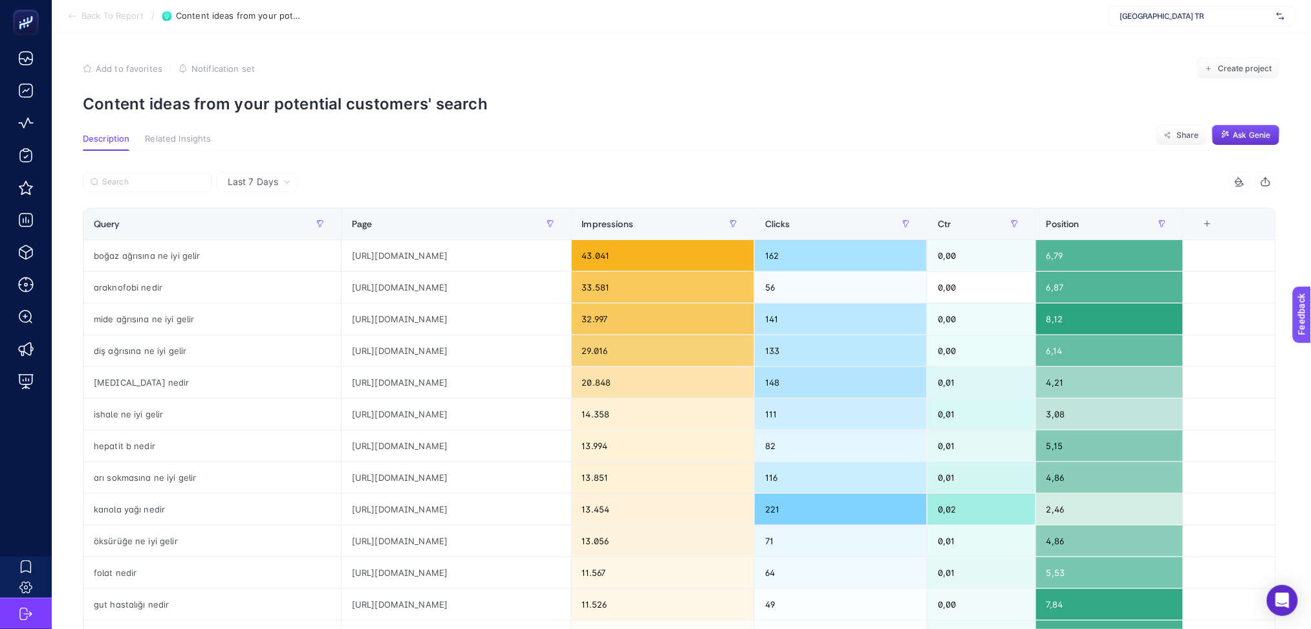
click at [1247, 136] on span "Ask Genie" at bounding box center [1253, 135] width 38 height 10
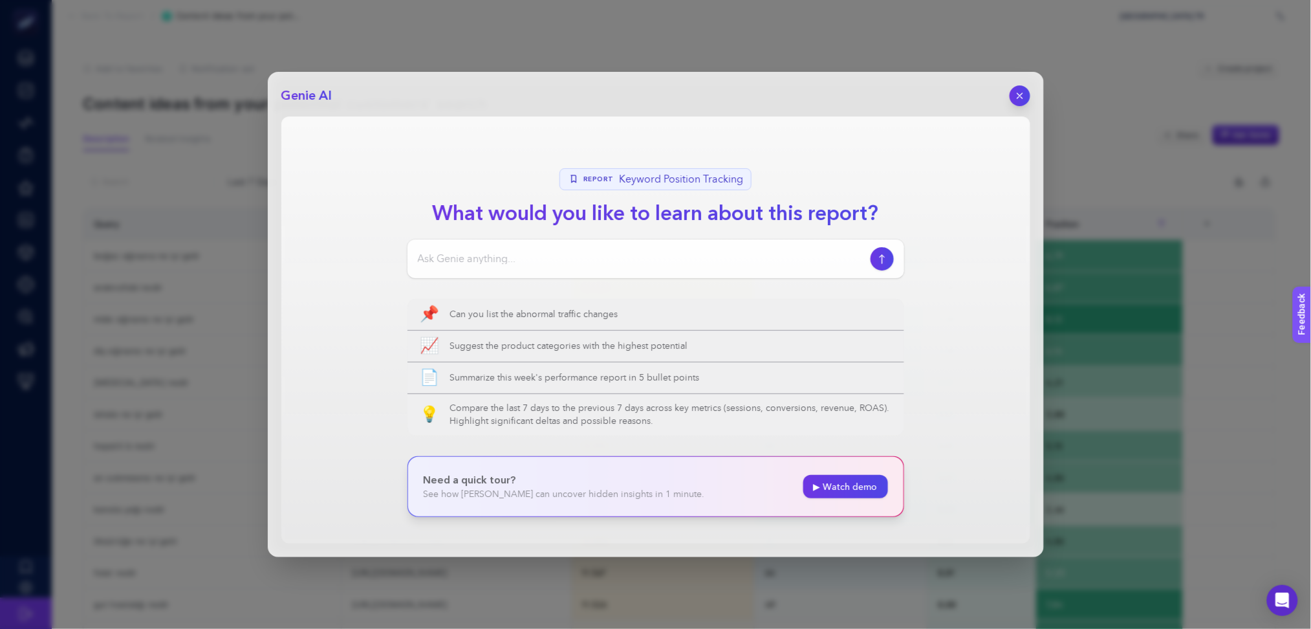
click at [653, 257] on input at bounding box center [642, 259] width 448 height 16
type input "query'de olup içerik başlığında geçmeyen makaleleri listele ve bana makale fiki…"
